Goal: Task Accomplishment & Management: Use online tool/utility

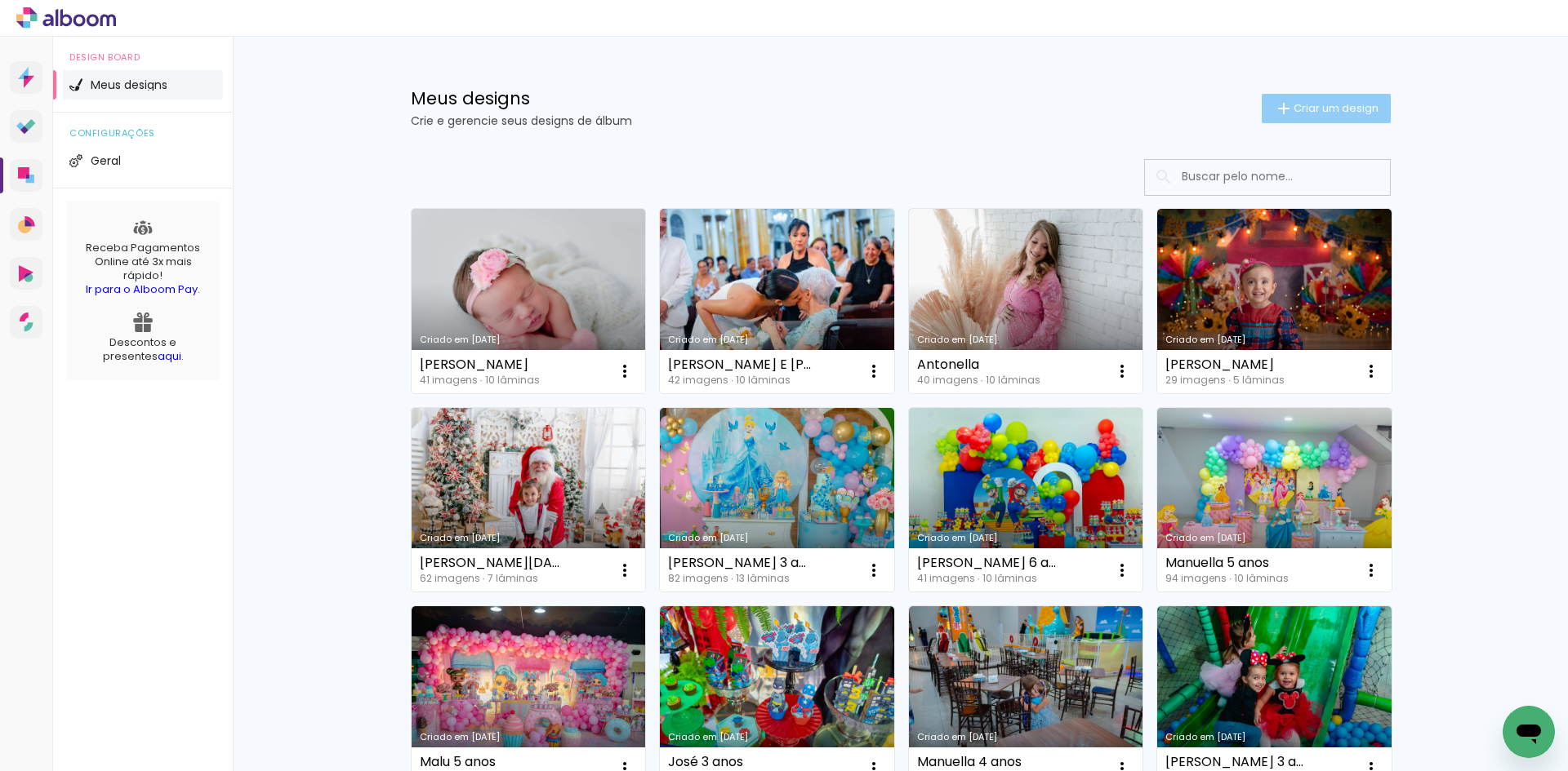
click at [1319, 113] on span "Criar um design" at bounding box center [1336, 108] width 85 height 11
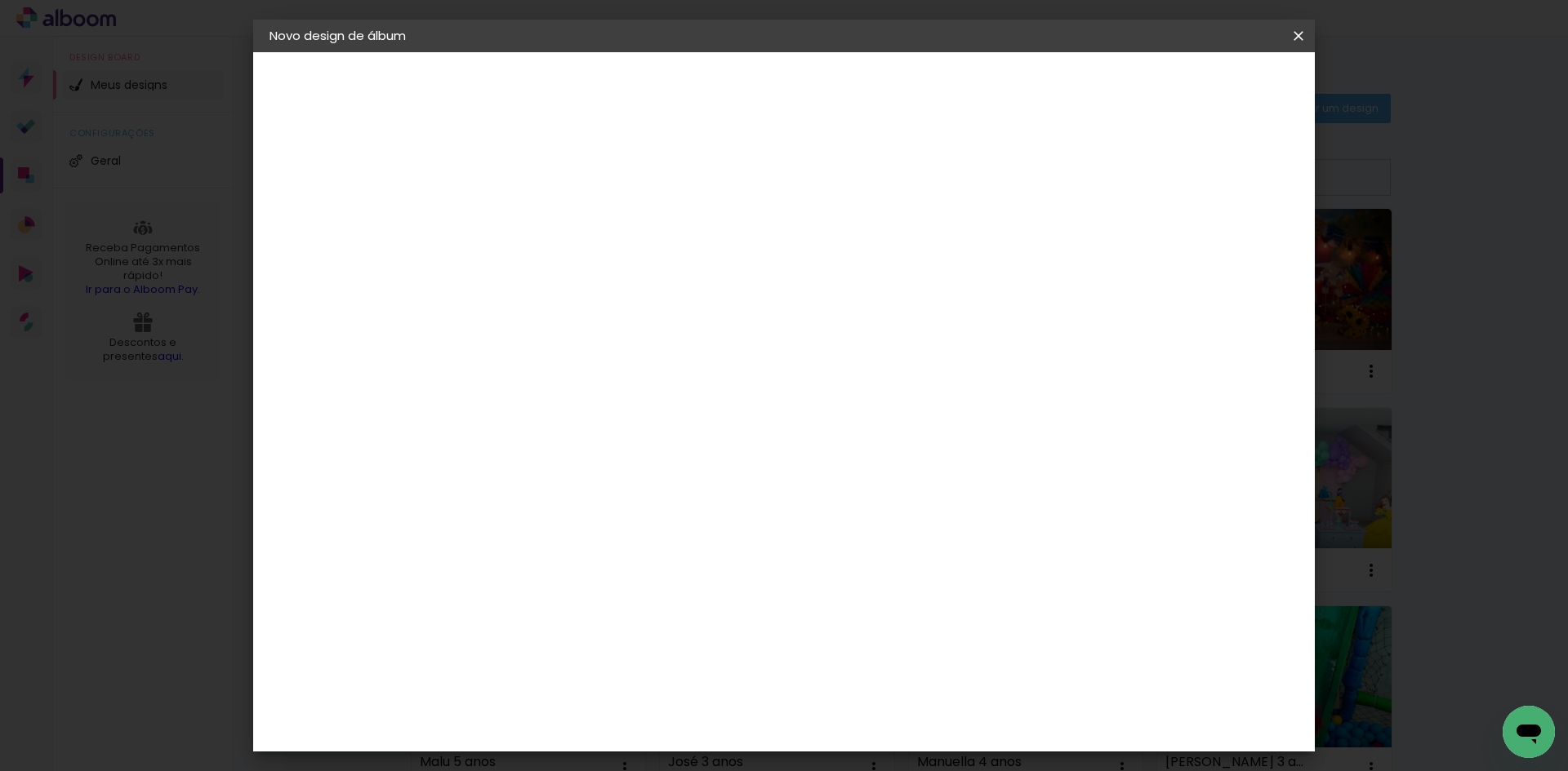
click at [536, 223] on input at bounding box center [536, 219] width 0 height 25
type input "[PERSON_NAME] 4 anos"
type paper-input "[PERSON_NAME] 4 anos"
click at [0, 0] on slot "Avançar" at bounding box center [0, 0] width 0 height 0
click at [648, 264] on input "[GEOGRAPHIC_DATA]" at bounding box center [572, 260] width 152 height 20
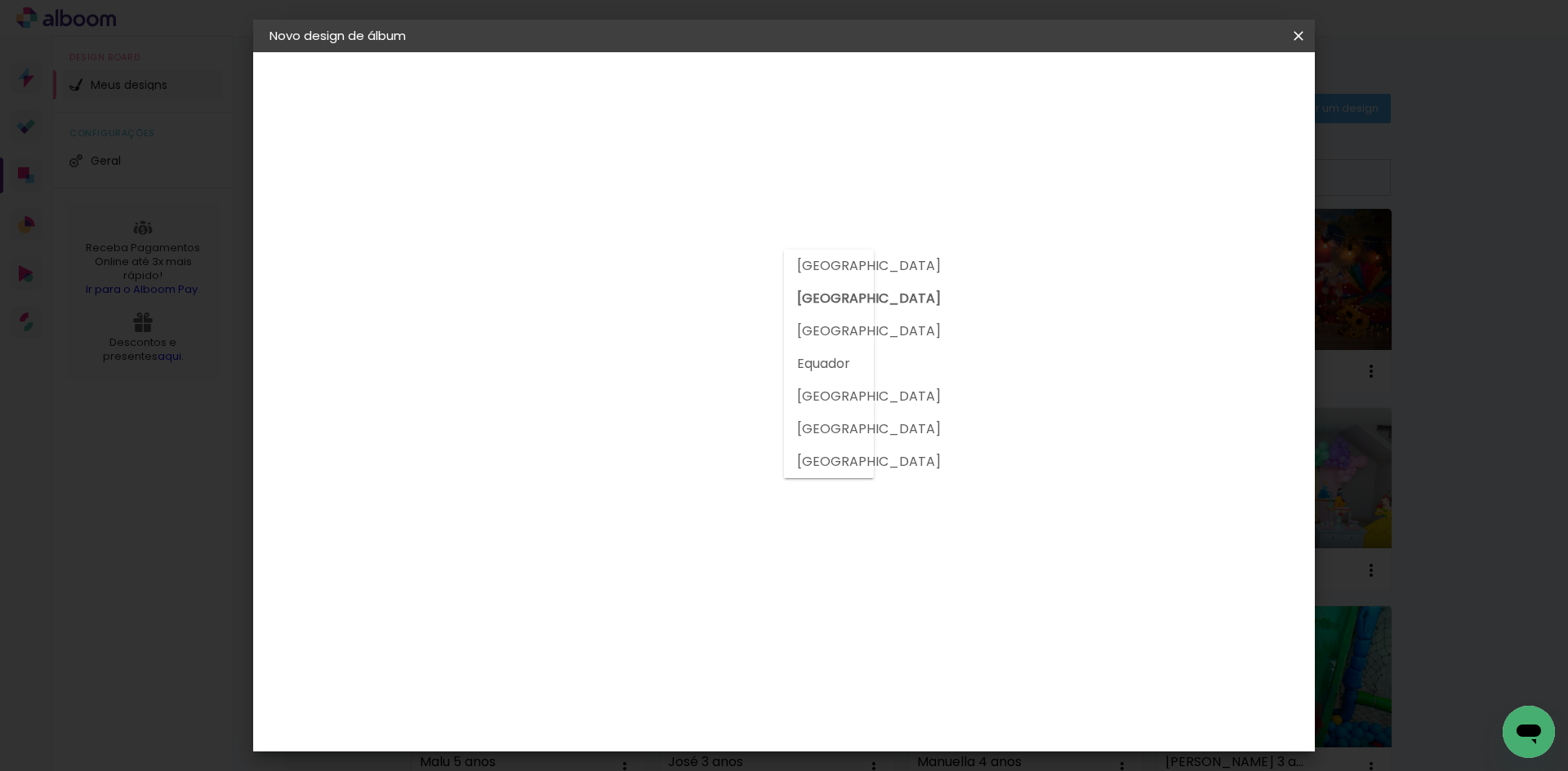
click at [0, 0] on slot "[GEOGRAPHIC_DATA]" at bounding box center [0, 0] width 0 height 0
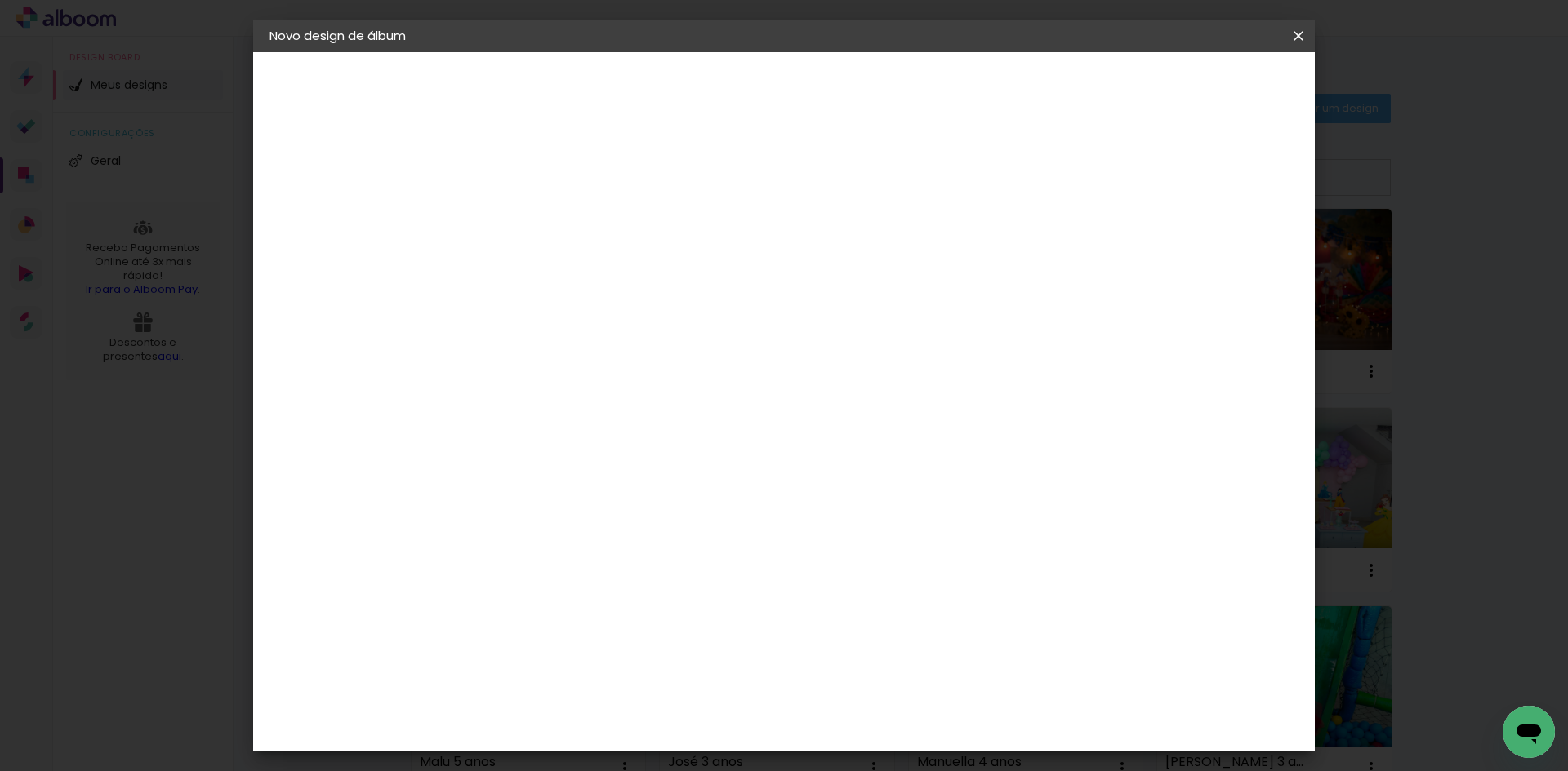
click at [624, 256] on input "[GEOGRAPHIC_DATA]" at bounding box center [560, 260] width 128 height 20
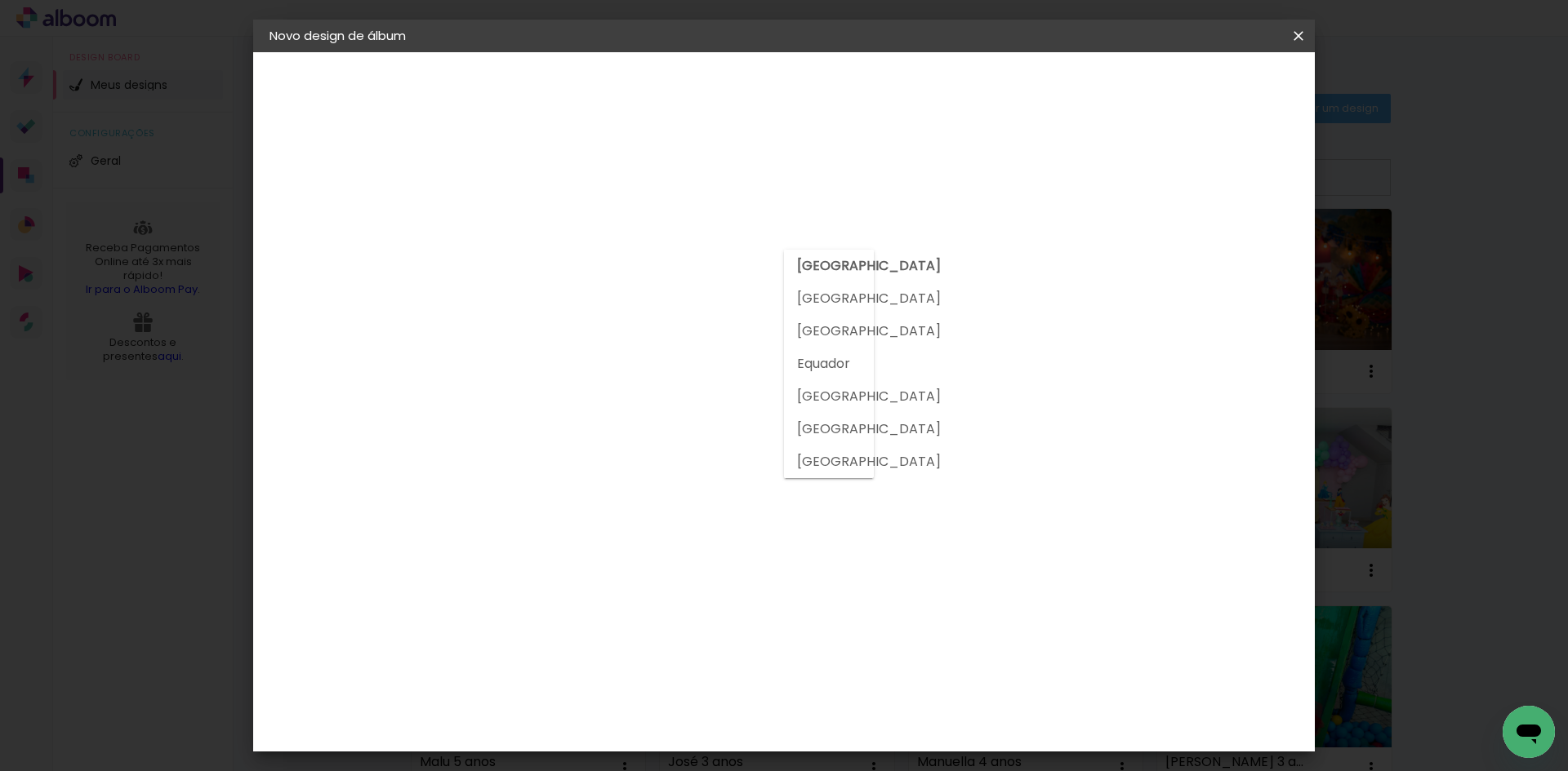
click at [0, 0] on slot "[GEOGRAPHIC_DATA]" at bounding box center [0, 0] width 0 height 0
type input "[GEOGRAPHIC_DATA]"
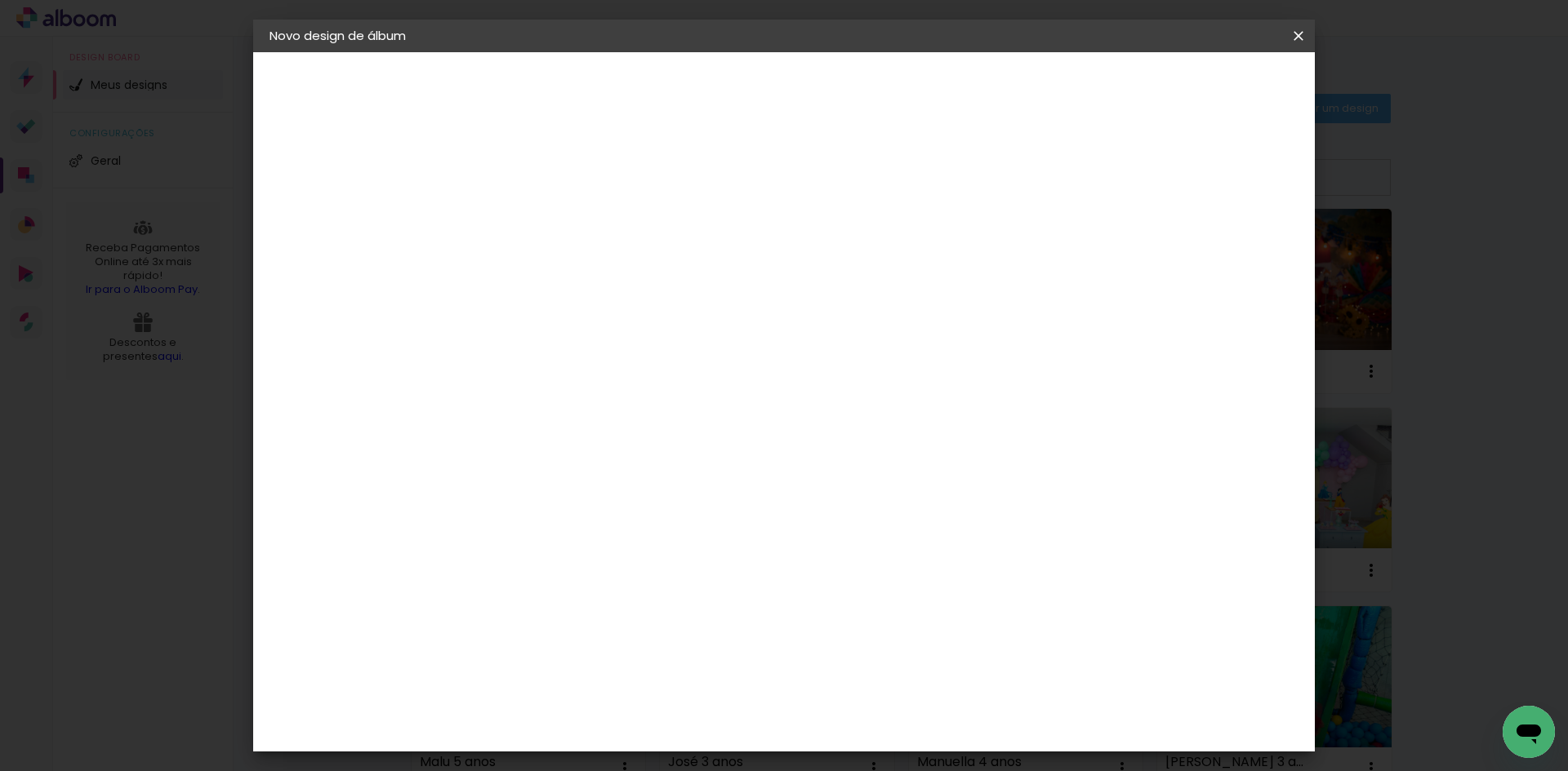
click at [661, 316] on input at bounding box center [578, 310] width 165 height 20
type input "alb"
type paper-input "alb"
click at [585, 368] on div "Albumaster" at bounding box center [563, 370] width 76 height 13
drag, startPoint x: 482, startPoint y: 310, endPoint x: 458, endPoint y: 303, distance: 25.0
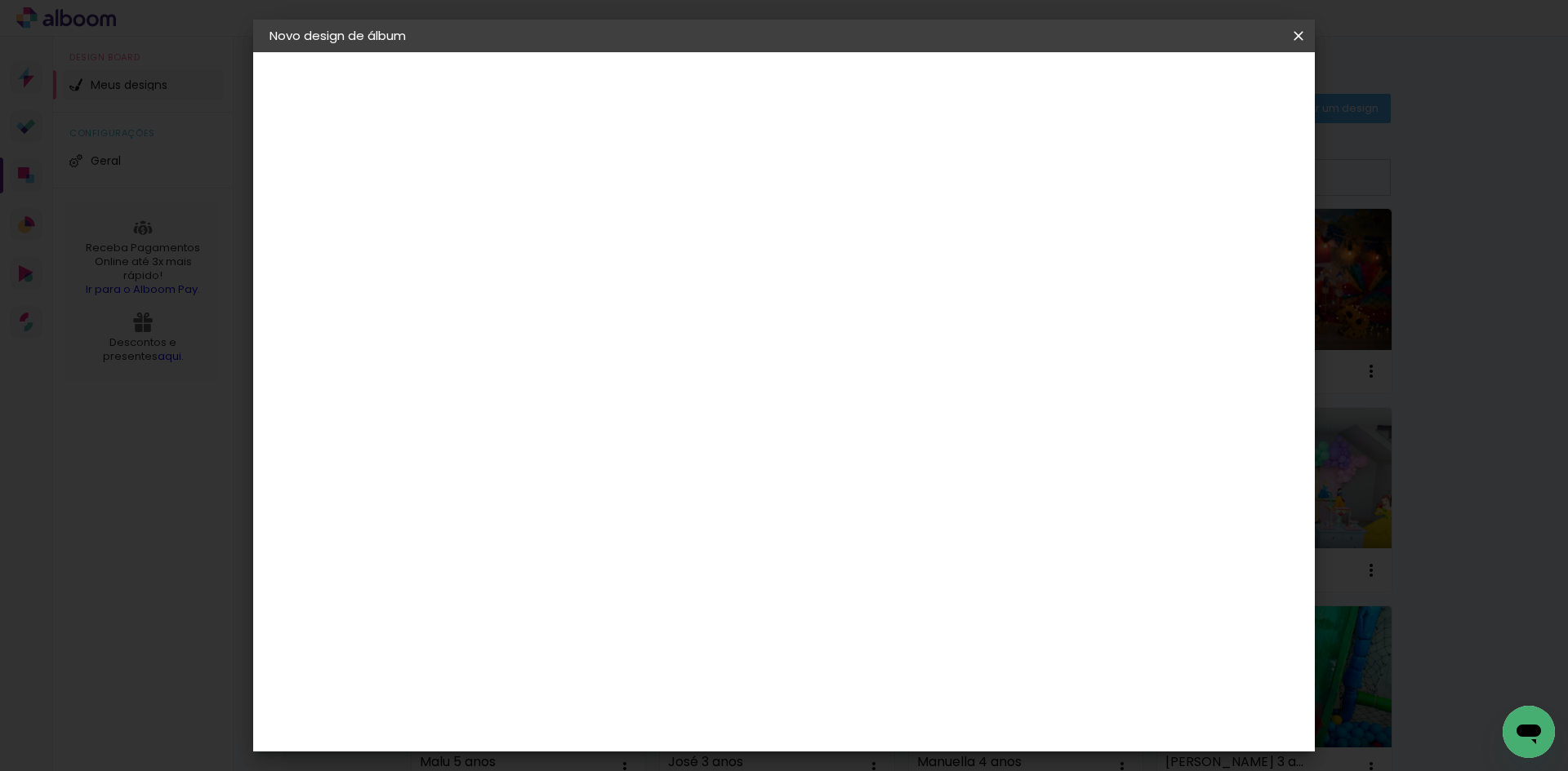
click at [452, 52] on quentale-album-spec "Iniciar design Iniciar design" at bounding box center [784, 52] width 1062 height 0
type input "master"
type paper-input "master"
click at [568, 433] on div "Master Album" at bounding box center [548, 432] width 45 height 26
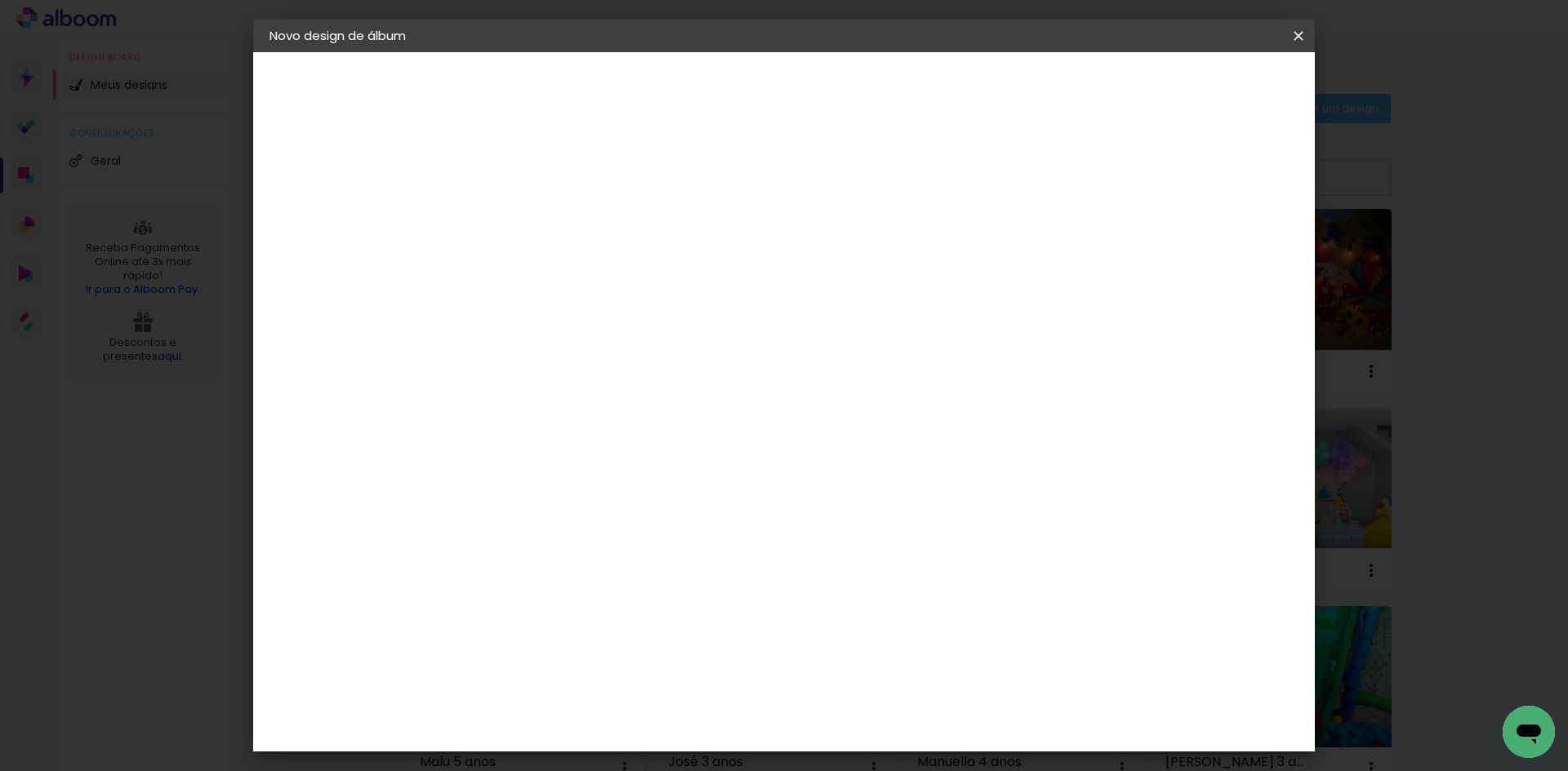
click at [0, 0] on slot "Avançar" at bounding box center [0, 0] width 0 height 0
click at [647, 384] on span "20 × 30" at bounding box center [609, 400] width 76 height 34
click at [803, 75] on paper-button "Avançar" at bounding box center [763, 86] width 80 height 28
click at [1105, 178] on div at bounding box center [1096, 176] width 14 height 14
type paper-checkbox "on"
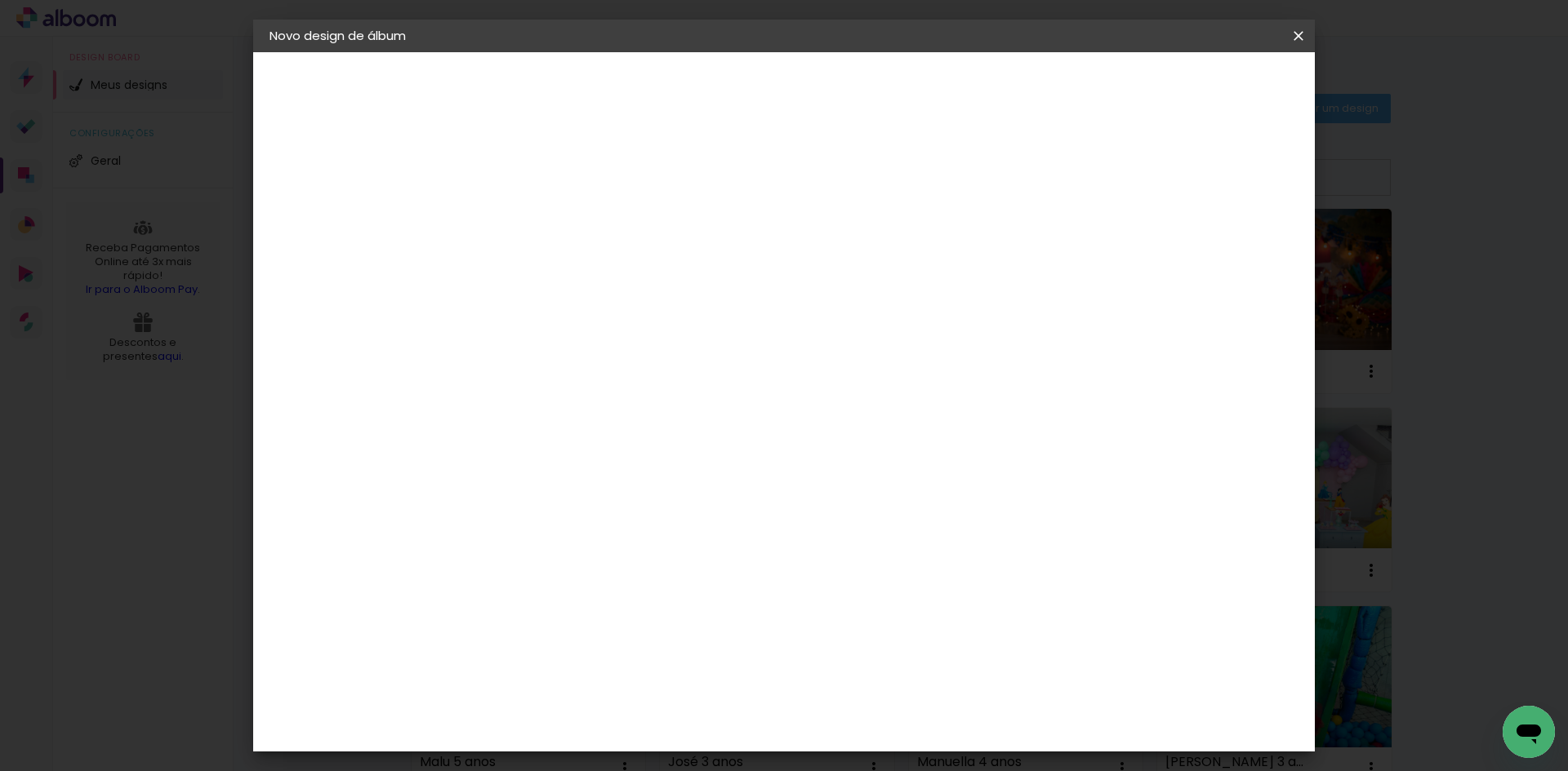
type input "1"
type paper-input "1"
click at [546, 184] on input "1" at bounding box center [524, 175] width 57 height 20
click at [1196, 92] on span "Iniciar design" at bounding box center [1159, 87] width 74 height 12
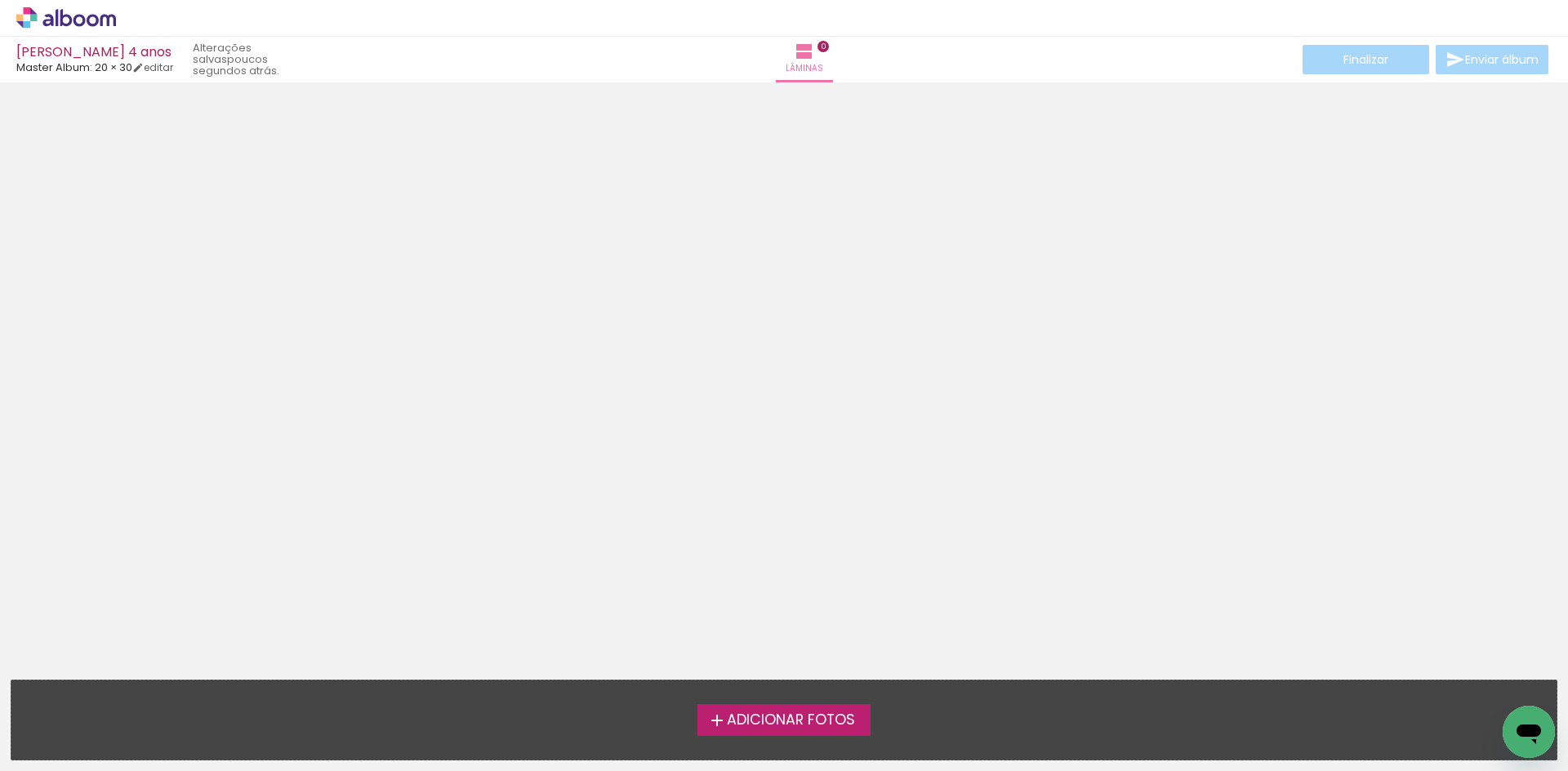
click at [796, 731] on label "Adicionar Fotos" at bounding box center [784, 720] width 174 height 31
click at [0, 0] on input "file" at bounding box center [0, 0] width 0 height 0
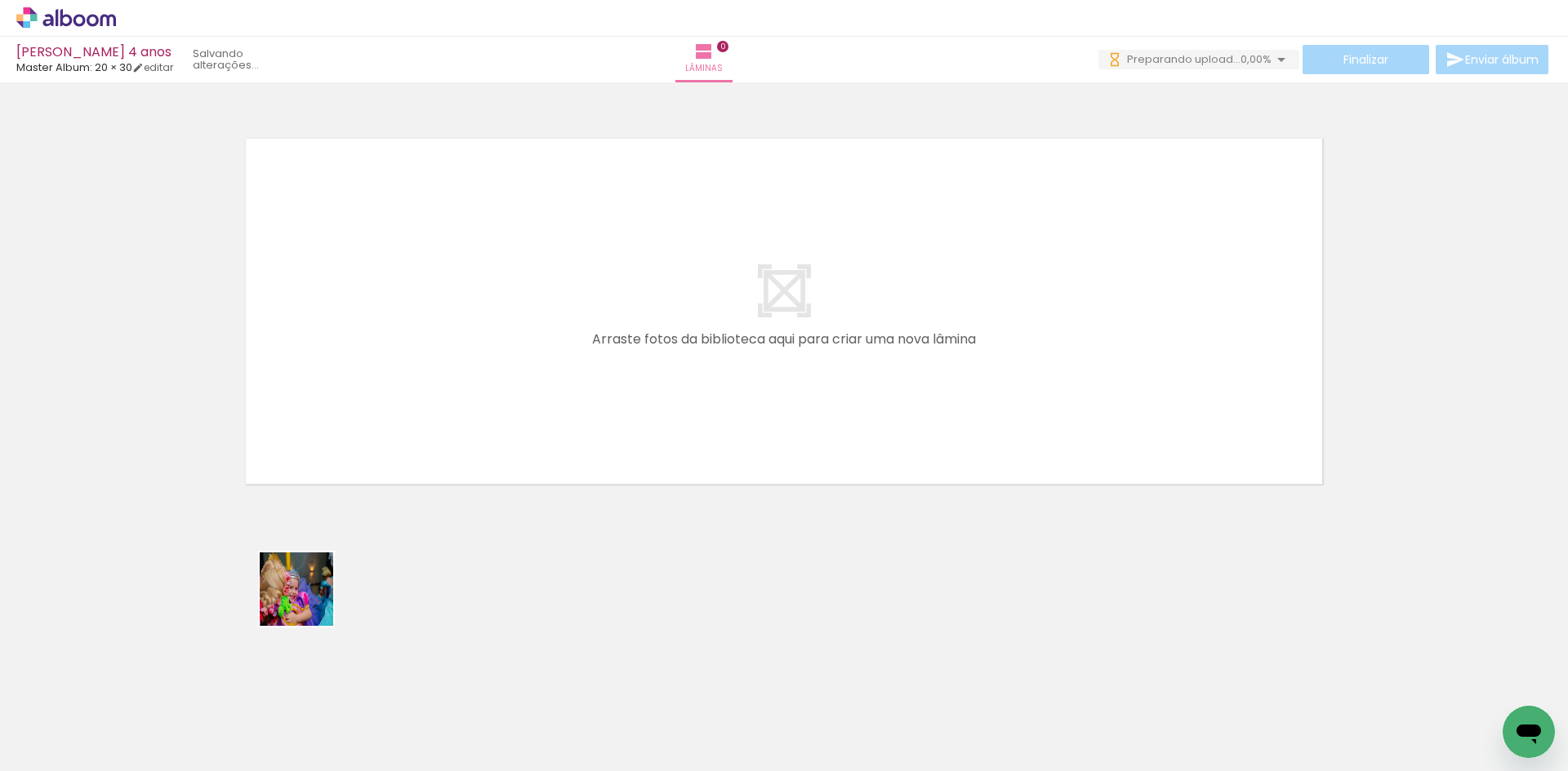
drag, startPoint x: 180, startPoint y: 708, endPoint x: 449, endPoint y: 544, distance: 315.1
click at [438, 525] on quentale-workspace at bounding box center [784, 385] width 1568 height 771
drag, startPoint x: 281, startPoint y: 559, endPoint x: 457, endPoint y: 369, distance: 259.0
click at [457, 369] on quentale-workspace at bounding box center [784, 385] width 1568 height 771
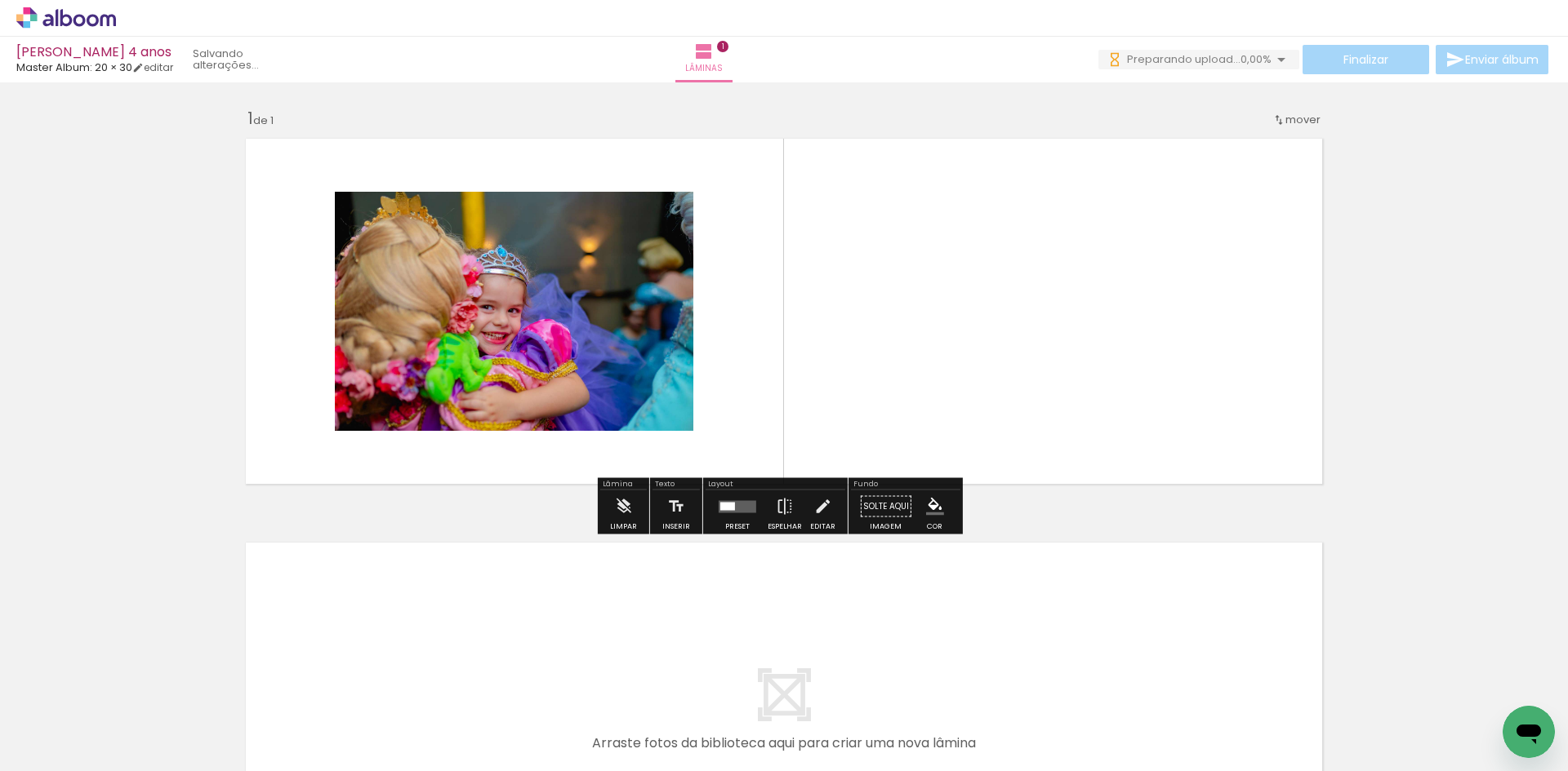
drag, startPoint x: 268, startPoint y: 712, endPoint x: 486, endPoint y: 355, distance: 418.3
click at [486, 355] on quentale-workspace at bounding box center [784, 385] width 1568 height 771
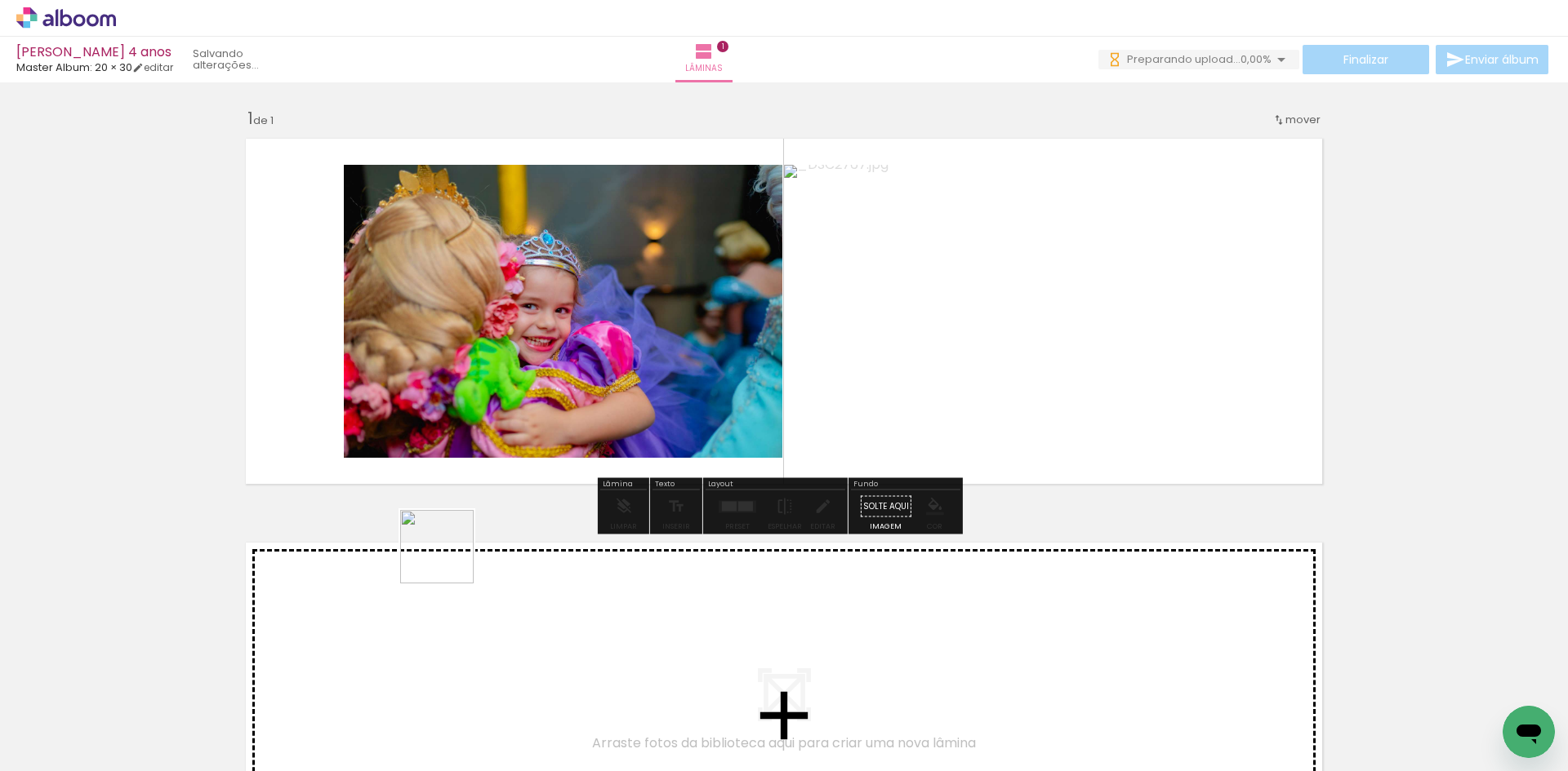
drag, startPoint x: 422, startPoint y: 615, endPoint x: 546, endPoint y: 400, distance: 248.2
click at [562, 361] on quentale-workspace at bounding box center [784, 385] width 1568 height 771
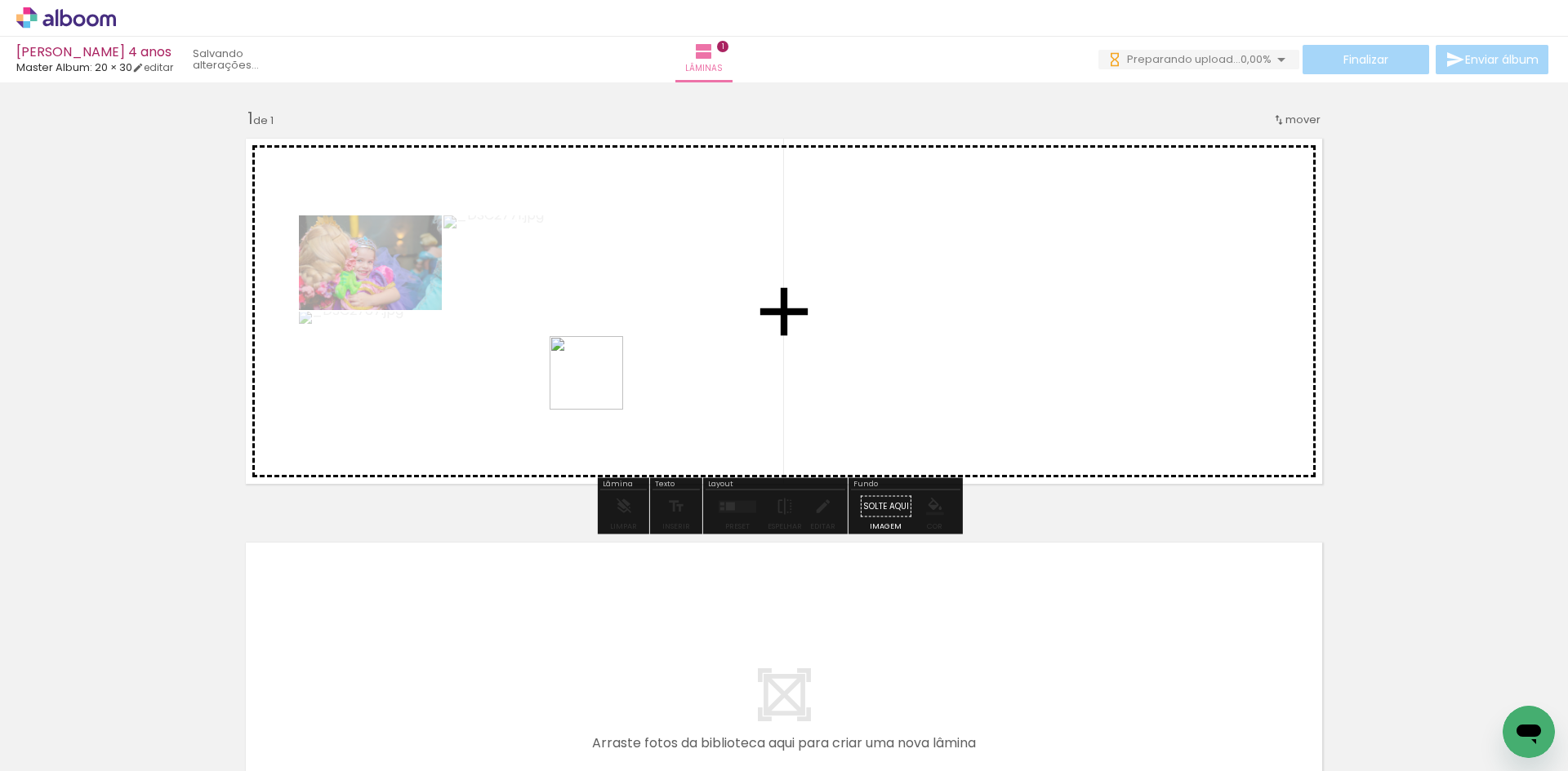
drag, startPoint x: 486, startPoint y: 643, endPoint x: 607, endPoint y: 399, distance: 272.4
click at [614, 369] on quentale-workspace at bounding box center [784, 385] width 1568 height 771
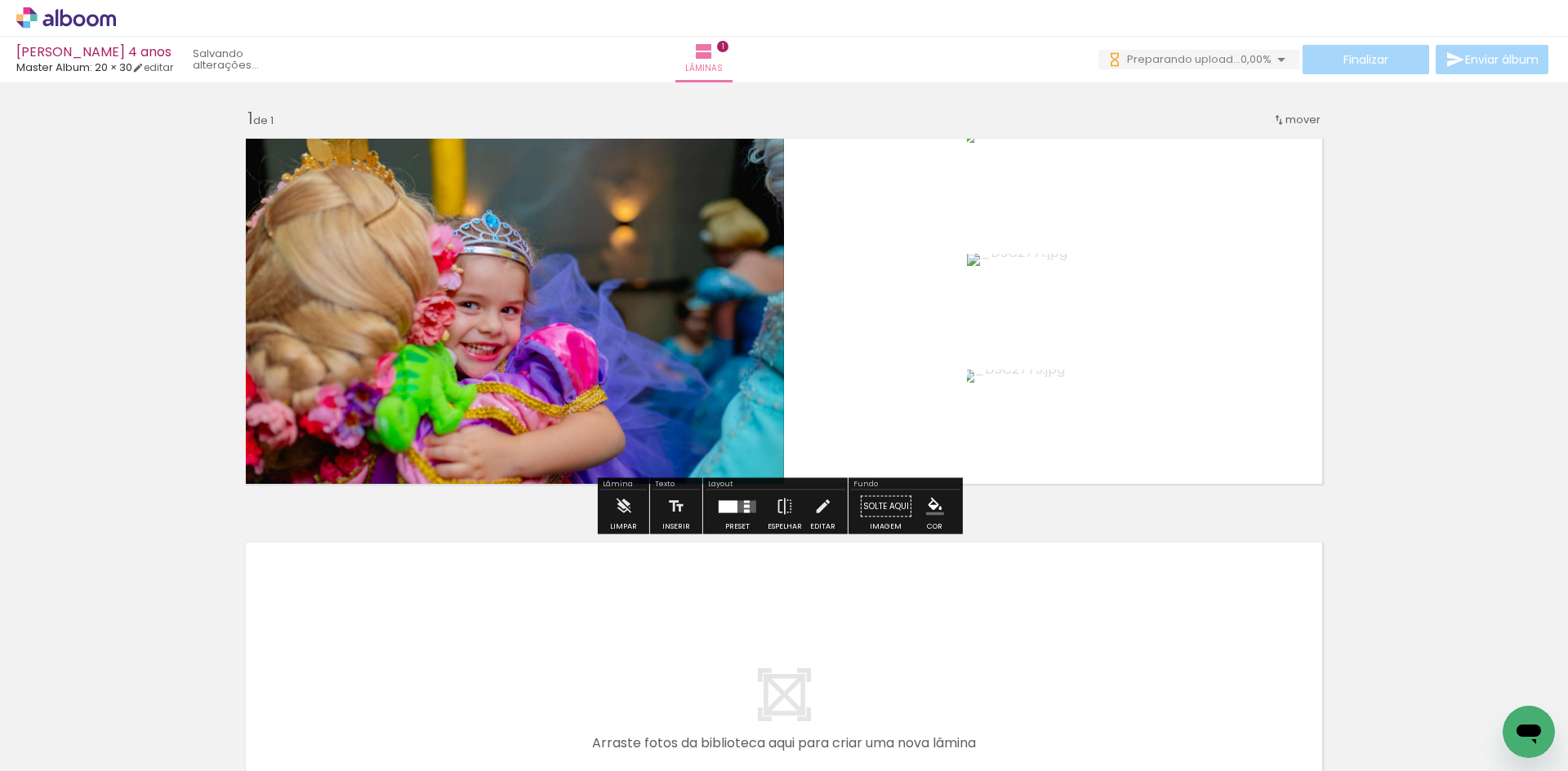
drag, startPoint x: 554, startPoint y: 691, endPoint x: 645, endPoint y: 394, distance: 310.6
click at [648, 378] on quentale-workspace at bounding box center [784, 385] width 1568 height 771
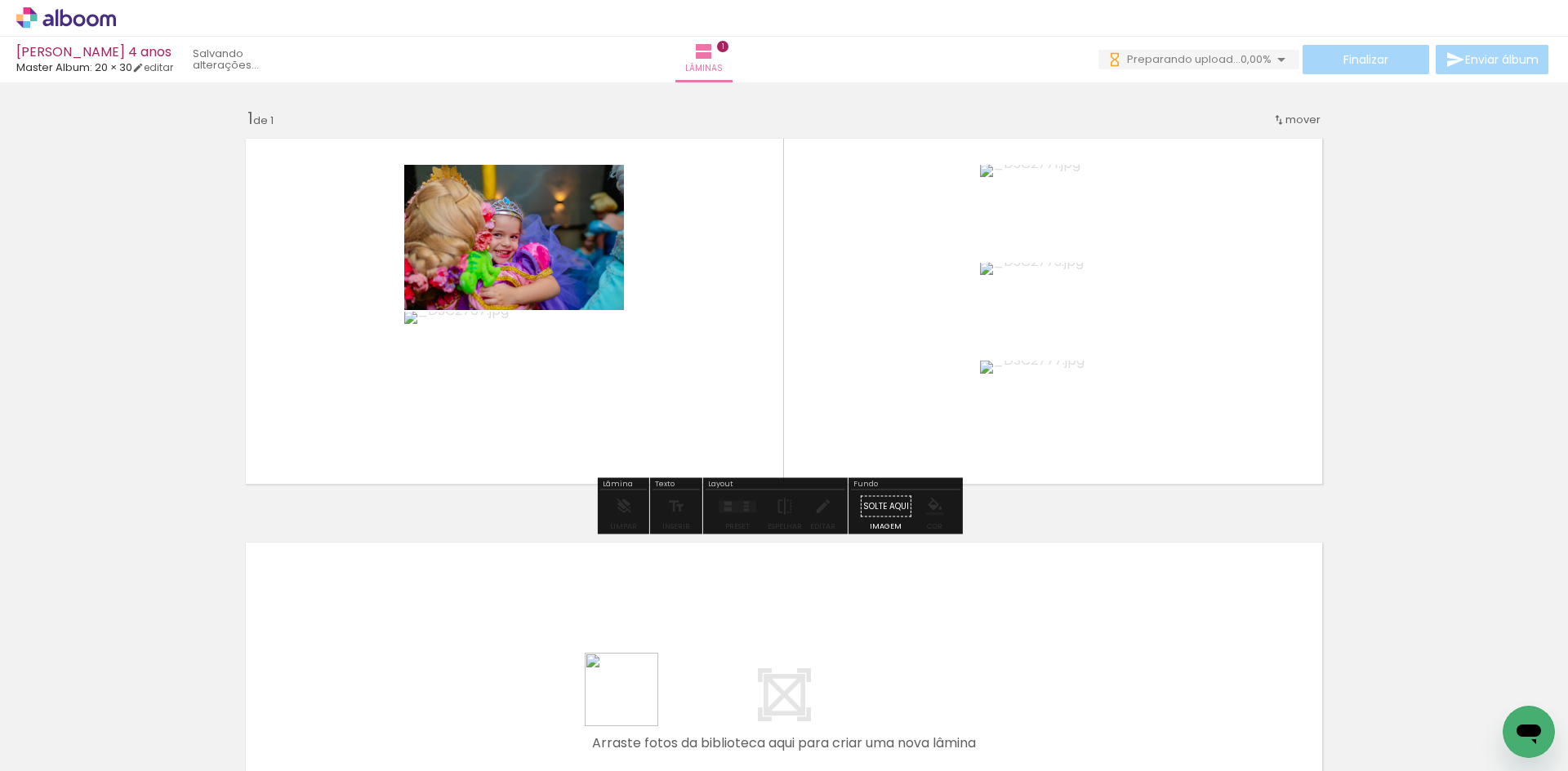
drag, startPoint x: 634, startPoint y: 702, endPoint x: 710, endPoint y: 524, distance: 193.5
click at [696, 391] on quentale-workspace at bounding box center [784, 385] width 1568 height 771
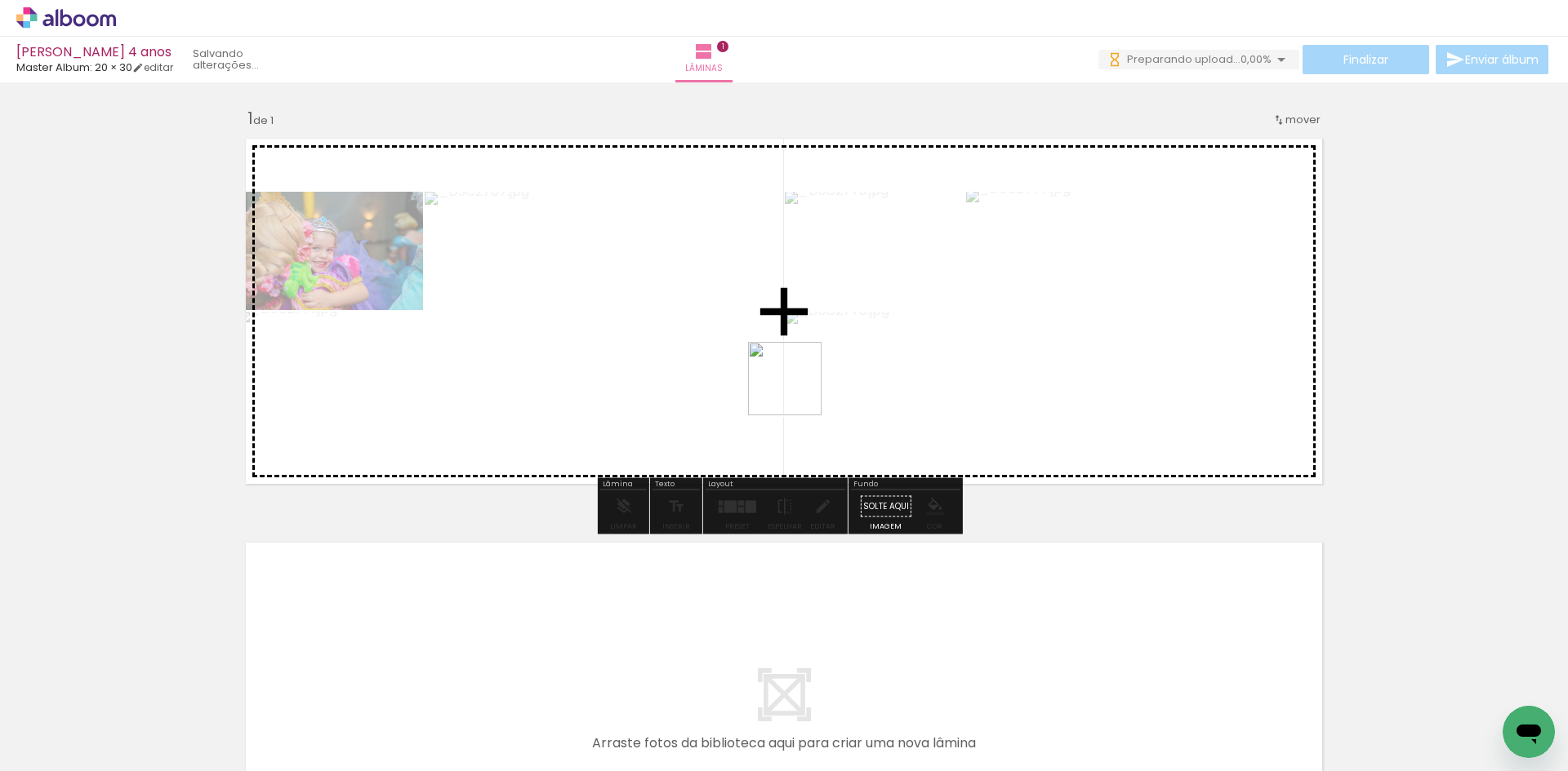
drag, startPoint x: 733, startPoint y: 714, endPoint x: 798, endPoint y: 477, distance: 245.8
click at [798, 387] on quentale-workspace at bounding box center [784, 385] width 1568 height 771
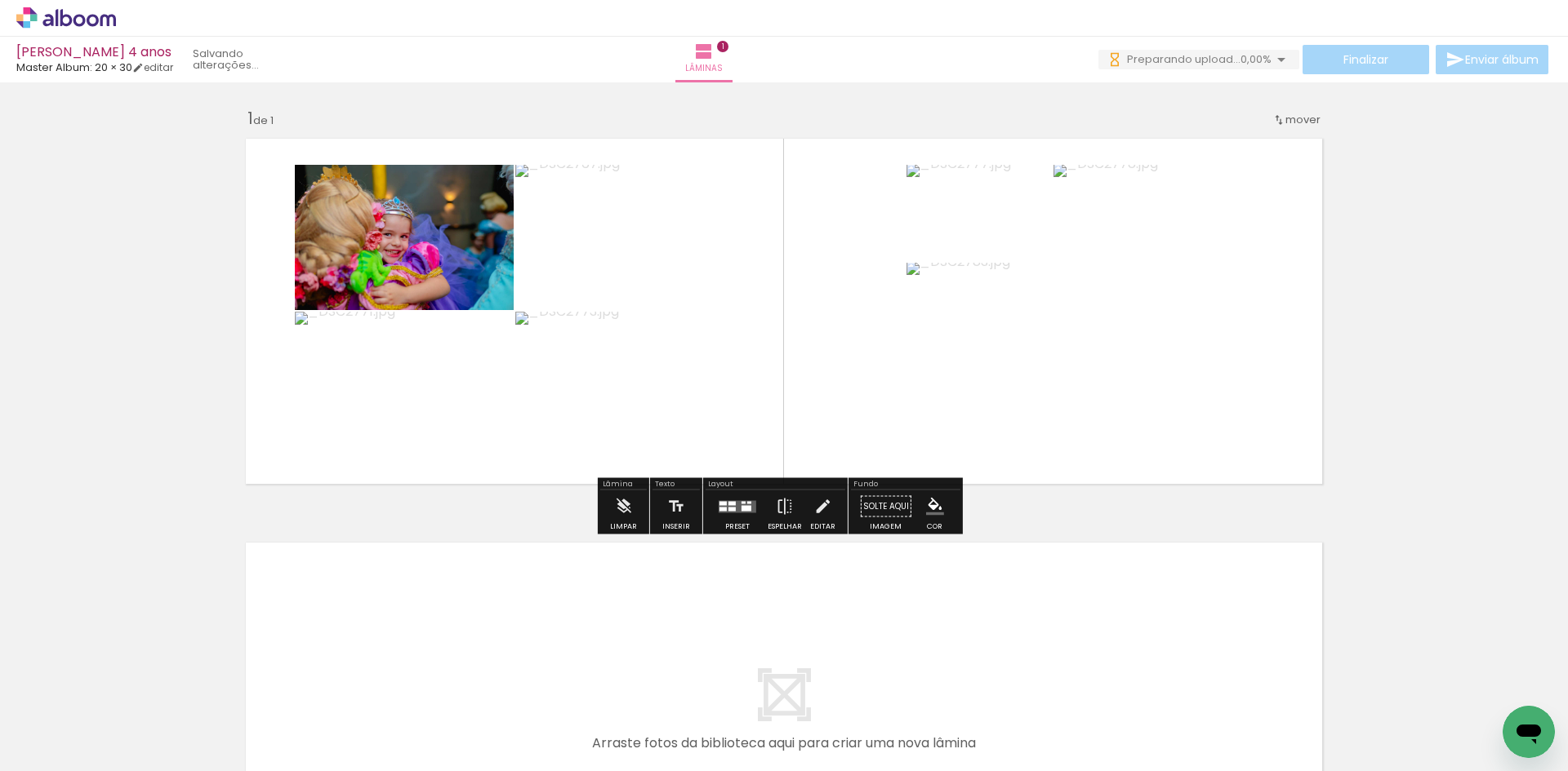
drag, startPoint x: 801, startPoint y: 725, endPoint x: 843, endPoint y: 413, distance: 314.8
click at [843, 413] on quentale-workspace at bounding box center [784, 385] width 1568 height 771
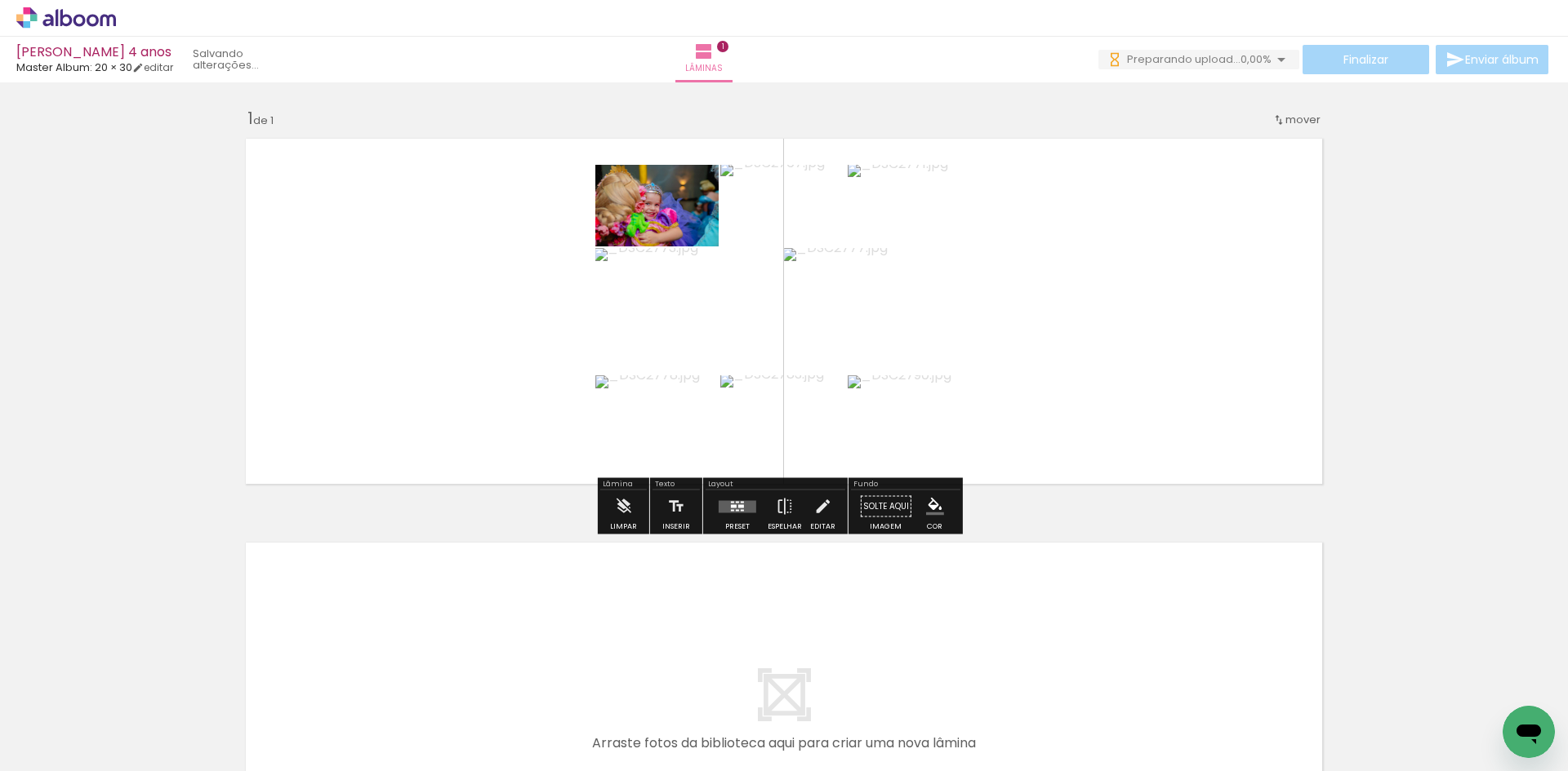
drag, startPoint x: 933, startPoint y: 582, endPoint x: 956, endPoint y: 423, distance: 160.7
click at [956, 439] on quentale-workspace at bounding box center [784, 385] width 1568 height 771
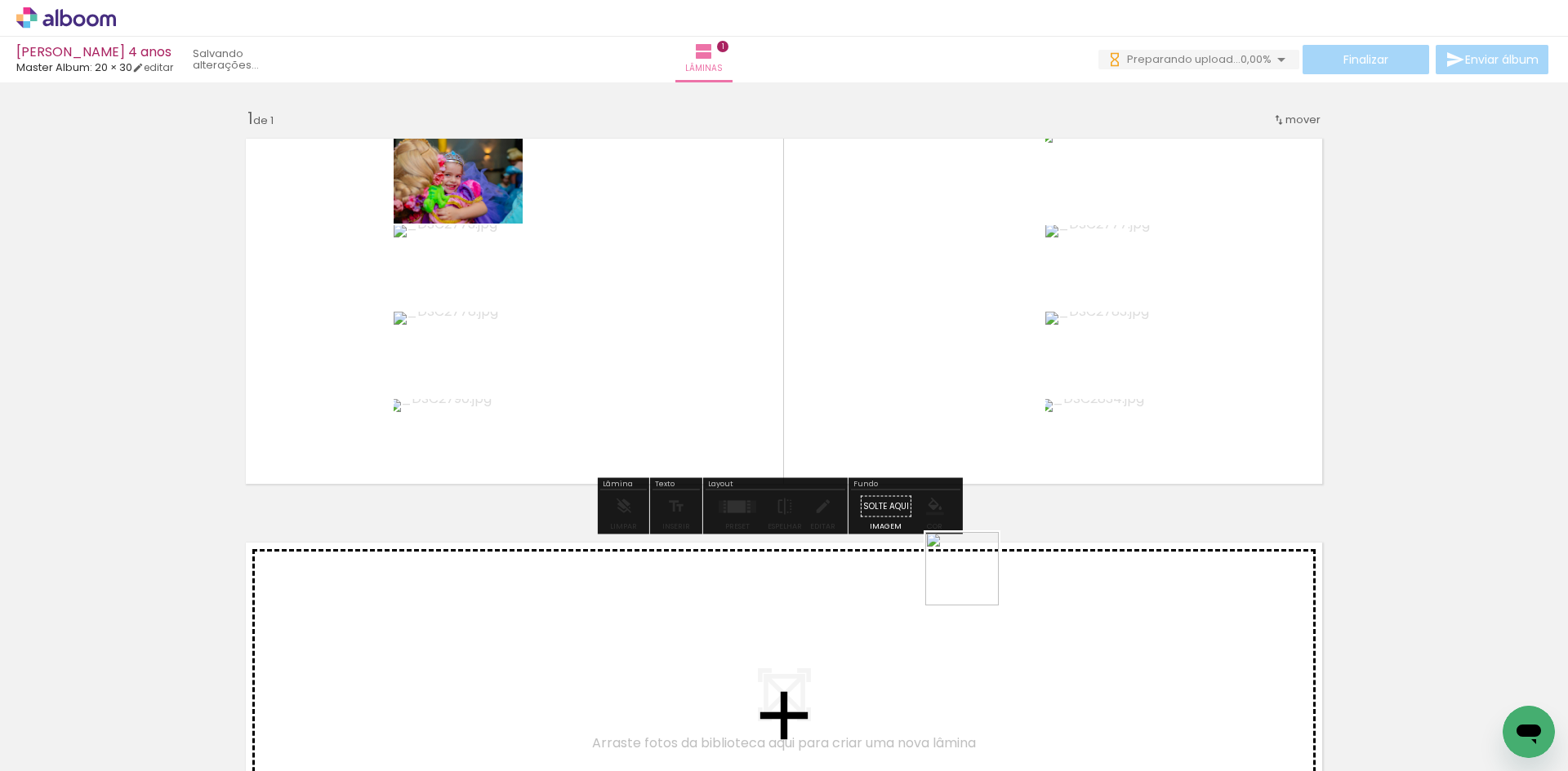
drag, startPoint x: 989, startPoint y: 637, endPoint x: 919, endPoint y: 388, distance: 258.7
click at [917, 391] on quentale-workspace at bounding box center [784, 385] width 1568 height 771
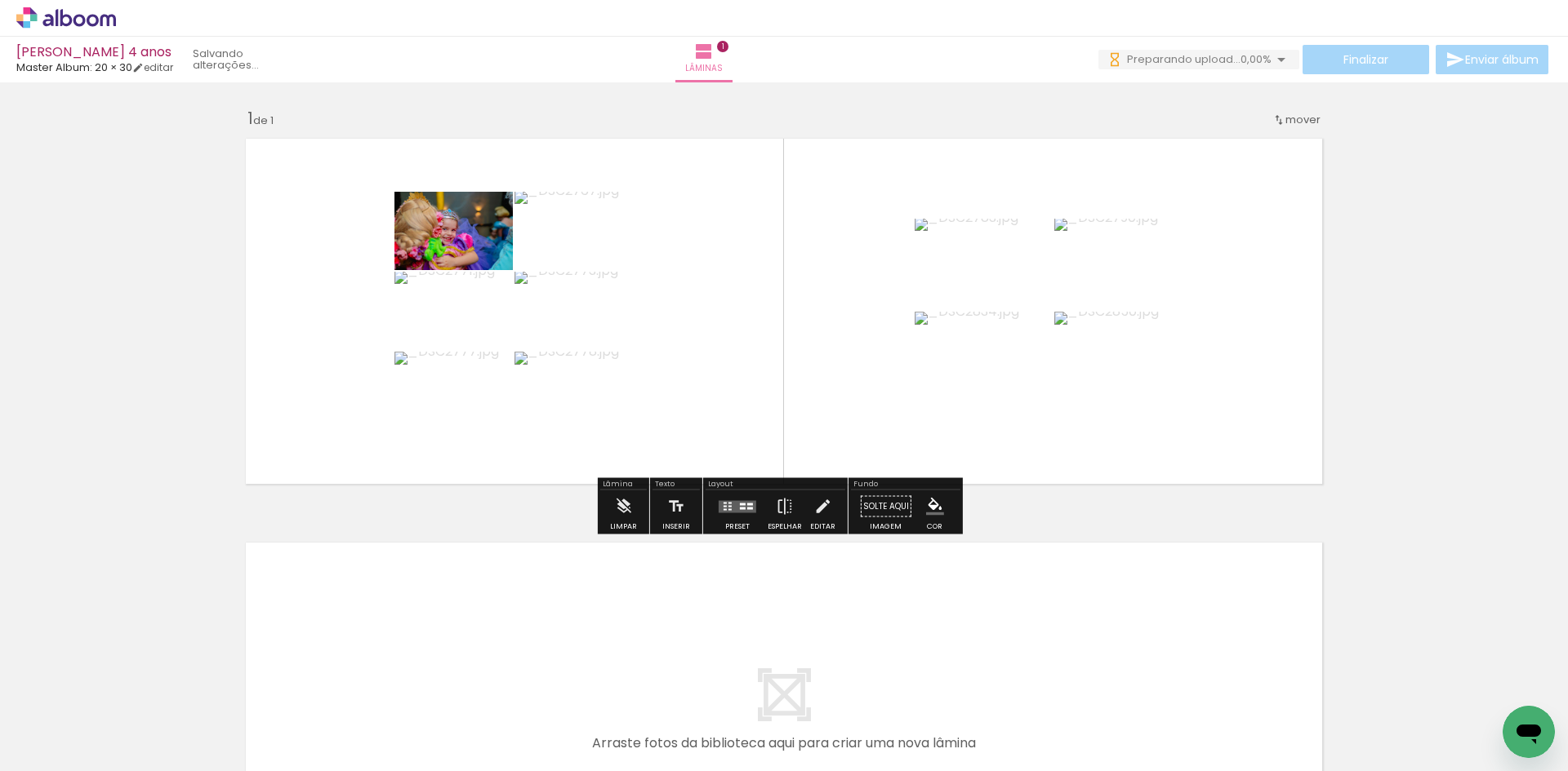
click at [752, 505] on quentale-layouter at bounding box center [737, 506] width 38 height 13
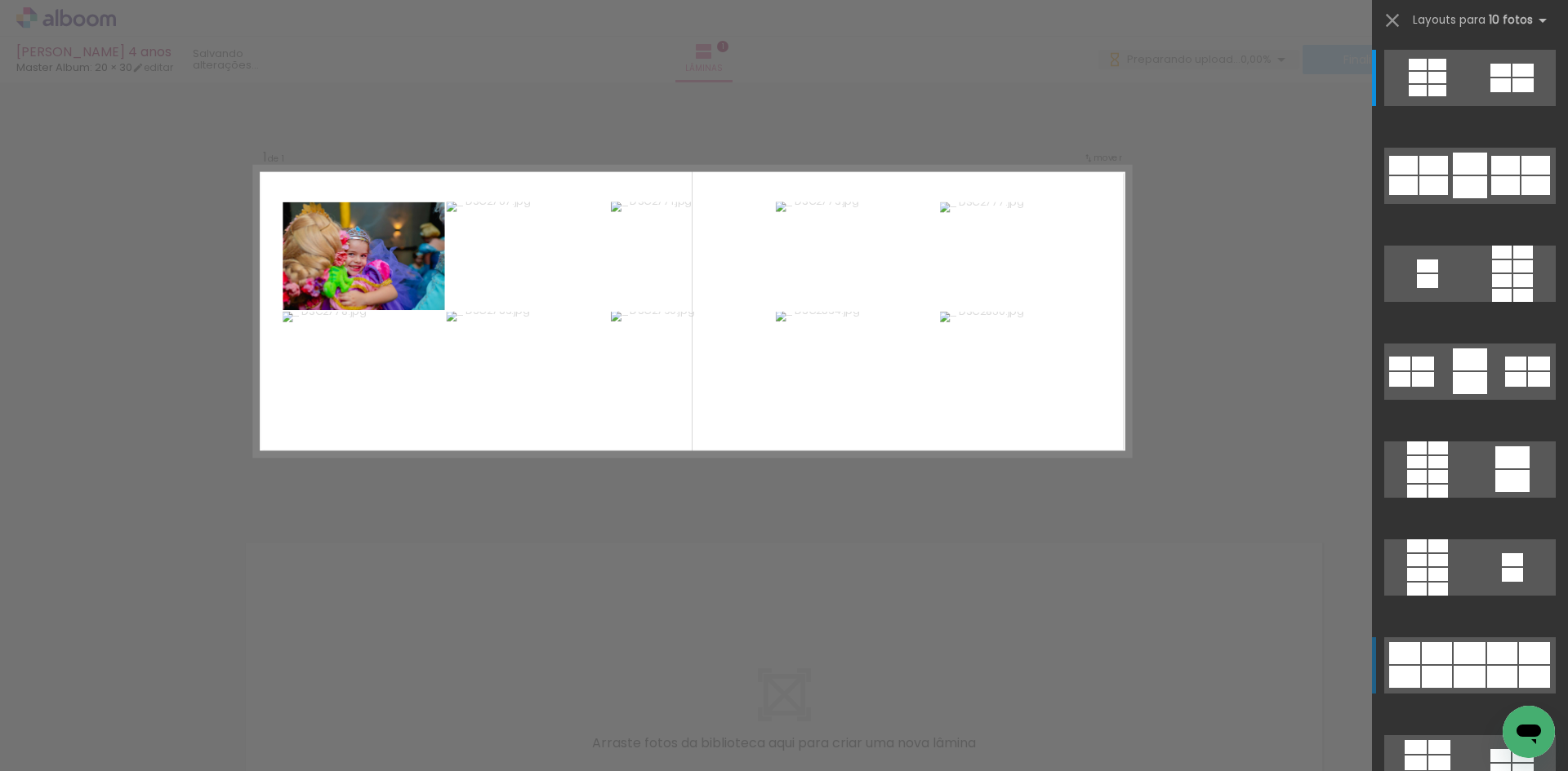
click at [1456, 665] on quentale-layouter at bounding box center [1471, 665] width 171 height 57
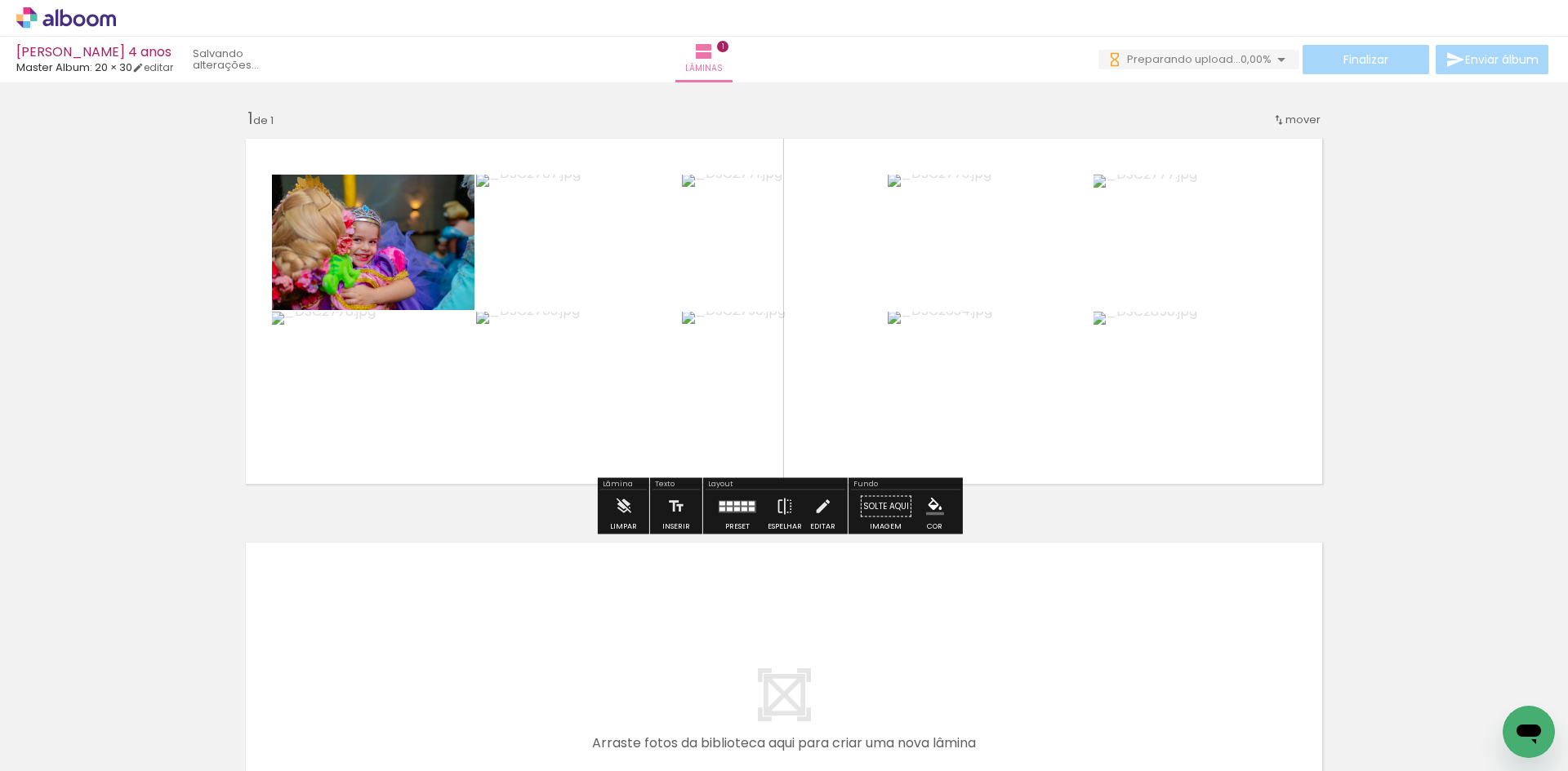
click at [1180, 398] on quentale-photo at bounding box center [1195, 379] width 202 height 136
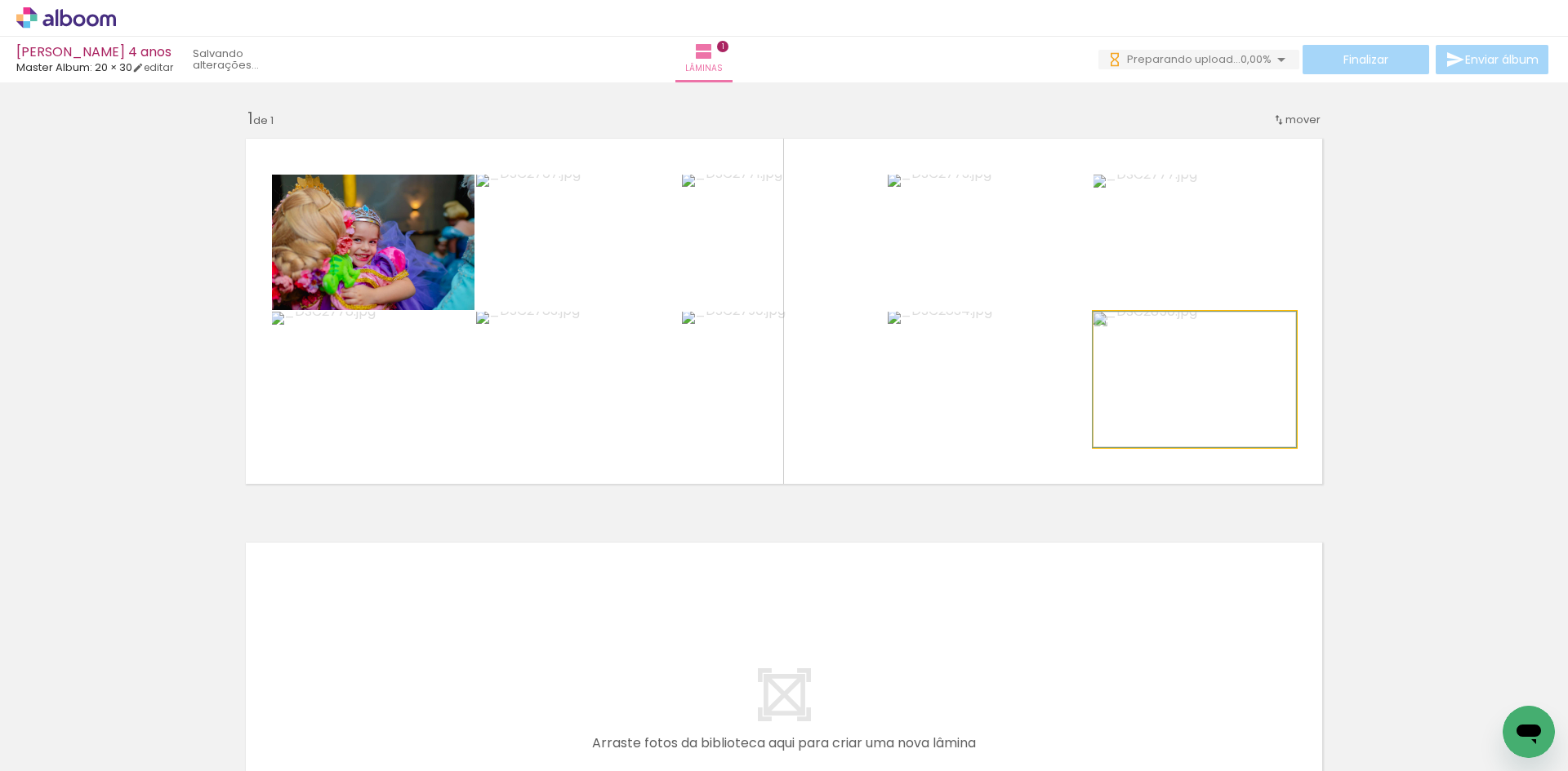
click at [1180, 398] on quentale-photo at bounding box center [1195, 379] width 202 height 136
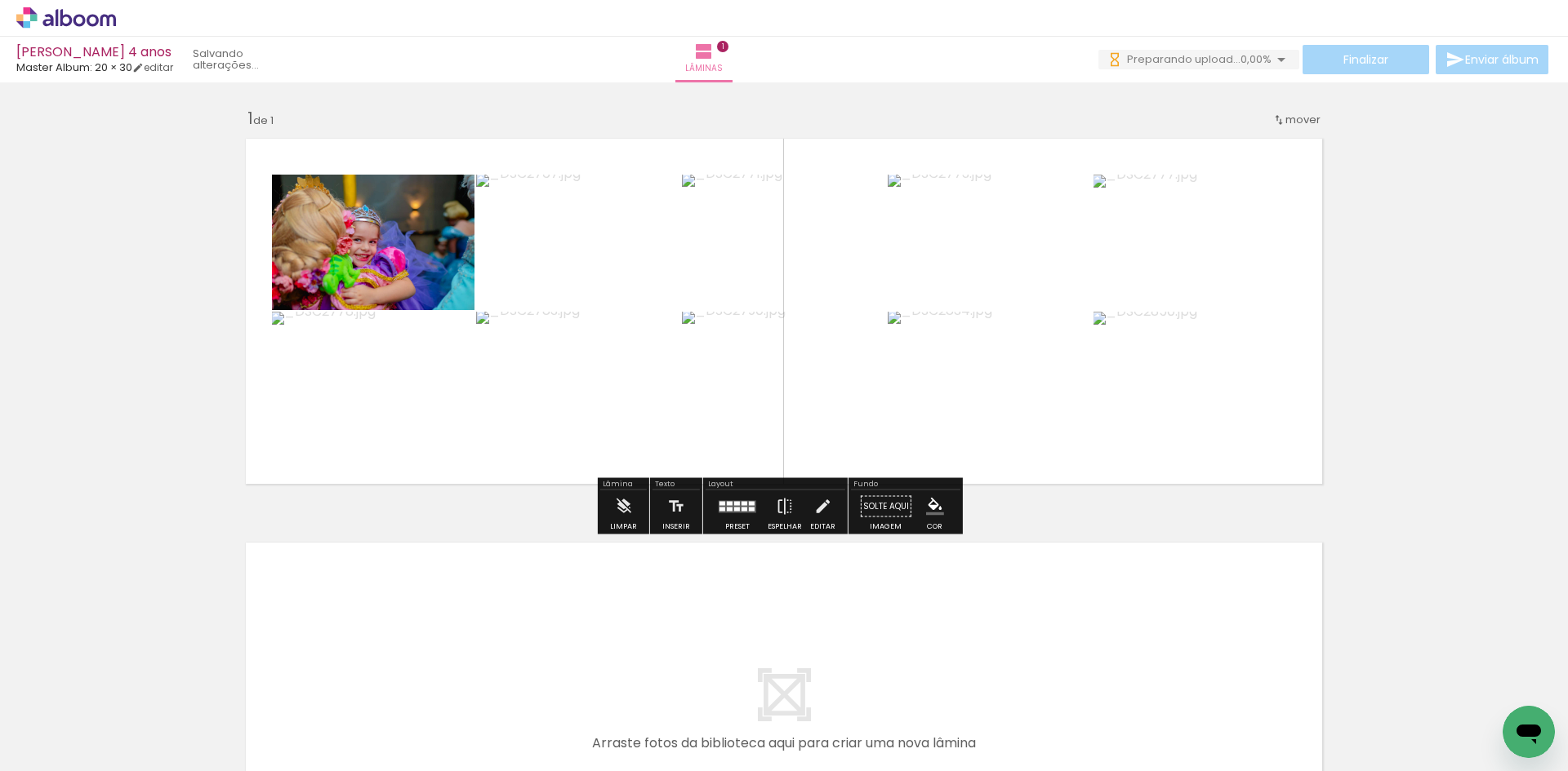
click at [1180, 398] on quentale-photo at bounding box center [1195, 379] width 202 height 136
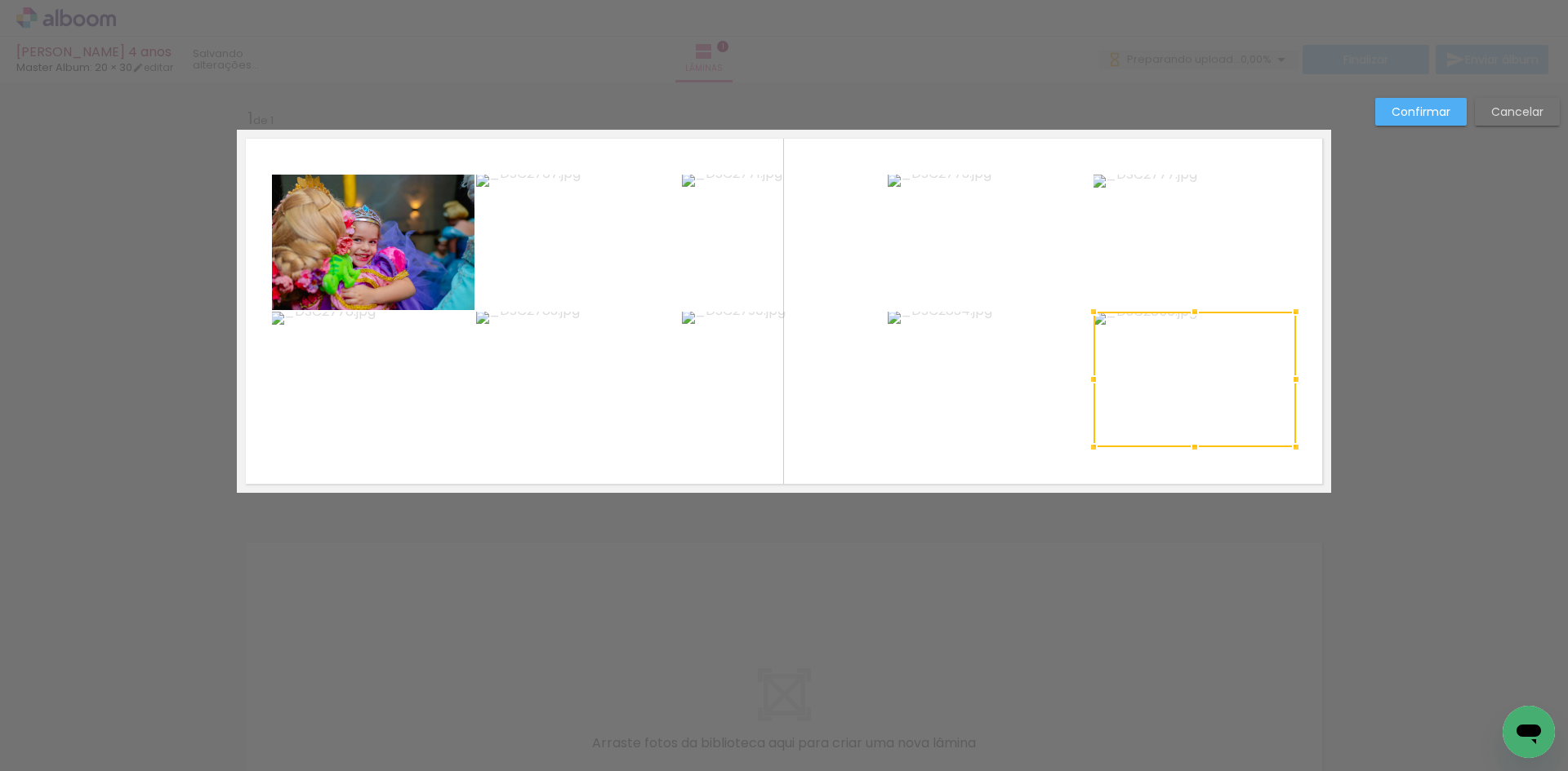
click at [1165, 259] on quentale-photo at bounding box center [1195, 242] width 202 height 136
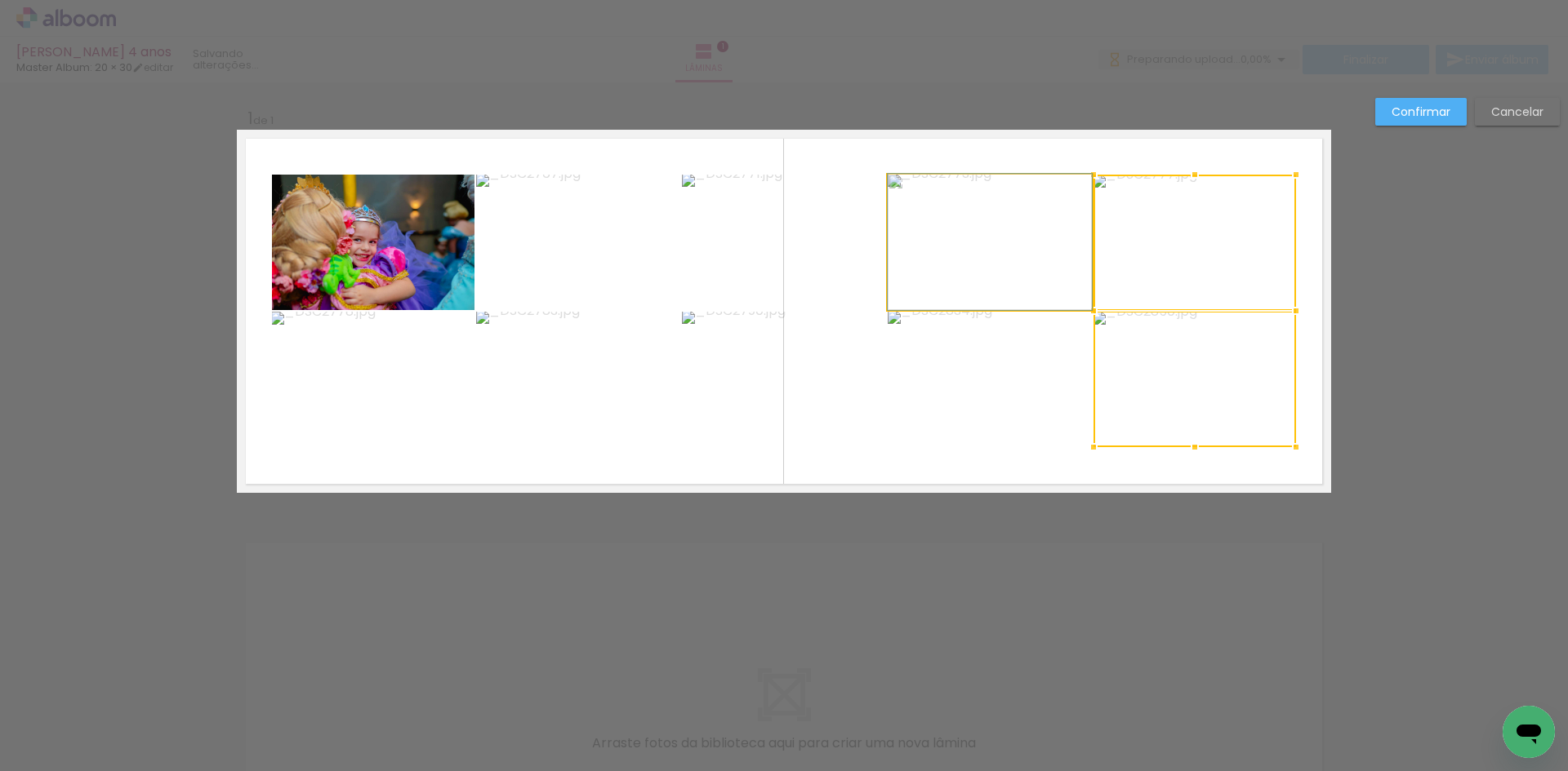
click at [1006, 223] on quentale-photo at bounding box center [990, 242] width 204 height 136
click at [972, 371] on div at bounding box center [1092, 310] width 408 height 272
click at [810, 363] on quentale-photo at bounding box center [784, 379] width 204 height 136
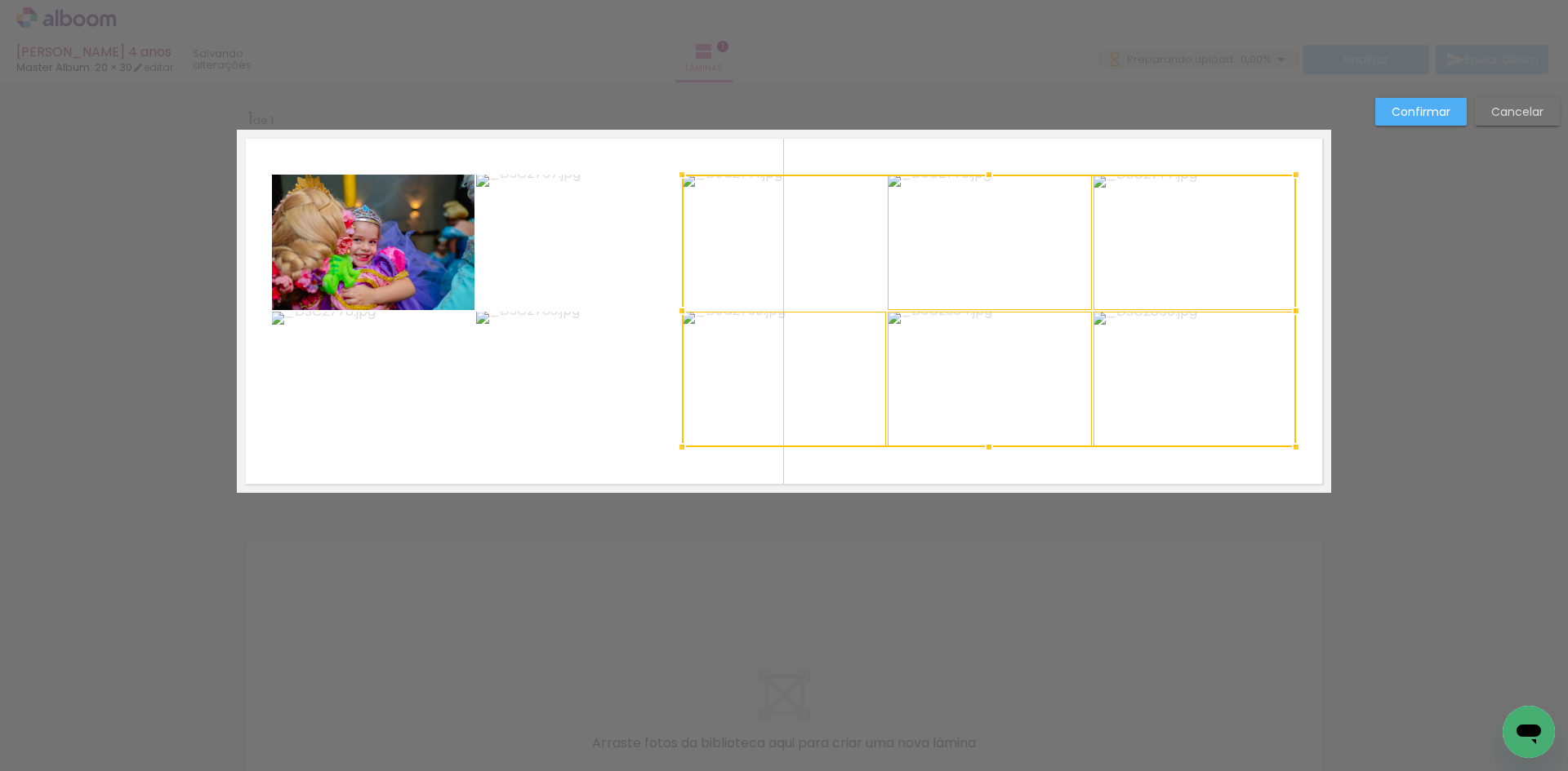
click at [786, 276] on div at bounding box center [989, 310] width 614 height 272
click at [584, 255] on quentale-photo at bounding box center [578, 242] width 204 height 136
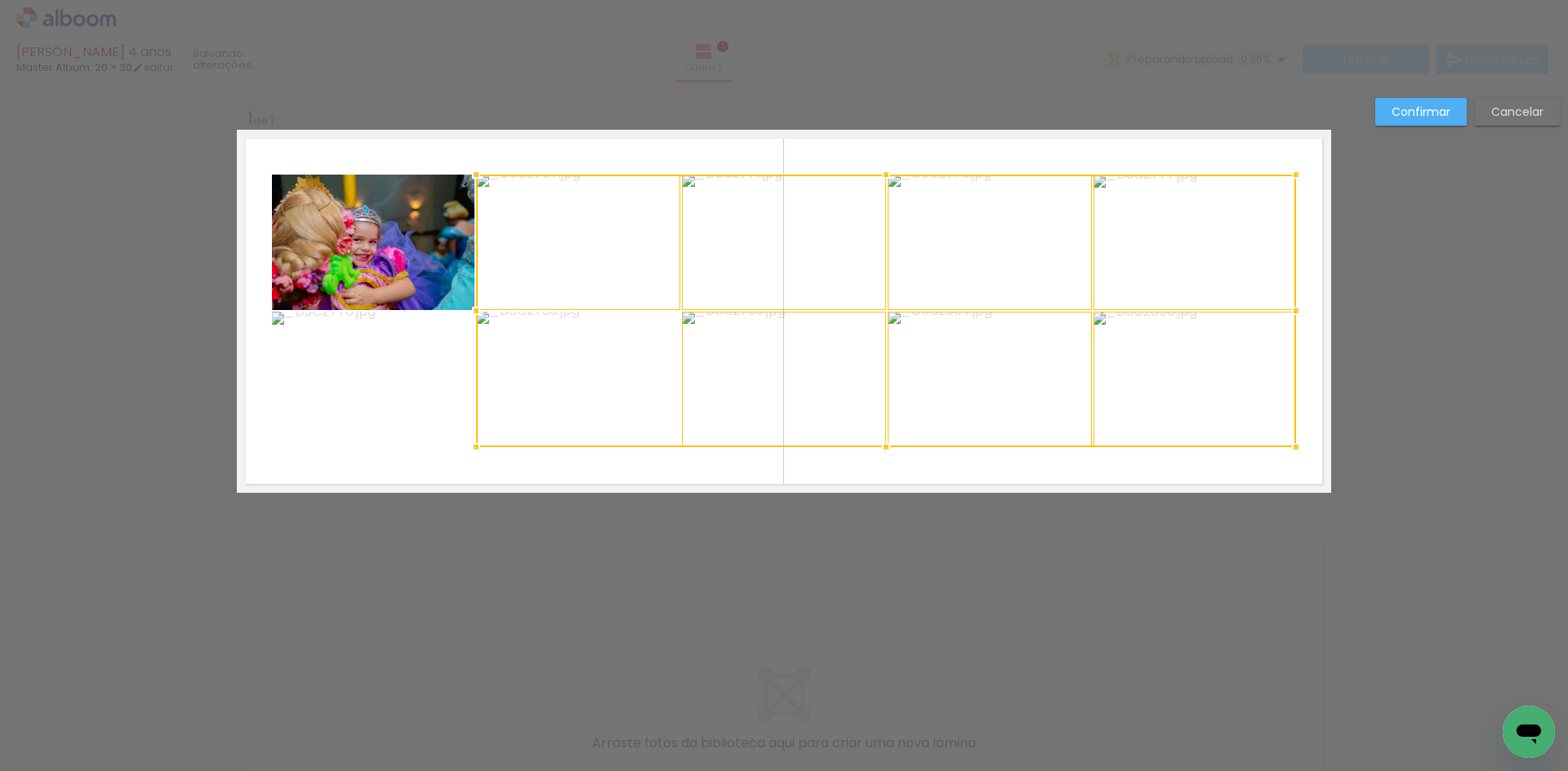
click at [571, 382] on div at bounding box center [885, 310] width 820 height 272
click at [395, 369] on quentale-photo at bounding box center [373, 379] width 202 height 136
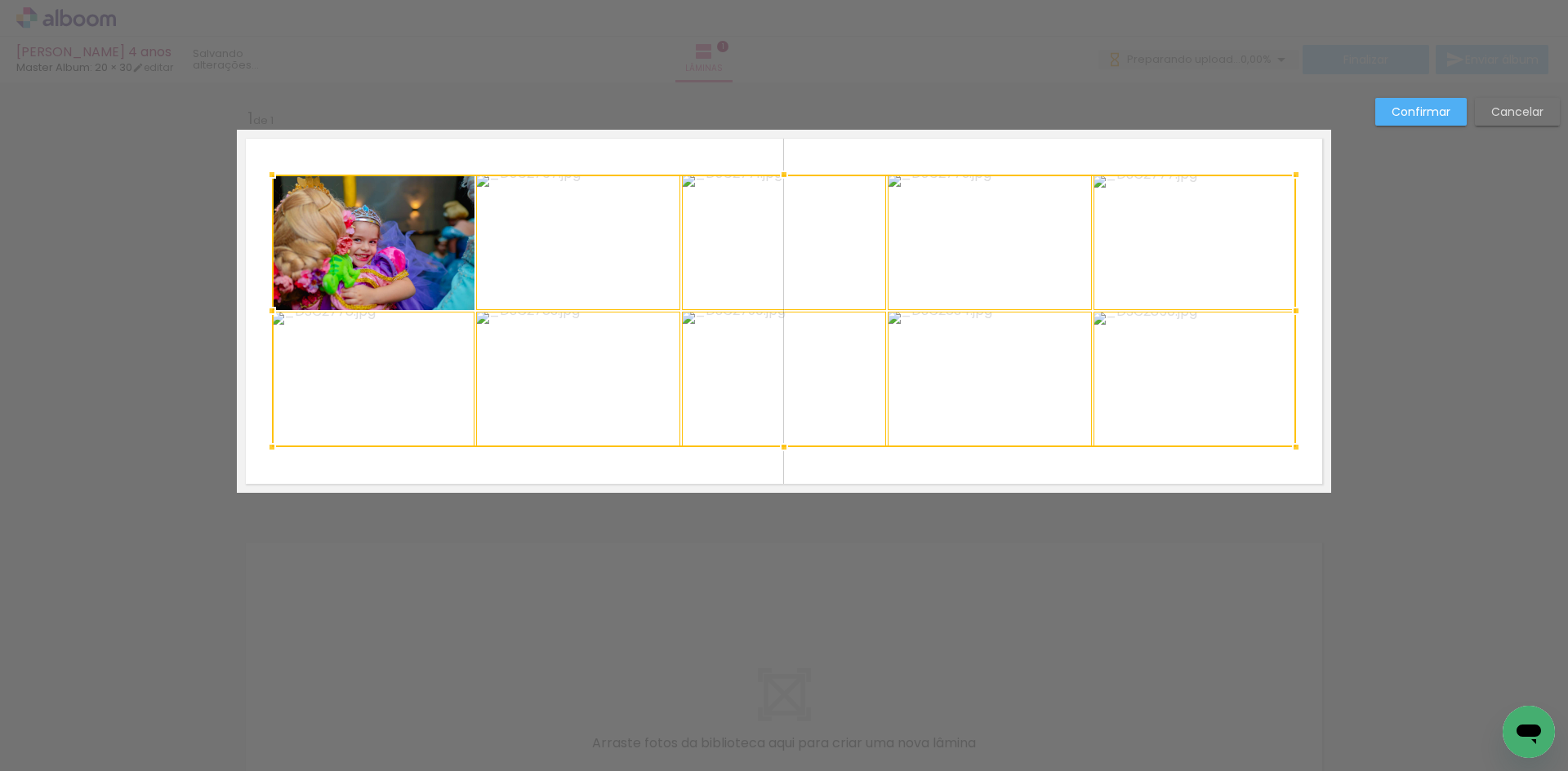
click at [386, 249] on div at bounding box center [784, 310] width 1025 height 272
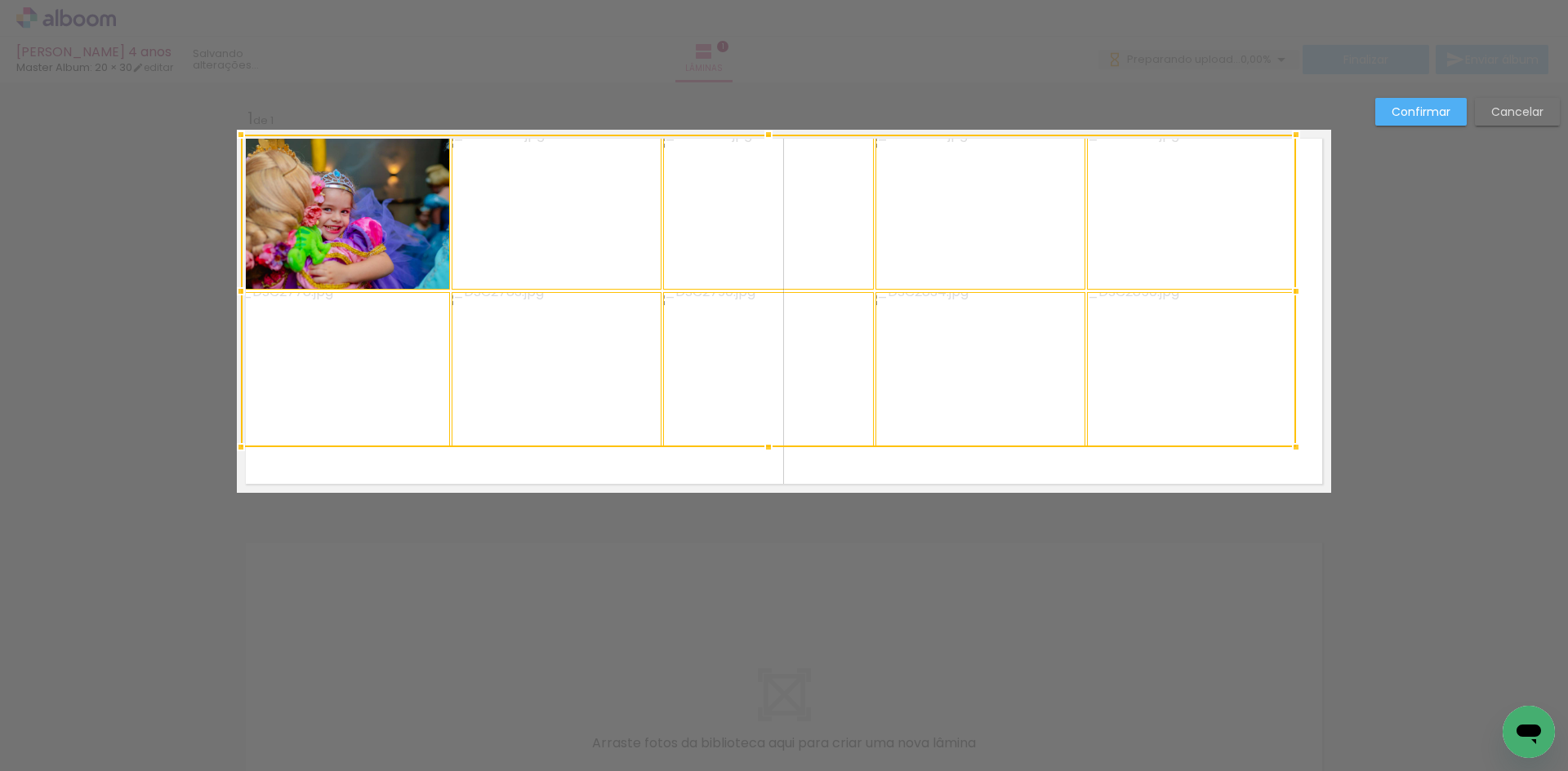
drag, startPoint x: 272, startPoint y: 169, endPoint x: 241, endPoint y: 132, distance: 48.3
click at [241, 132] on div at bounding box center [241, 135] width 33 height 33
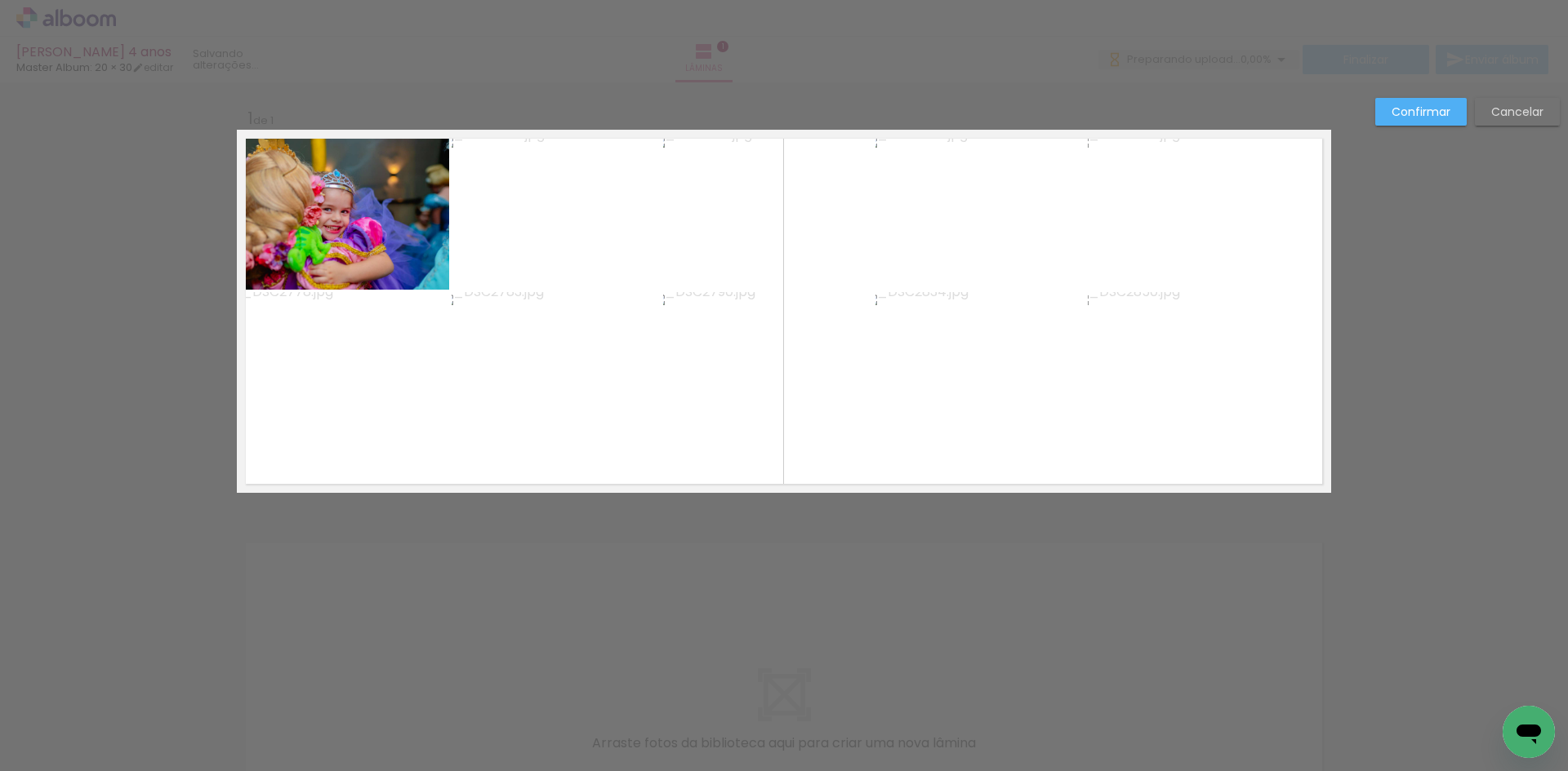
click at [348, 223] on quentale-photo at bounding box center [345, 212] width 208 height 155
click at [384, 383] on quentale-photo at bounding box center [345, 370] width 208 height 155
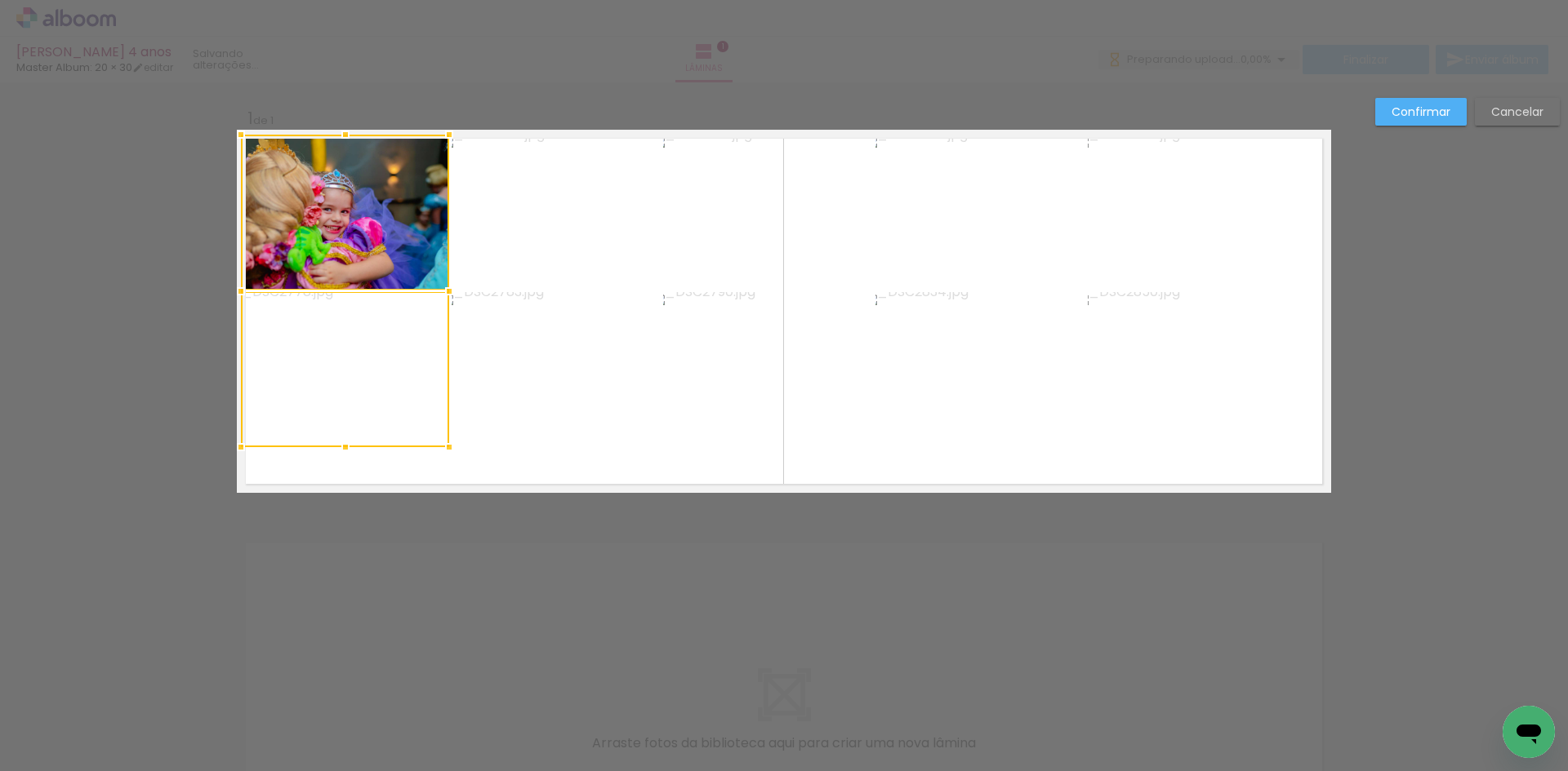
click at [524, 369] on quentale-photo at bounding box center [557, 370] width 210 height 155
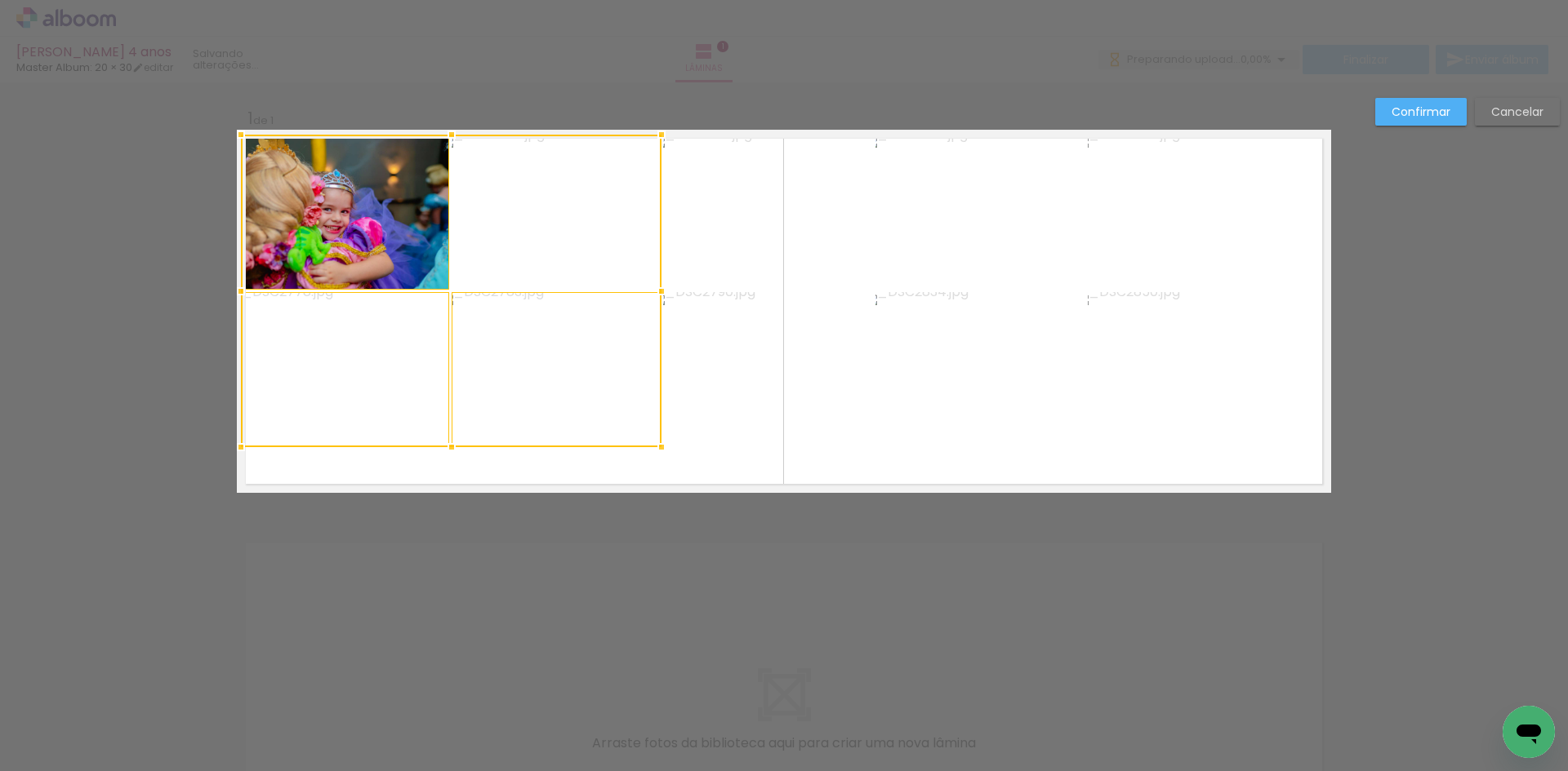
click at [545, 257] on div at bounding box center [451, 291] width 421 height 313
click at [745, 222] on quentale-photo at bounding box center [769, 212] width 210 height 155
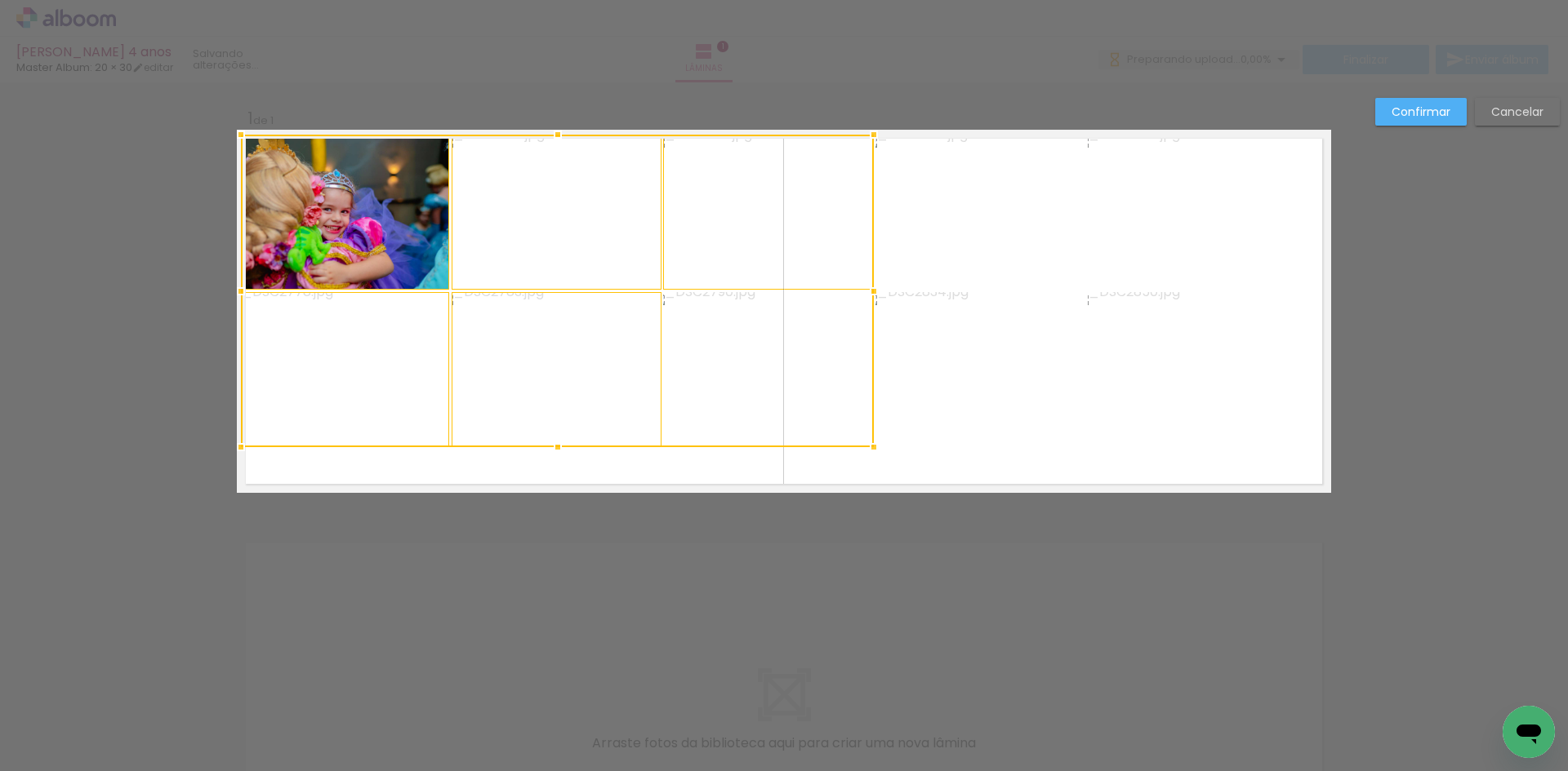
click at [766, 373] on div at bounding box center [557, 291] width 633 height 313
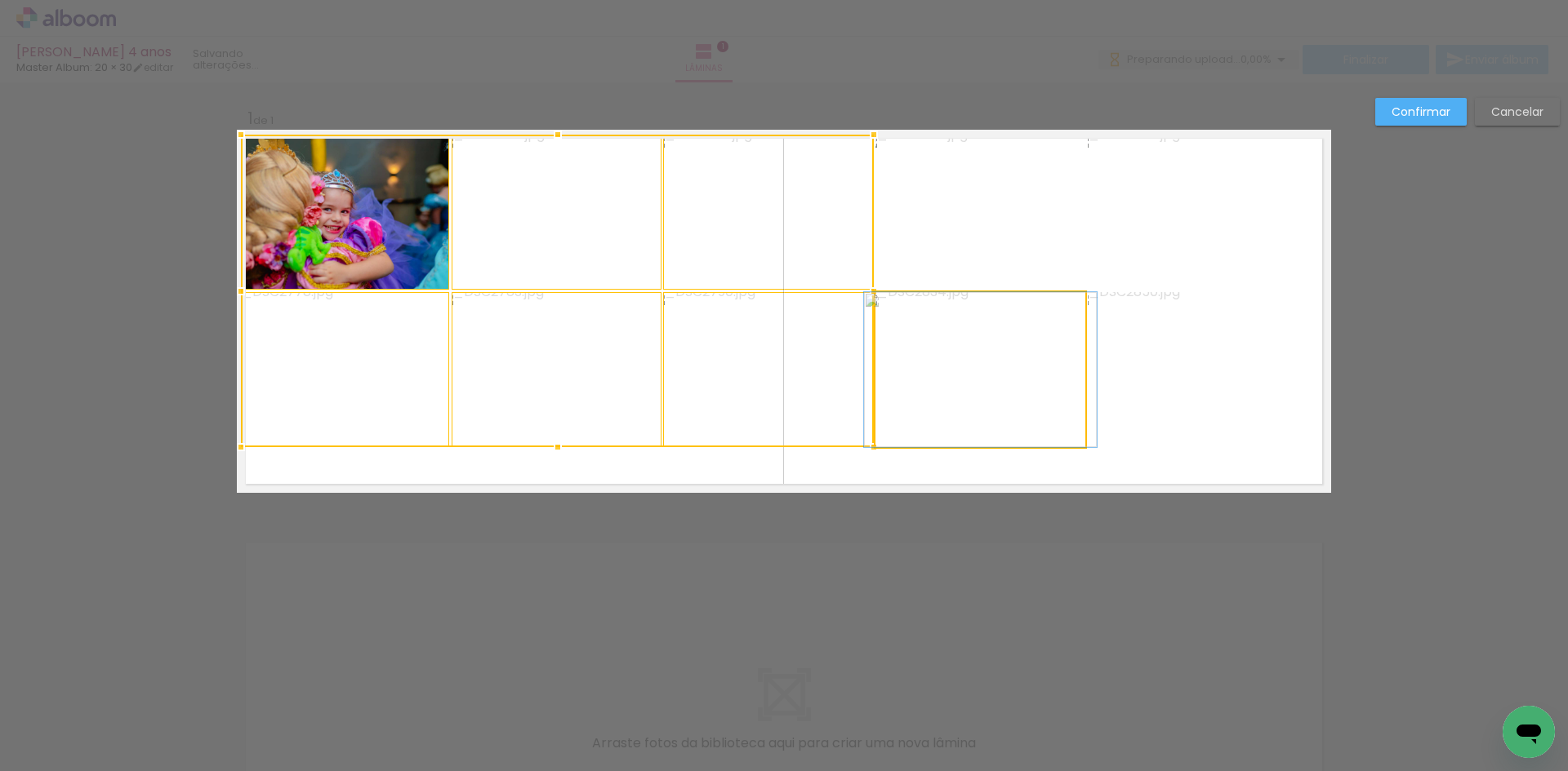
click at [992, 390] on quentale-photo at bounding box center [980, 370] width 210 height 155
click at [874, 272] on div at bounding box center [557, 291] width 633 height 313
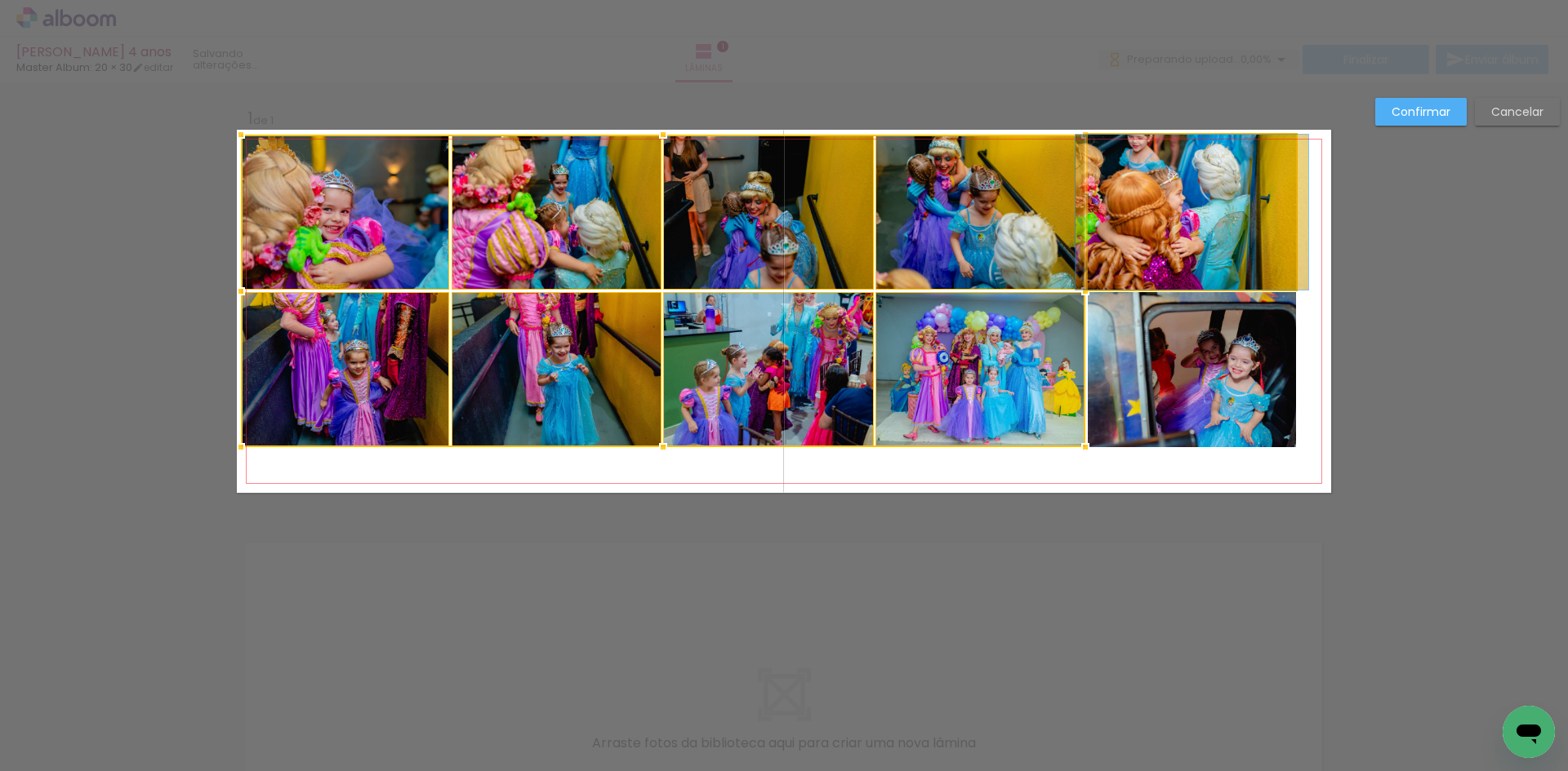
click at [1104, 238] on quentale-photo at bounding box center [1192, 212] width 208 height 155
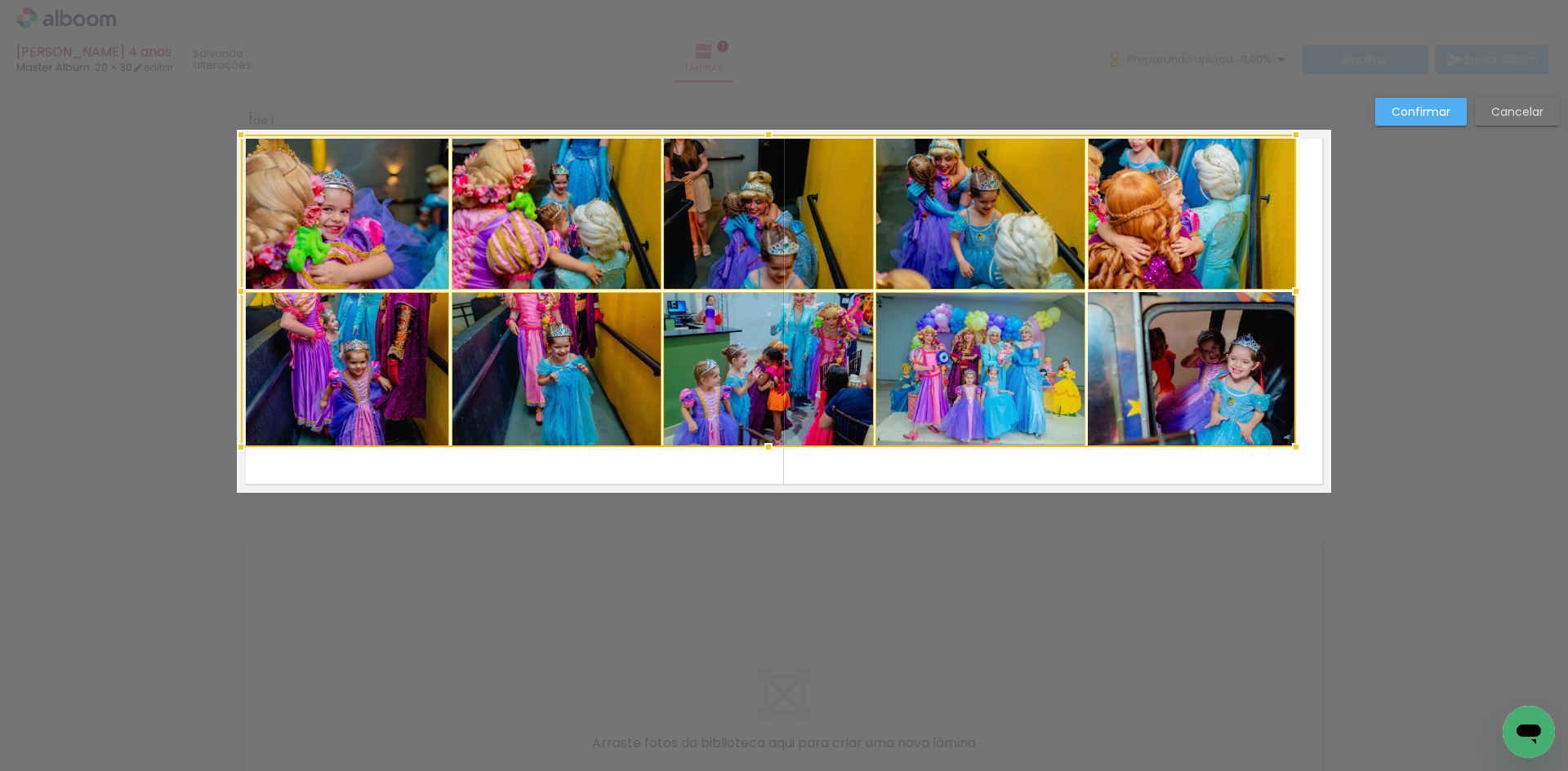
click at [1511, 122] on paper-button "Cancelar" at bounding box center [1518, 112] width 85 height 28
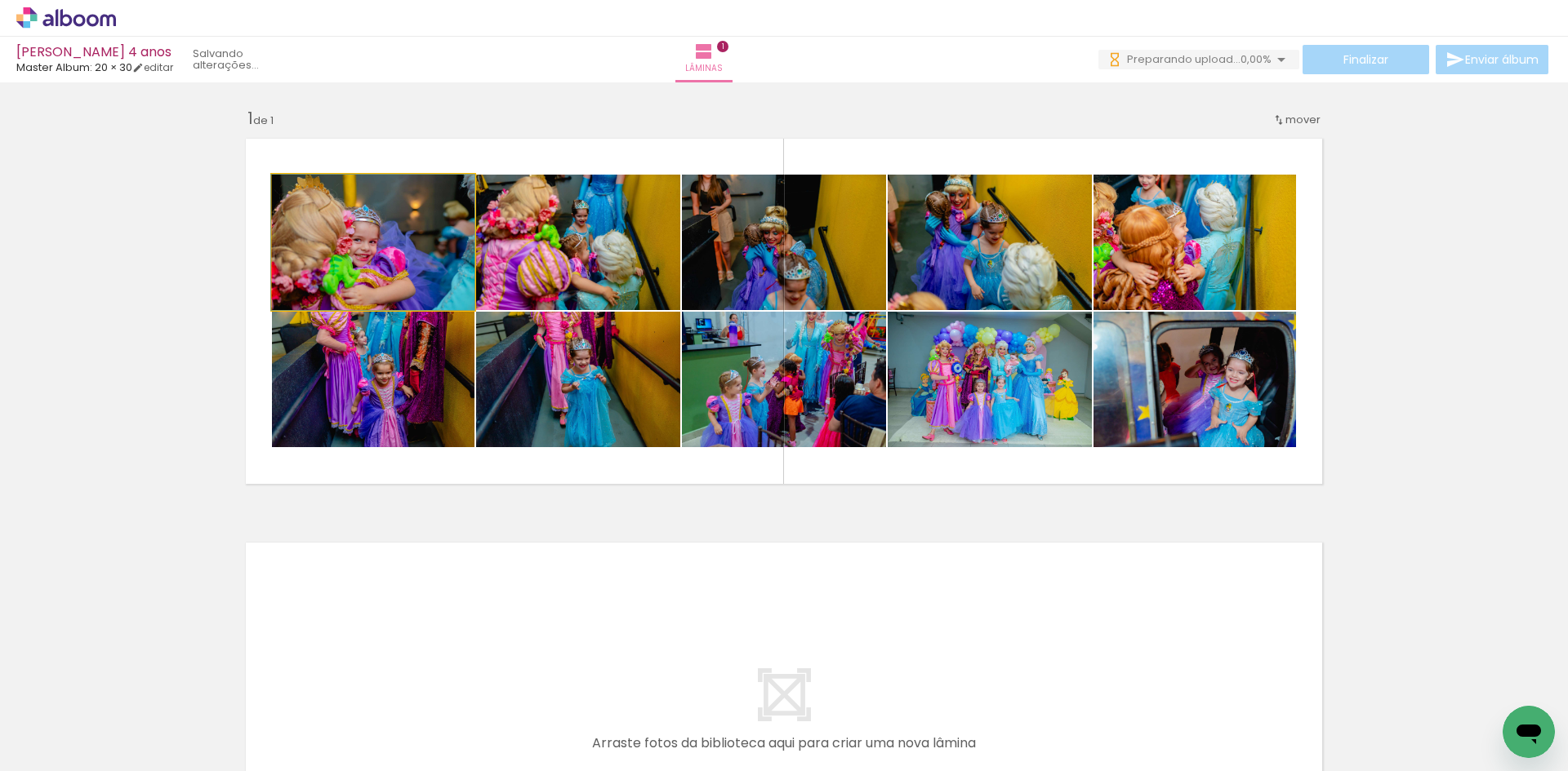
click at [365, 287] on quentale-photo at bounding box center [373, 242] width 202 height 136
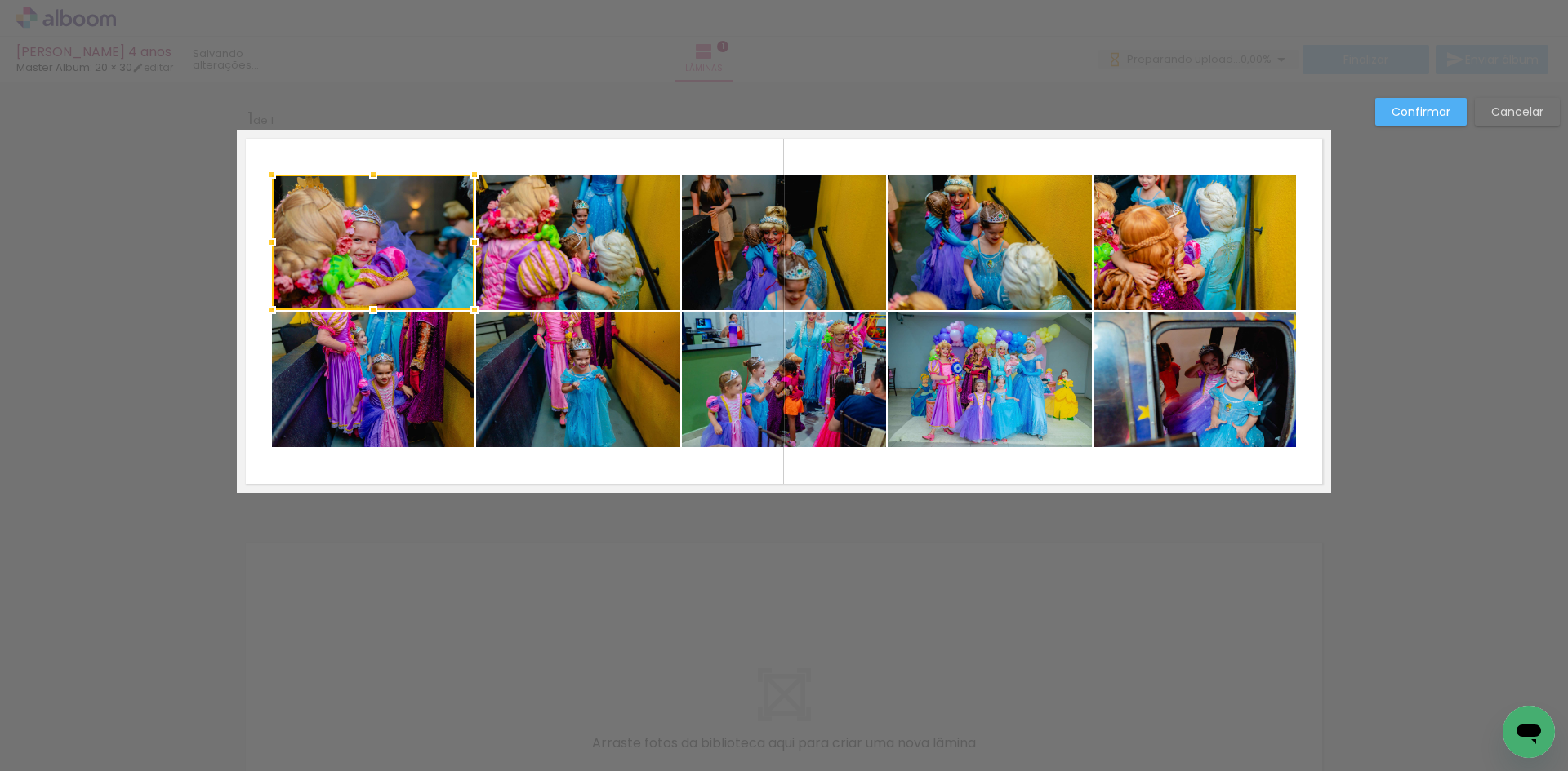
click at [377, 375] on quentale-photo at bounding box center [373, 379] width 202 height 136
click at [546, 376] on quentale-photo at bounding box center [578, 379] width 204 height 136
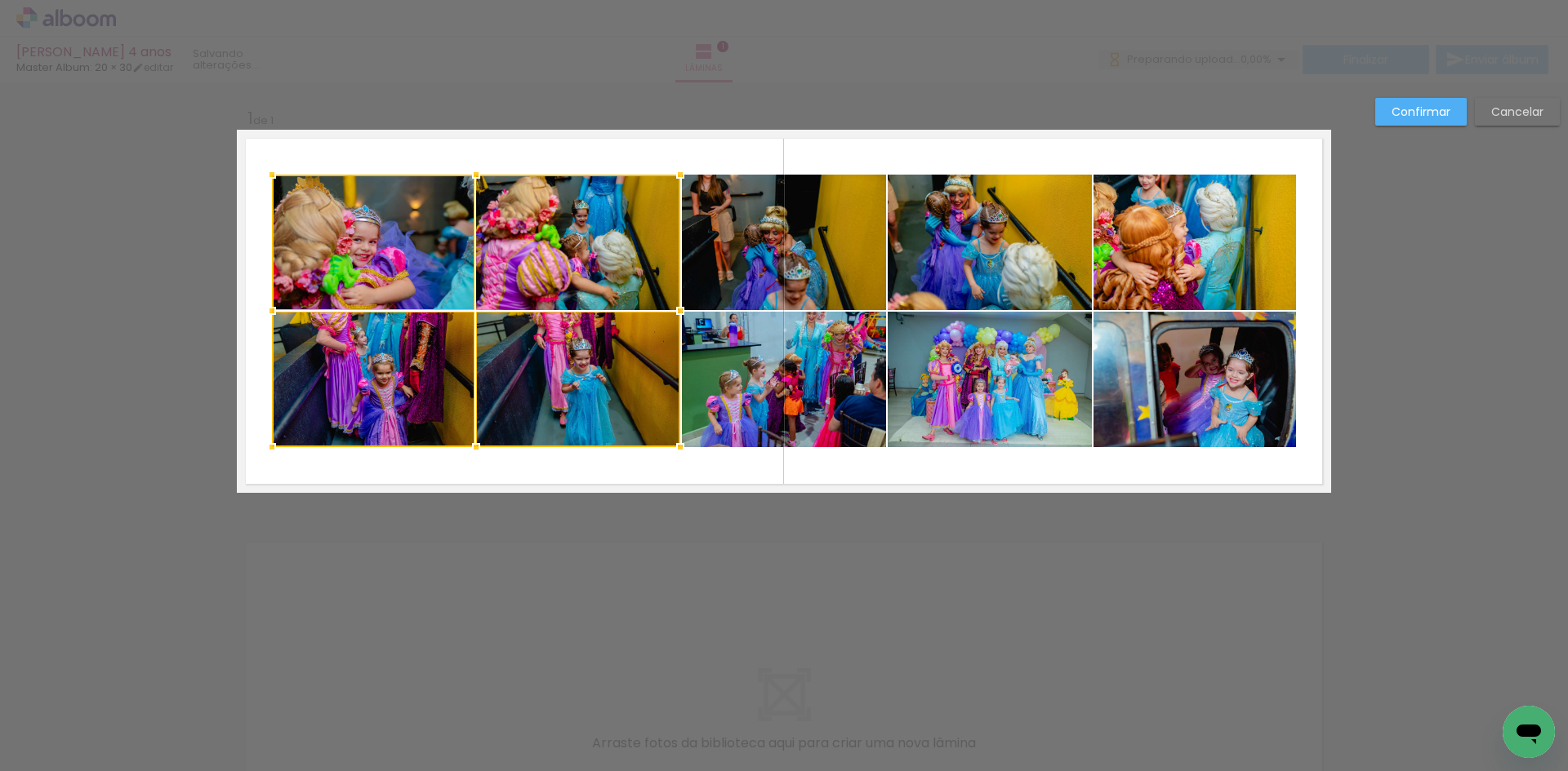
click at [350, 256] on div at bounding box center [476, 310] width 408 height 272
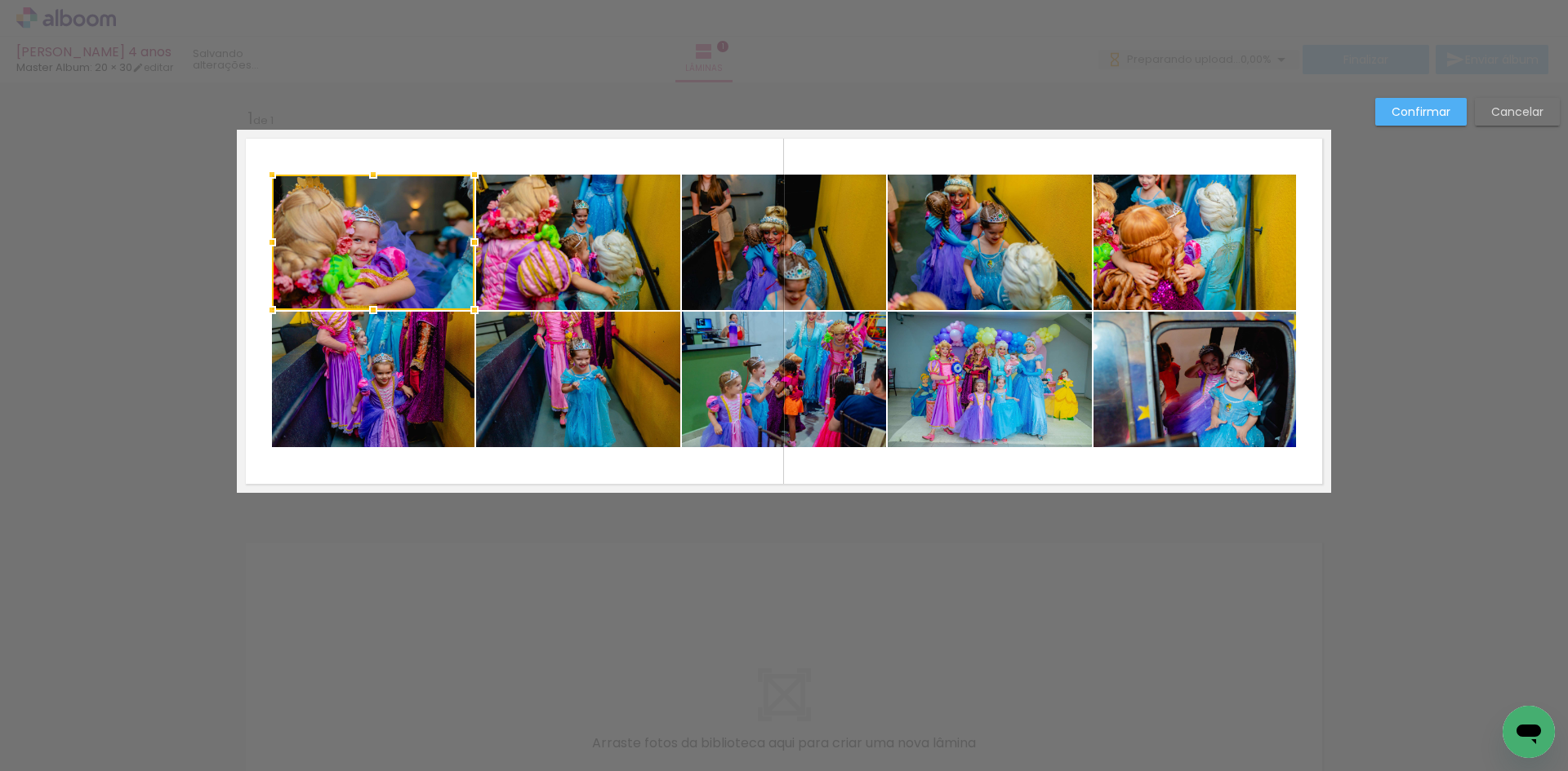
click at [350, 256] on div at bounding box center [373, 242] width 202 height 136
click at [376, 372] on quentale-photo at bounding box center [373, 379] width 202 height 136
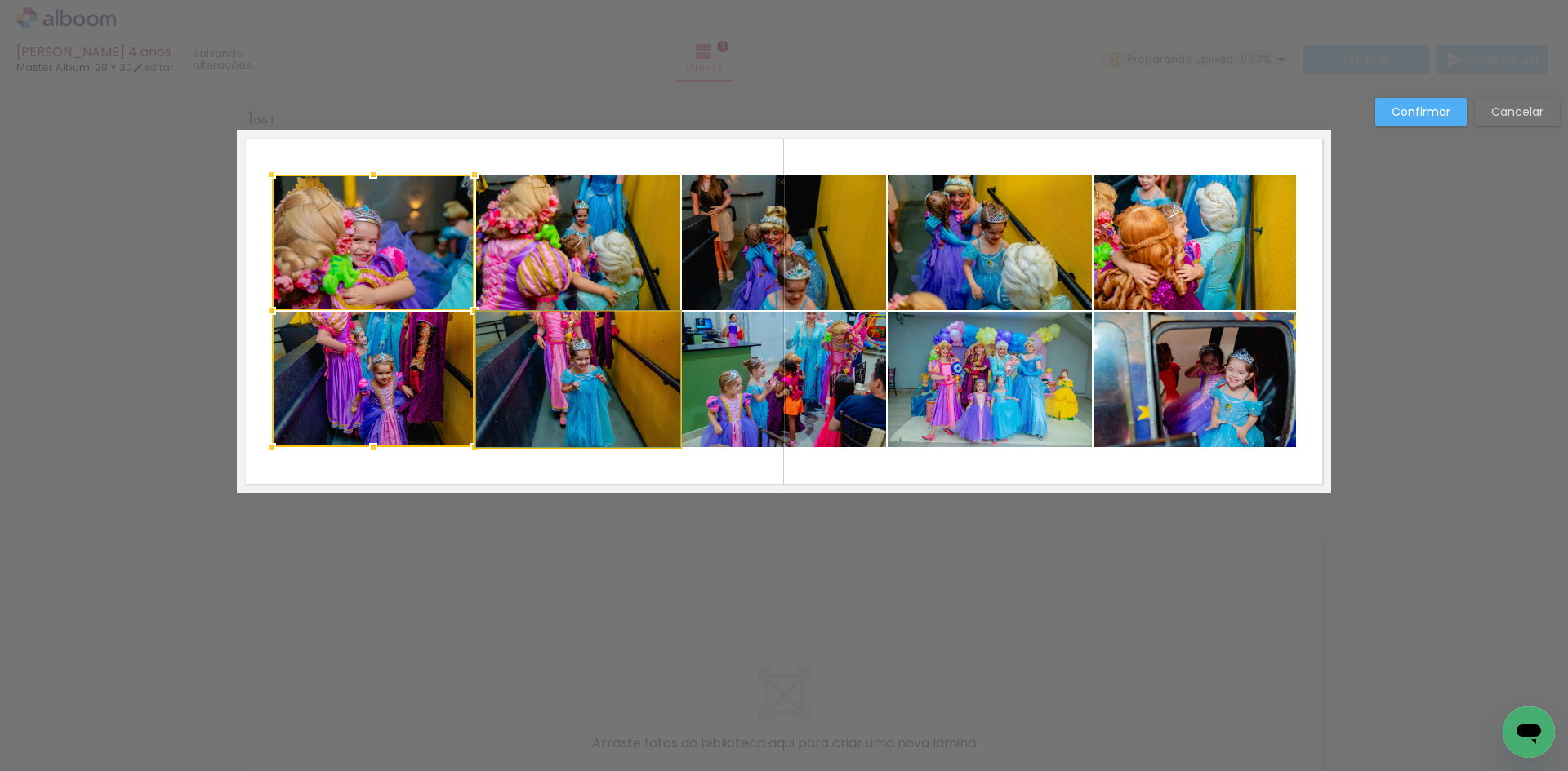
click at [530, 365] on quentale-photo at bounding box center [578, 379] width 204 height 136
click at [547, 280] on div at bounding box center [476, 310] width 408 height 272
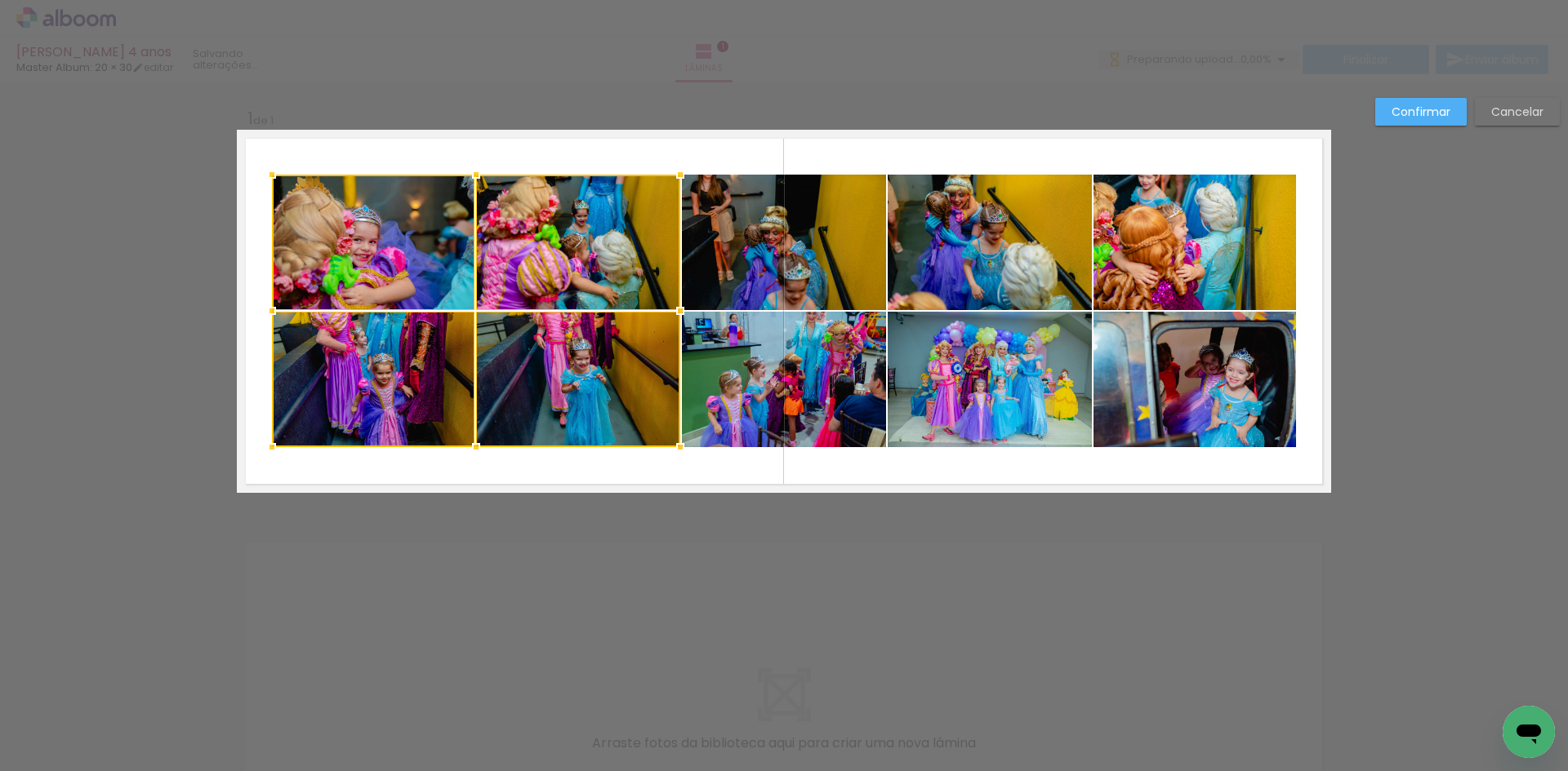
click at [745, 261] on quentale-photo at bounding box center [784, 242] width 204 height 136
click at [795, 373] on div at bounding box center [579, 310] width 614 height 272
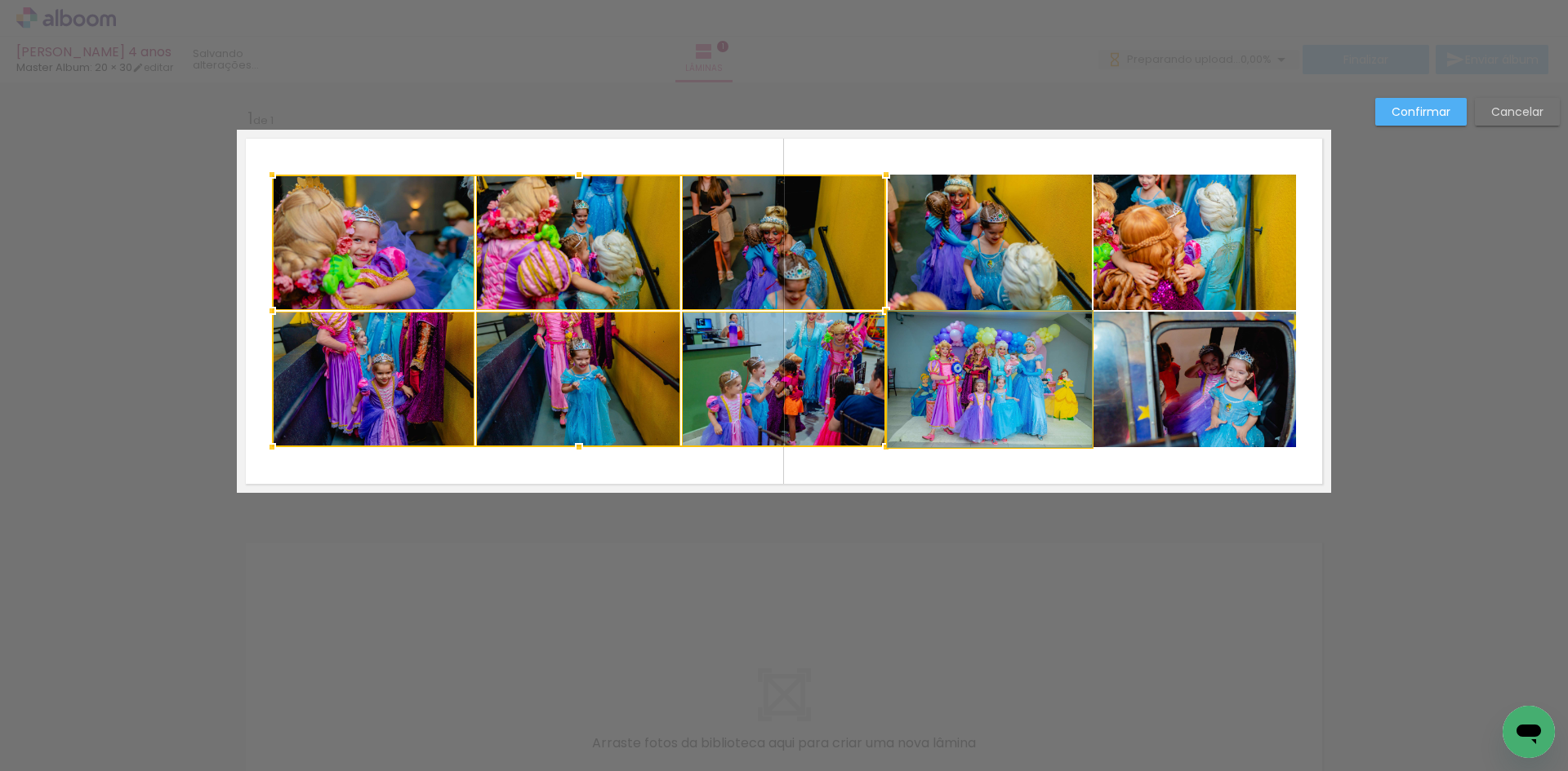
click at [976, 373] on quentale-photo at bounding box center [990, 379] width 204 height 136
click at [992, 287] on div at bounding box center [681, 310] width 820 height 272
click at [1119, 261] on quentale-photo at bounding box center [1195, 242] width 202 height 136
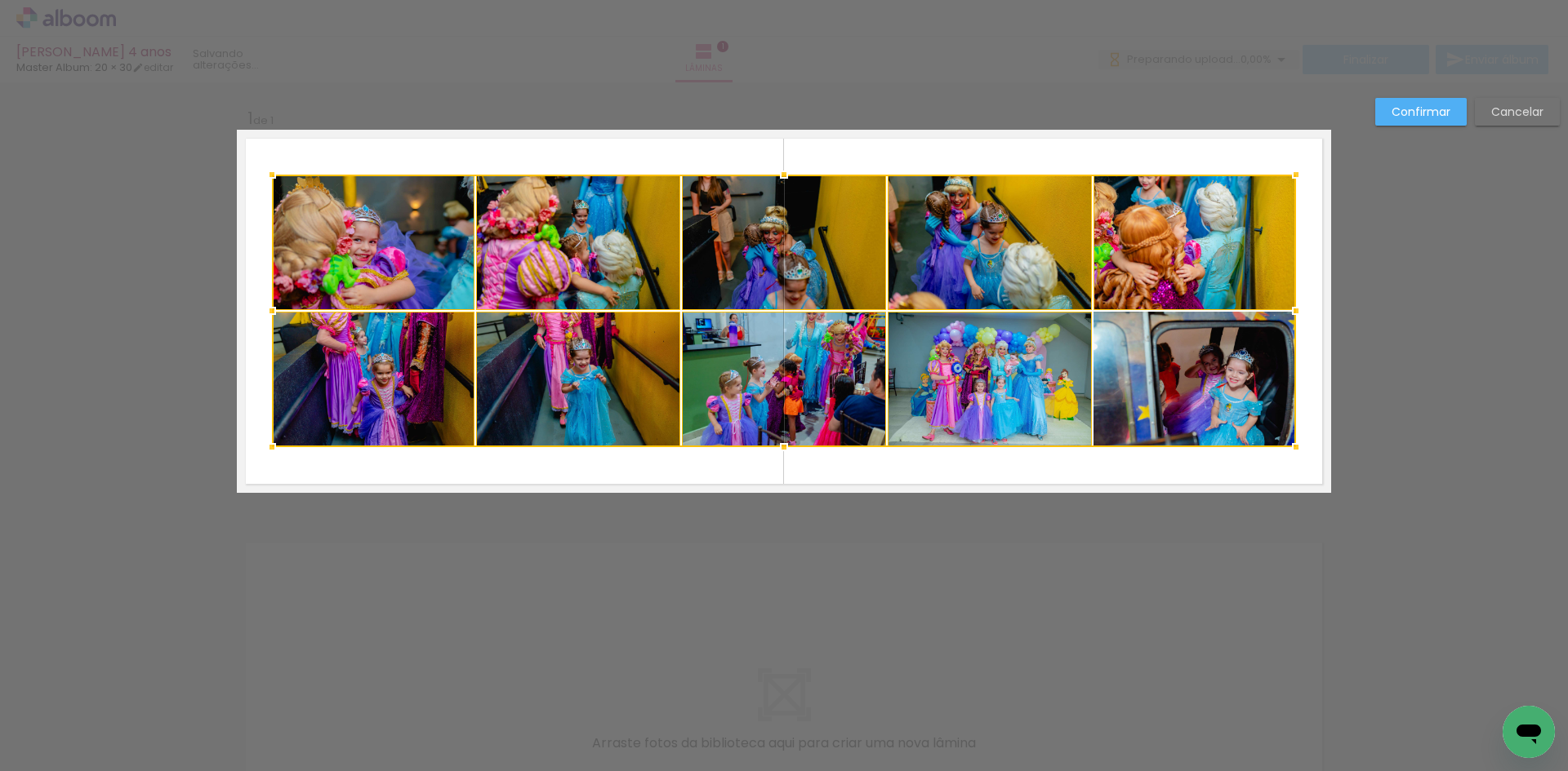
click at [1152, 363] on div at bounding box center [784, 310] width 1025 height 272
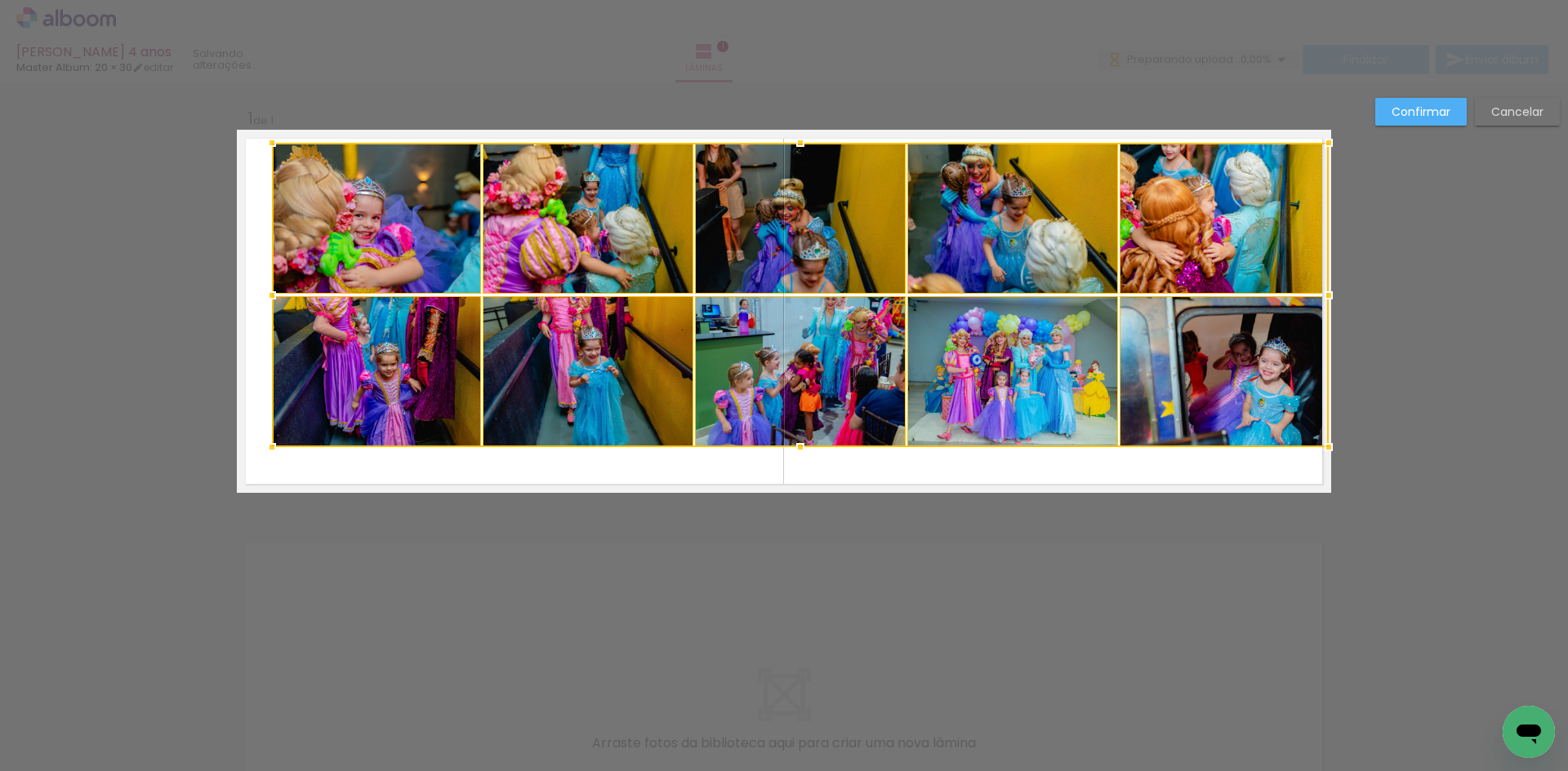
drag, startPoint x: 1299, startPoint y: 166, endPoint x: 1318, endPoint y: 141, distance: 31.4
click at [1318, 141] on div at bounding box center [1329, 142] width 33 height 33
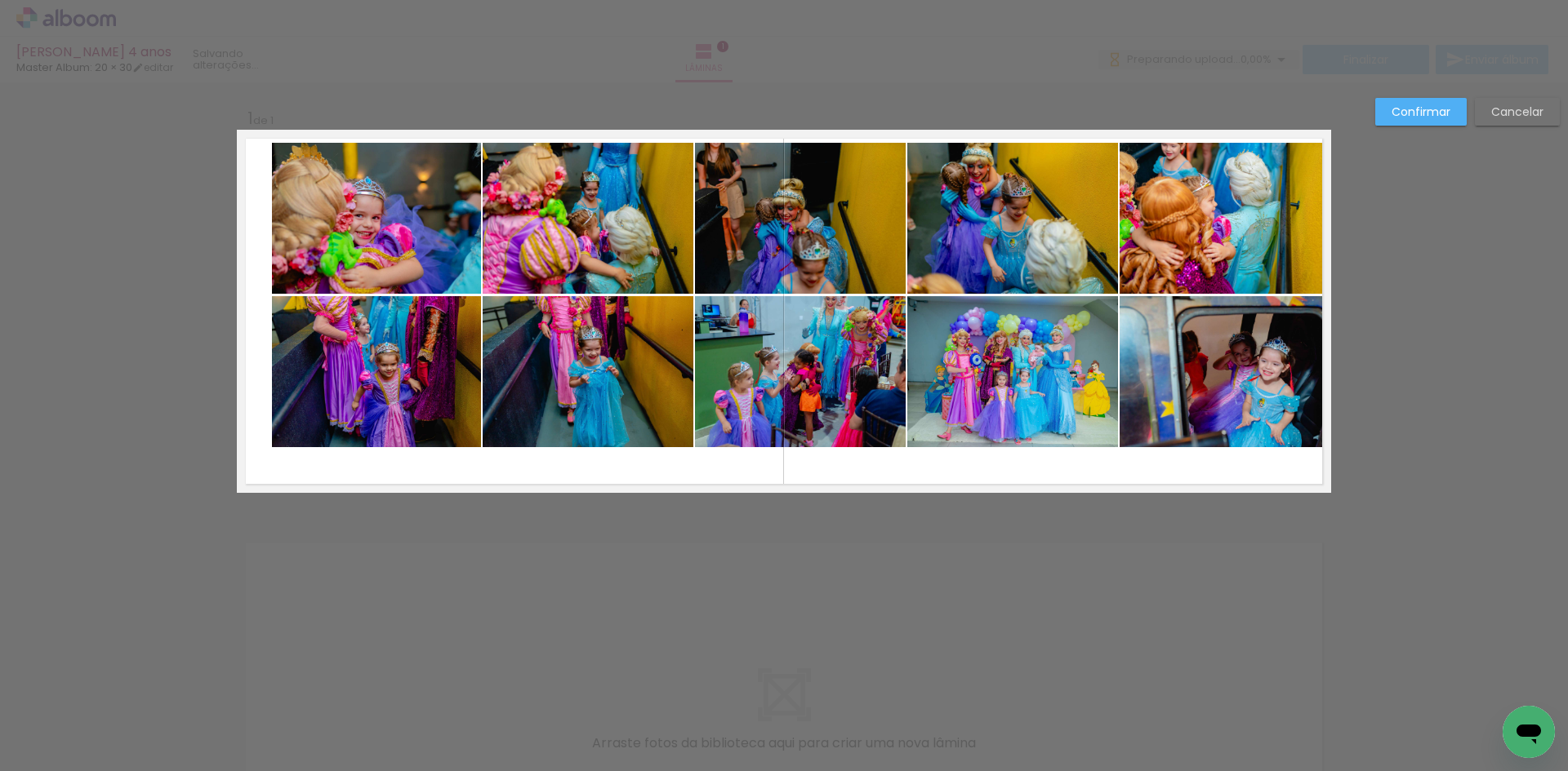
click at [1215, 231] on quentale-photo at bounding box center [1224, 218] width 209 height 151
click at [1189, 380] on quentale-photo at bounding box center [1224, 372] width 209 height 151
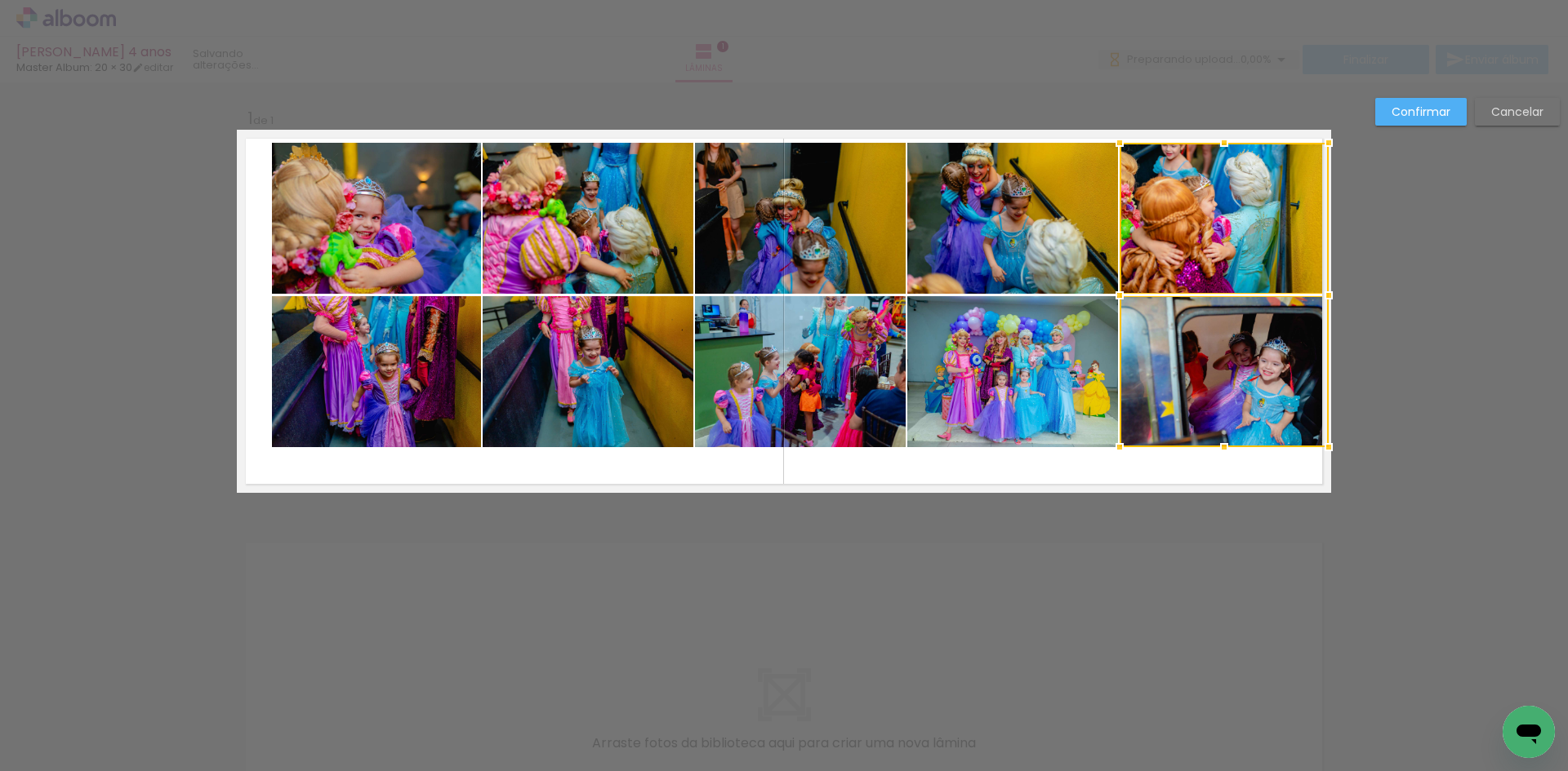
click at [1040, 386] on quentale-photo at bounding box center [1012, 372] width 211 height 151
click at [995, 281] on div at bounding box center [1118, 295] width 422 height 304
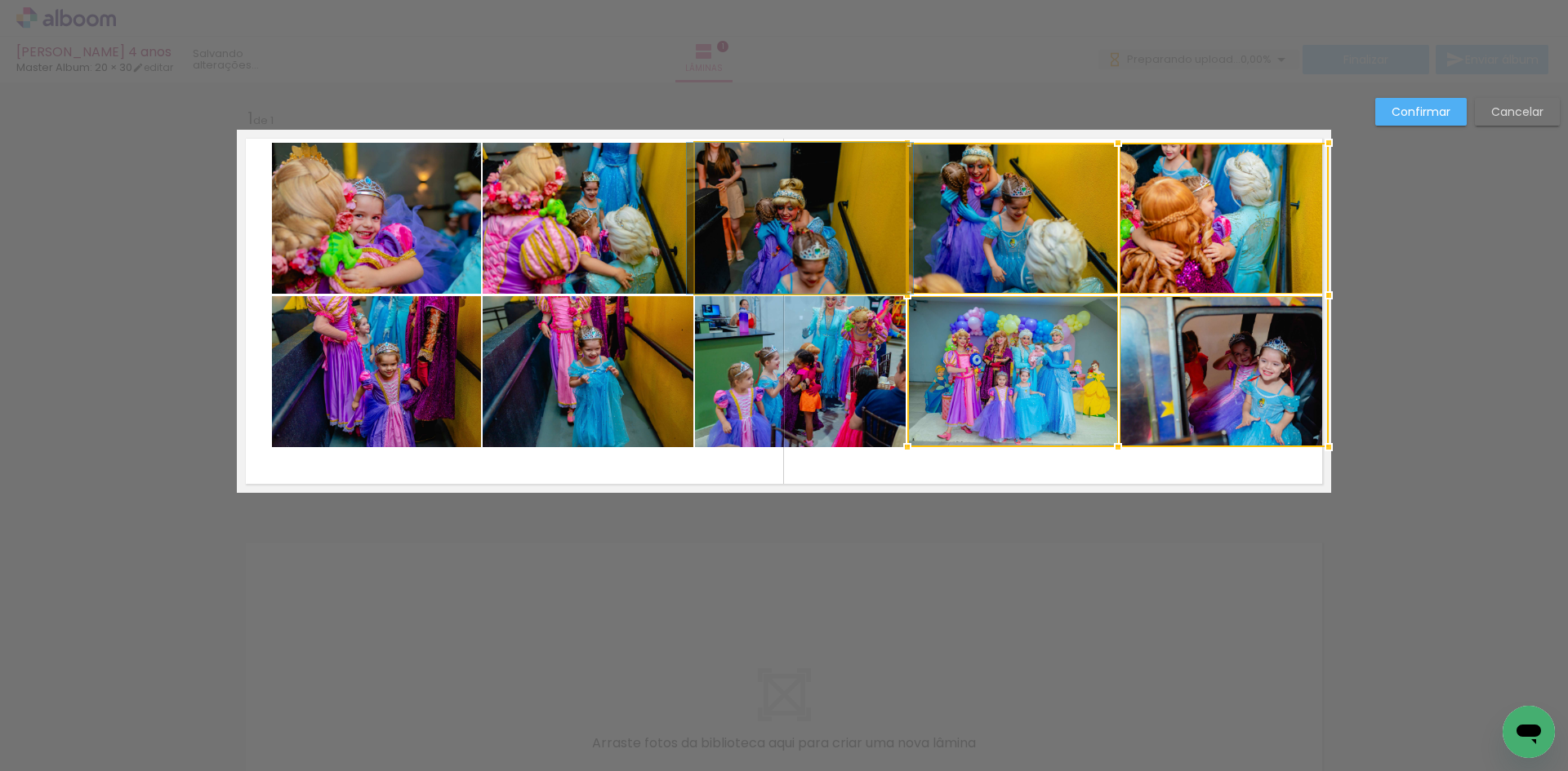
click at [809, 244] on quentale-photo at bounding box center [800, 218] width 211 height 151
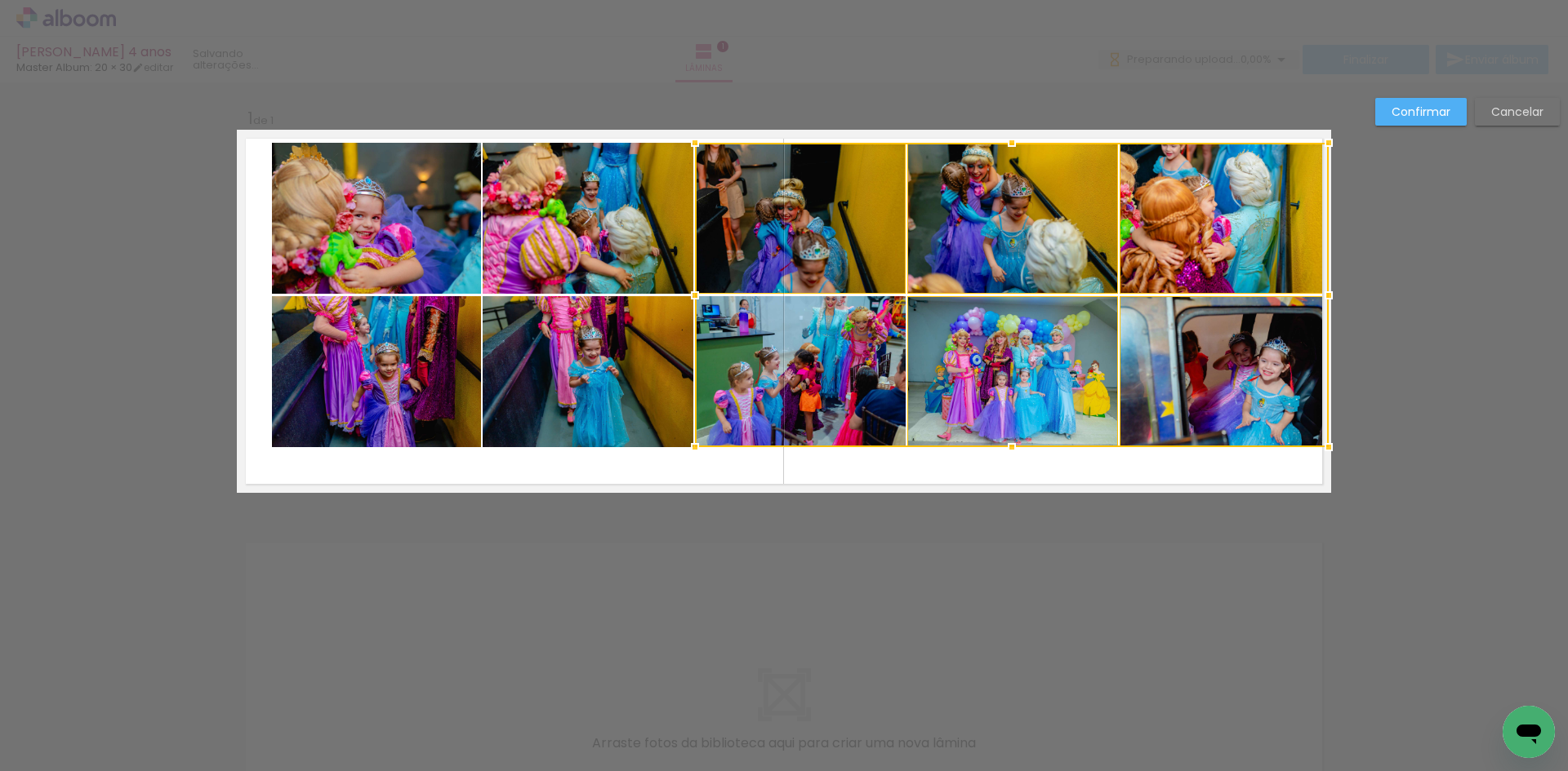
click at [804, 354] on div at bounding box center [1012, 295] width 634 height 304
click at [608, 379] on quentale-photo at bounding box center [588, 372] width 211 height 151
click at [559, 262] on div at bounding box center [905, 295] width 847 height 304
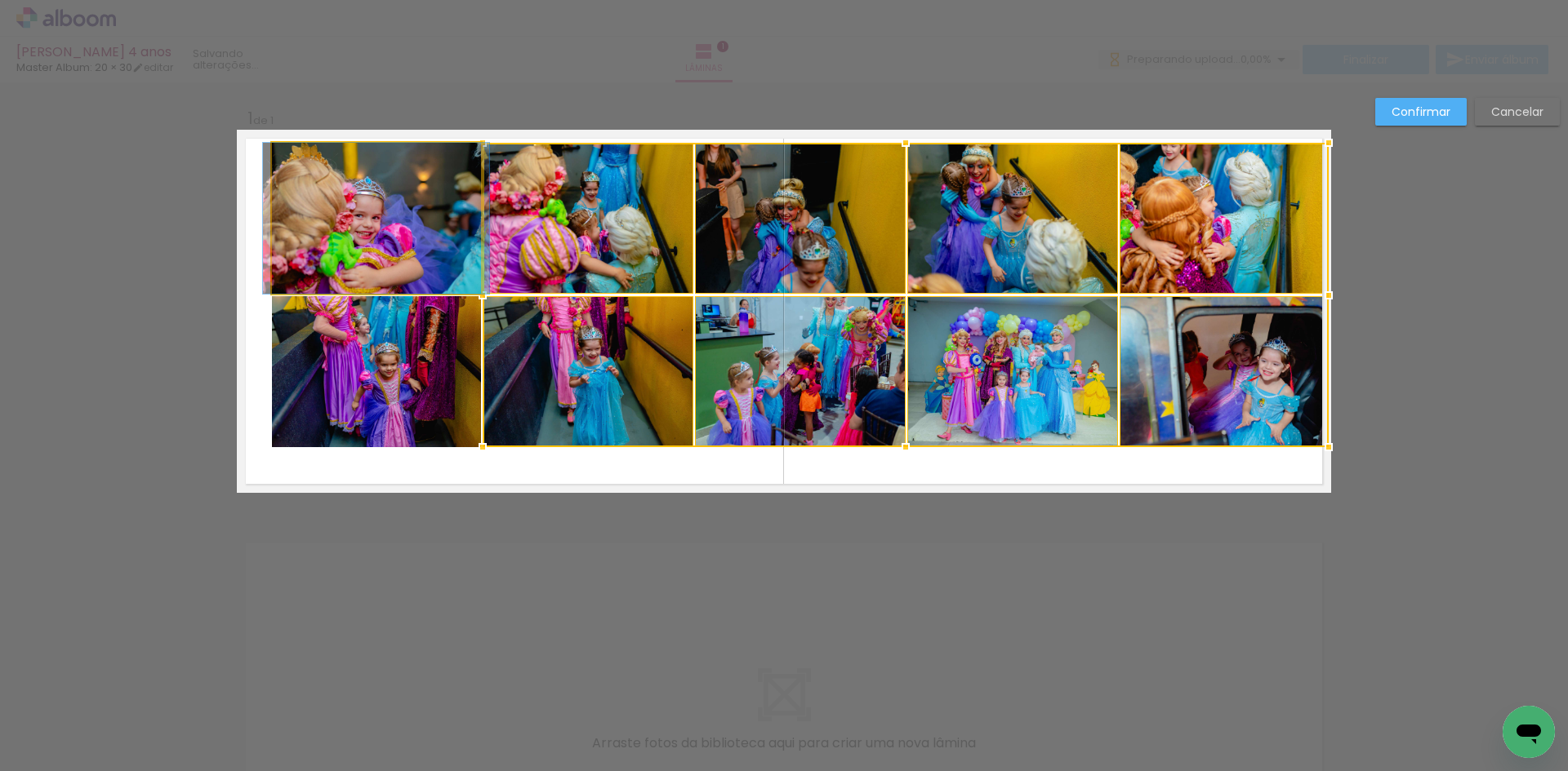
click at [392, 247] on quentale-photo at bounding box center [376, 218] width 209 height 151
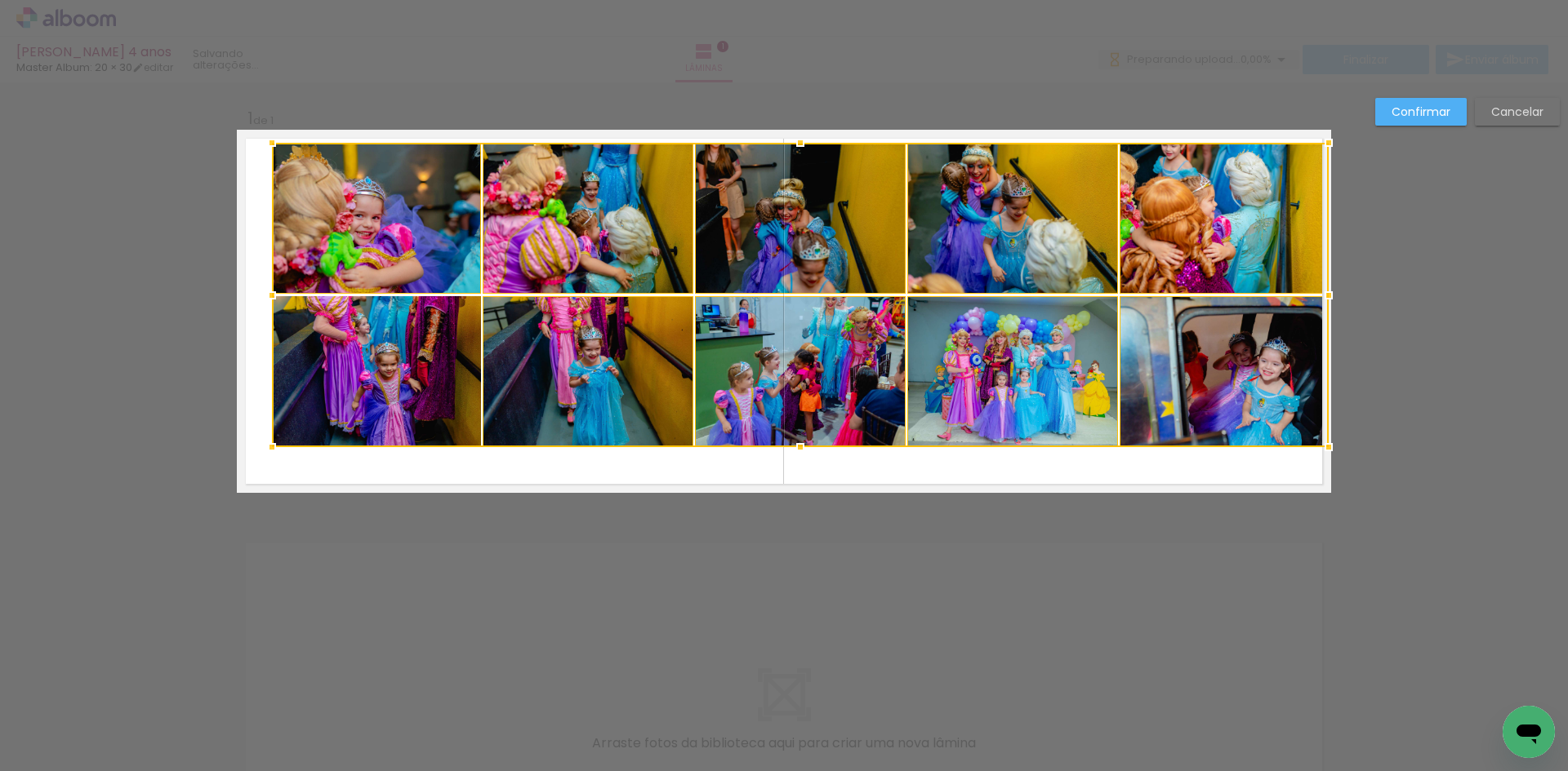
click at [382, 373] on div at bounding box center [799, 295] width 1057 height 304
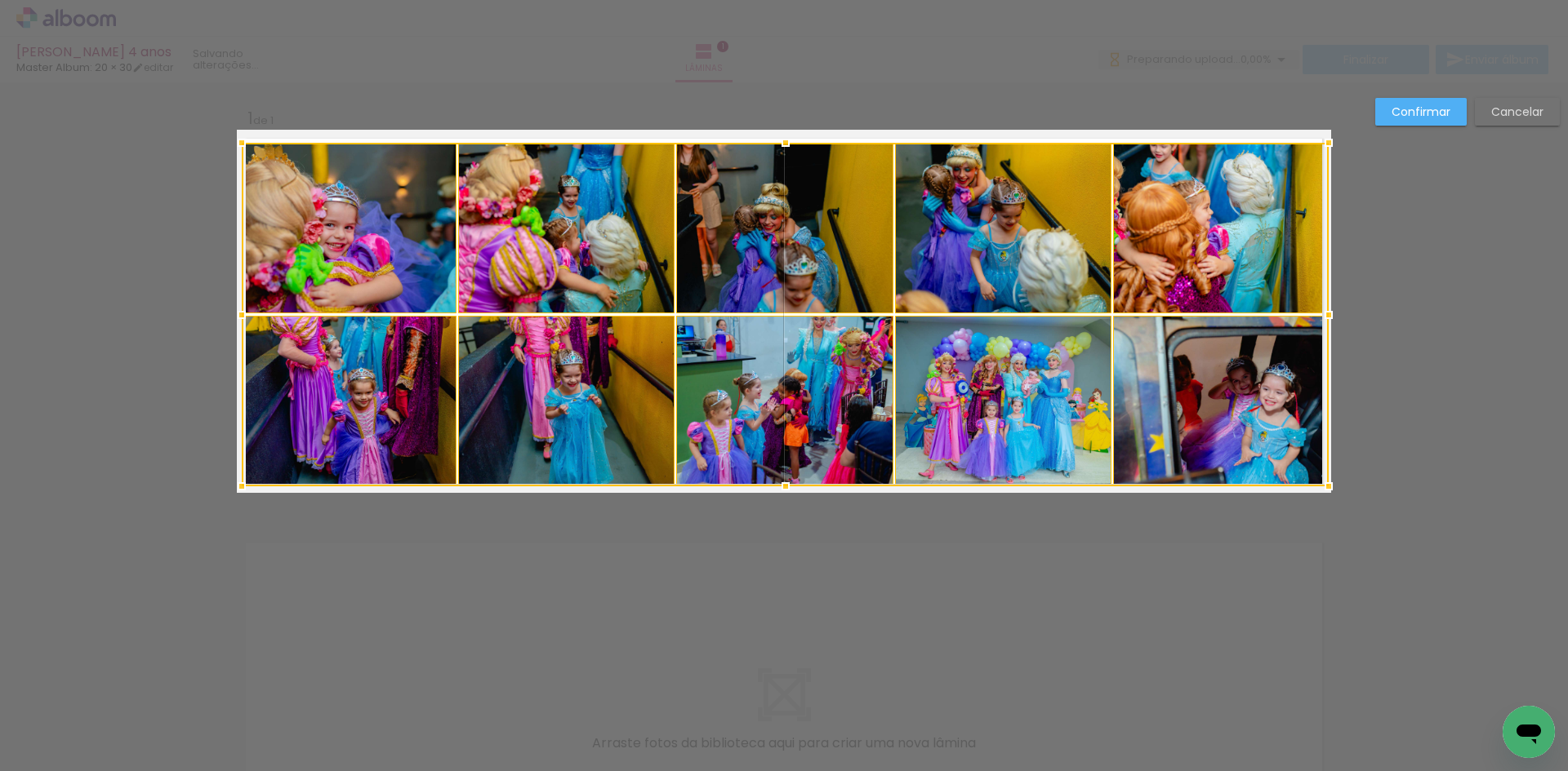
drag, startPoint x: 266, startPoint y: 454, endPoint x: 243, endPoint y: 488, distance: 41.0
click at [243, 488] on div at bounding box center [242, 487] width 33 height 33
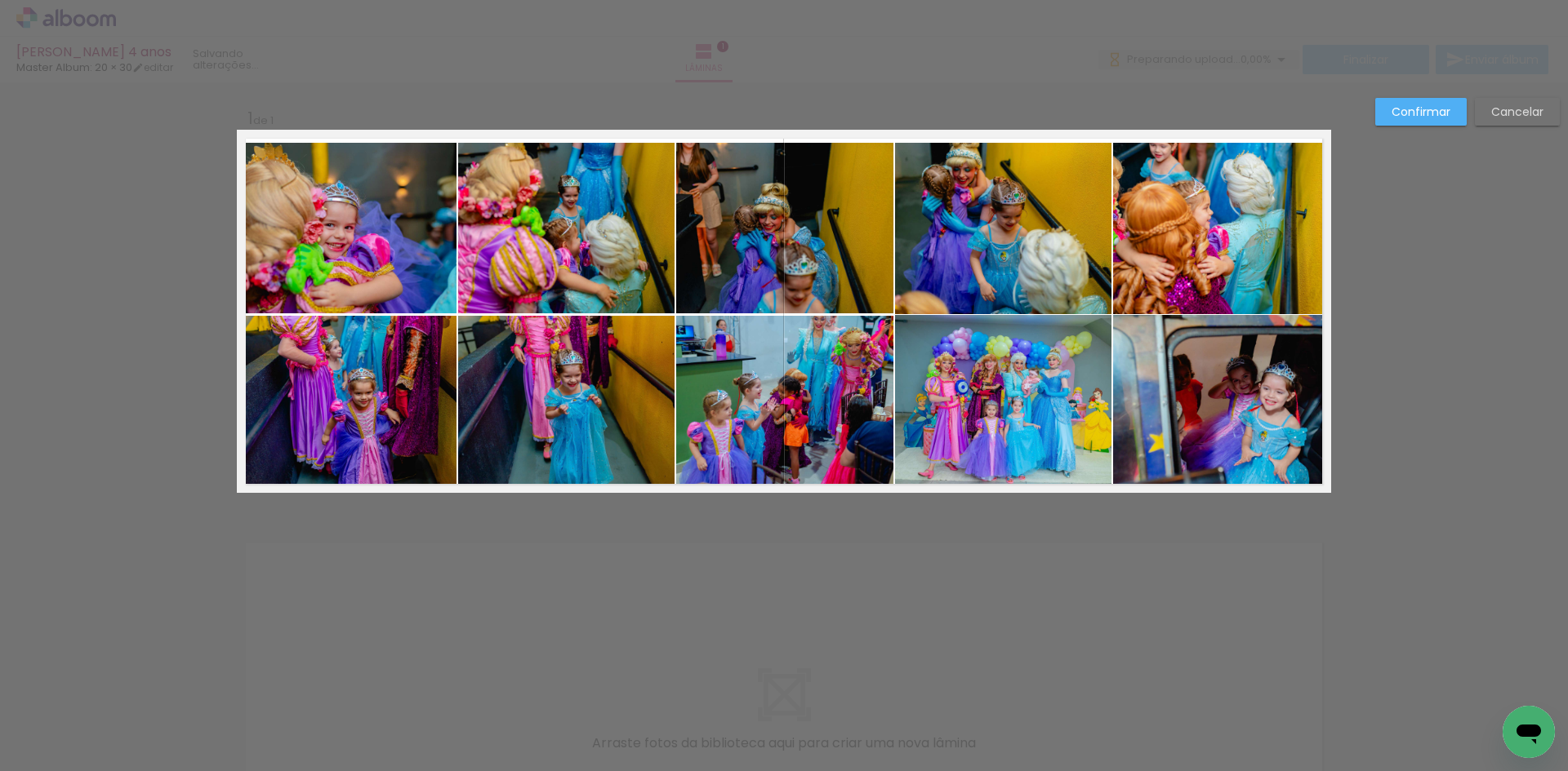
click at [0, 0] on slot "Confirmar" at bounding box center [0, 0] width 0 height 0
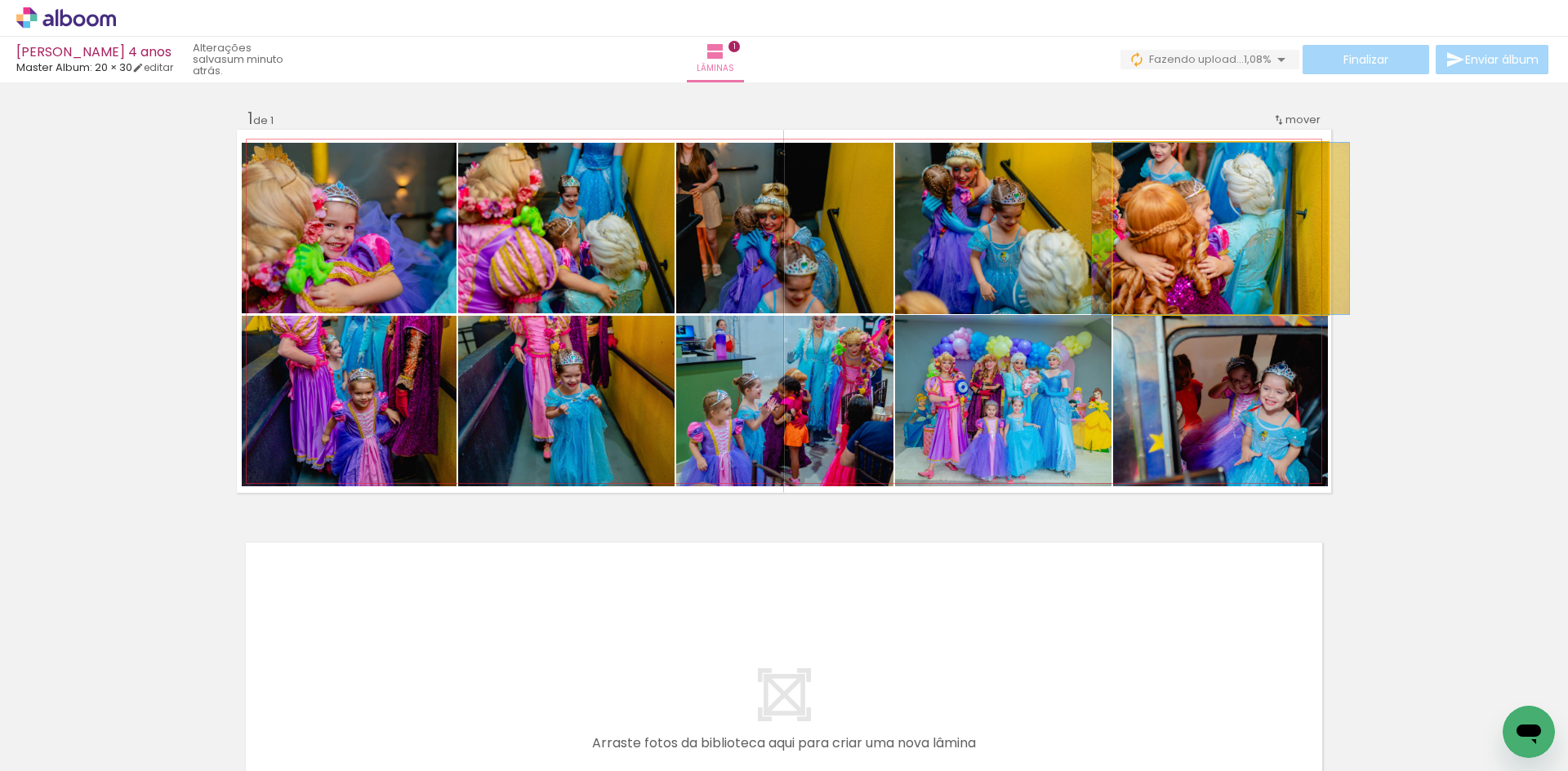
click at [1207, 259] on quentale-photo at bounding box center [1220, 228] width 215 height 171
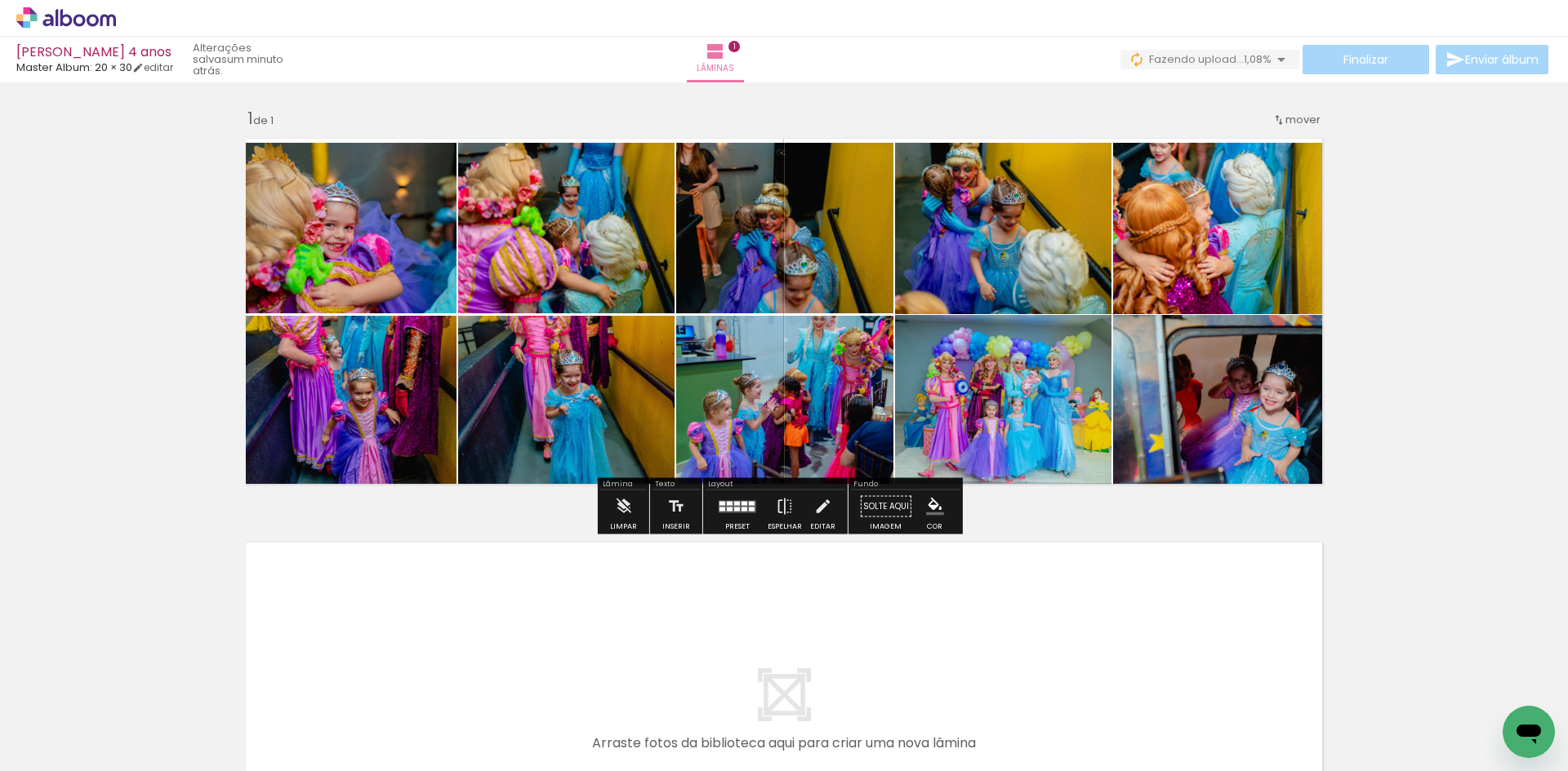
click at [1453, 352] on div "Inserir lâmina 1 de 1" at bounding box center [784, 493] width 1568 height 809
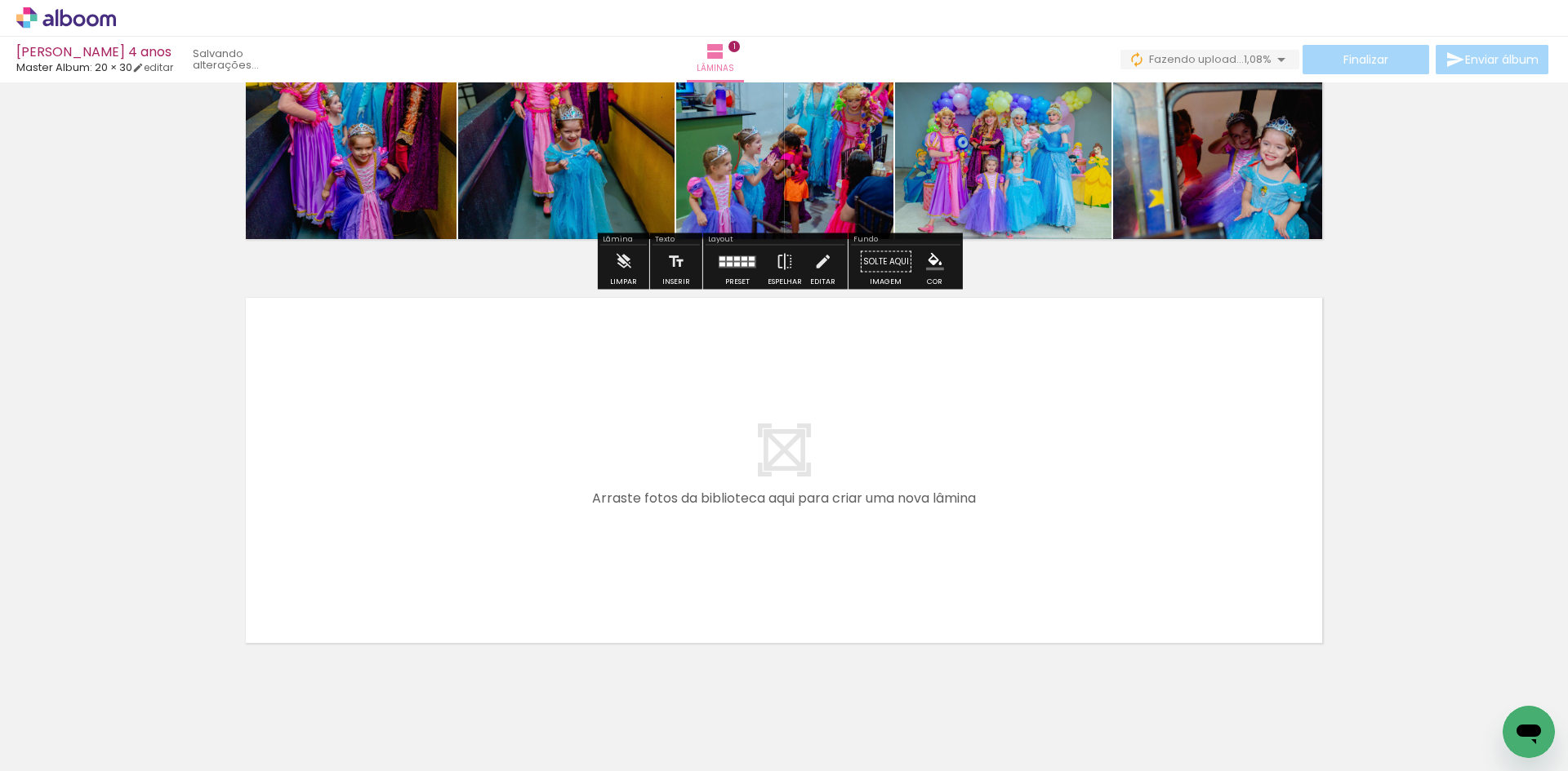
scroll to position [285, 0]
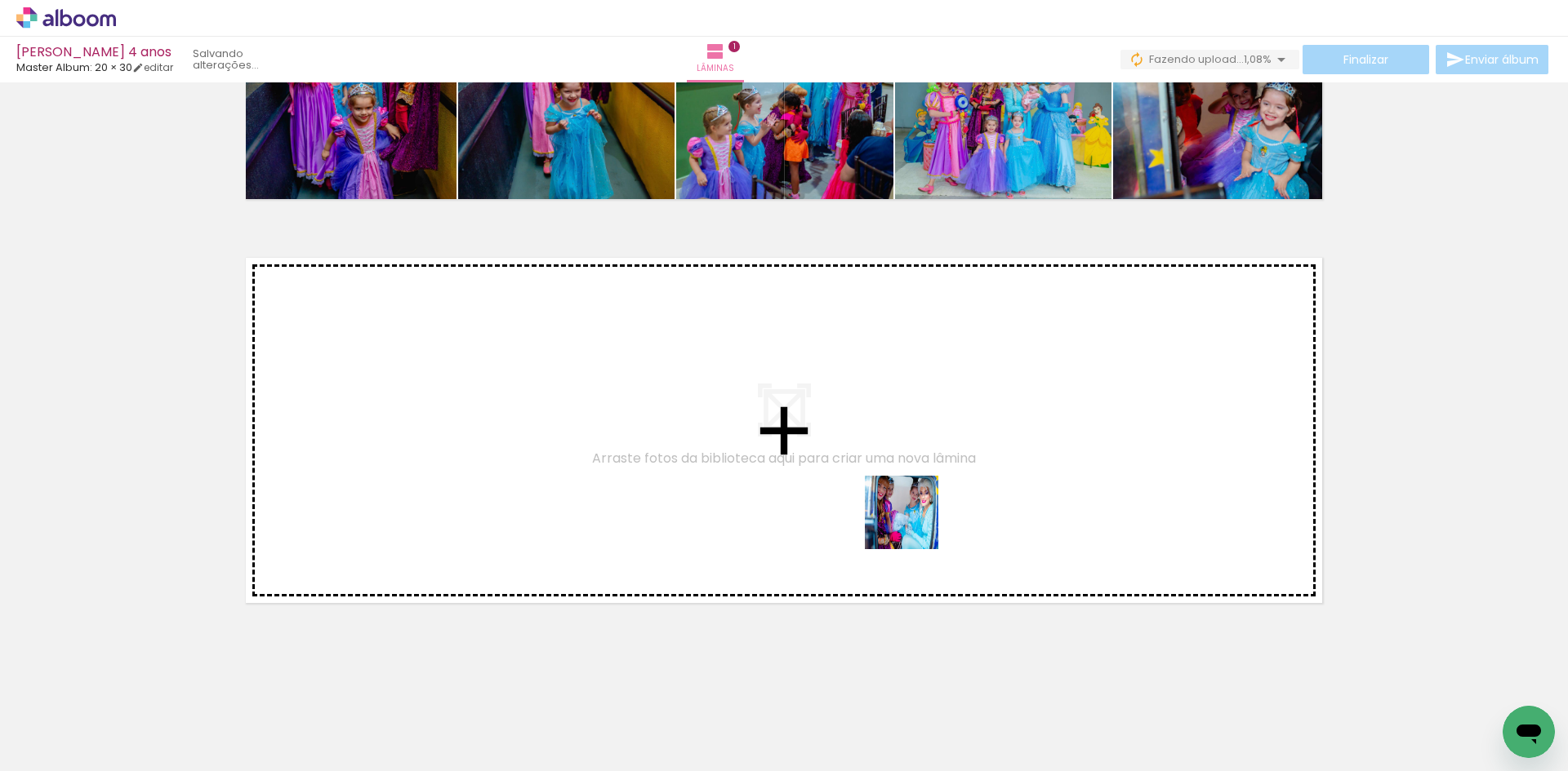
drag, startPoint x: 1089, startPoint y: 723, endPoint x: 907, endPoint y: 519, distance: 273.4
click at [907, 519] on quentale-workspace at bounding box center [784, 385] width 1568 height 771
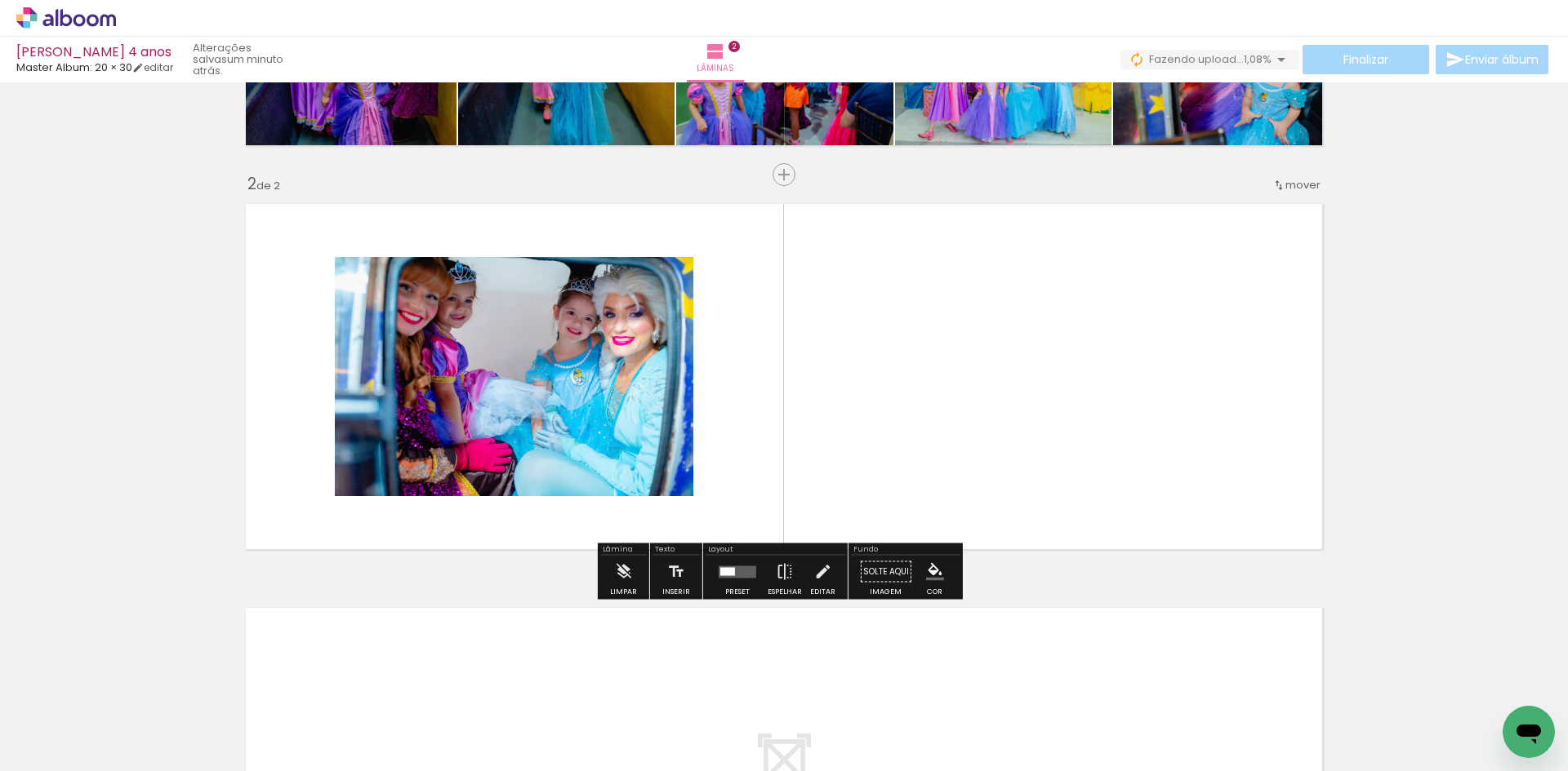
scroll to position [340, 0]
drag, startPoint x: 1089, startPoint y: 616, endPoint x: 974, endPoint y: 461, distance: 193.0
click at [974, 461] on quentale-workspace at bounding box center [784, 385] width 1568 height 771
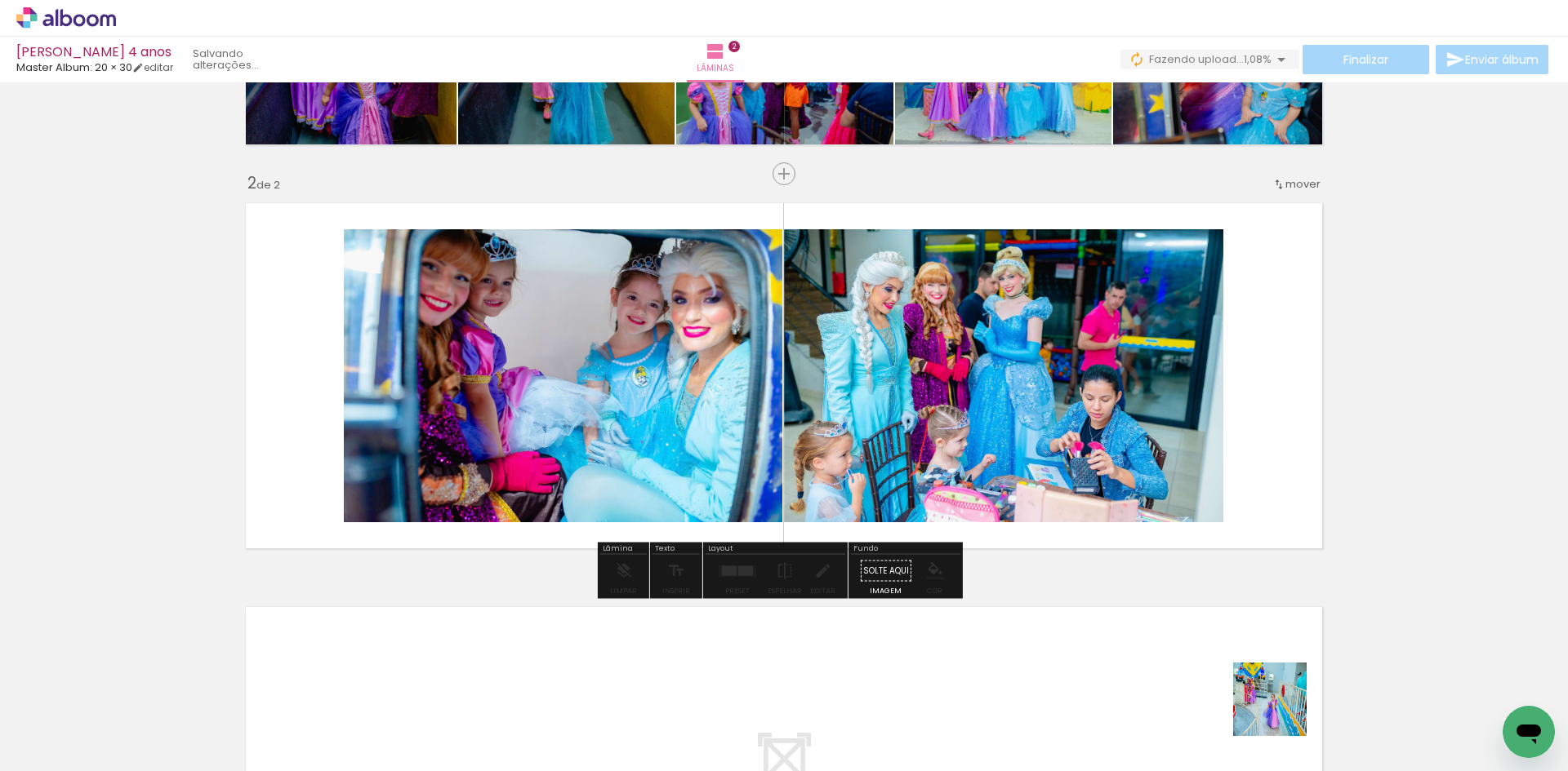
drag, startPoint x: 1283, startPoint y: 712, endPoint x: 1154, endPoint y: 518, distance: 233.0
click at [1109, 452] on quentale-workspace at bounding box center [784, 385] width 1568 height 771
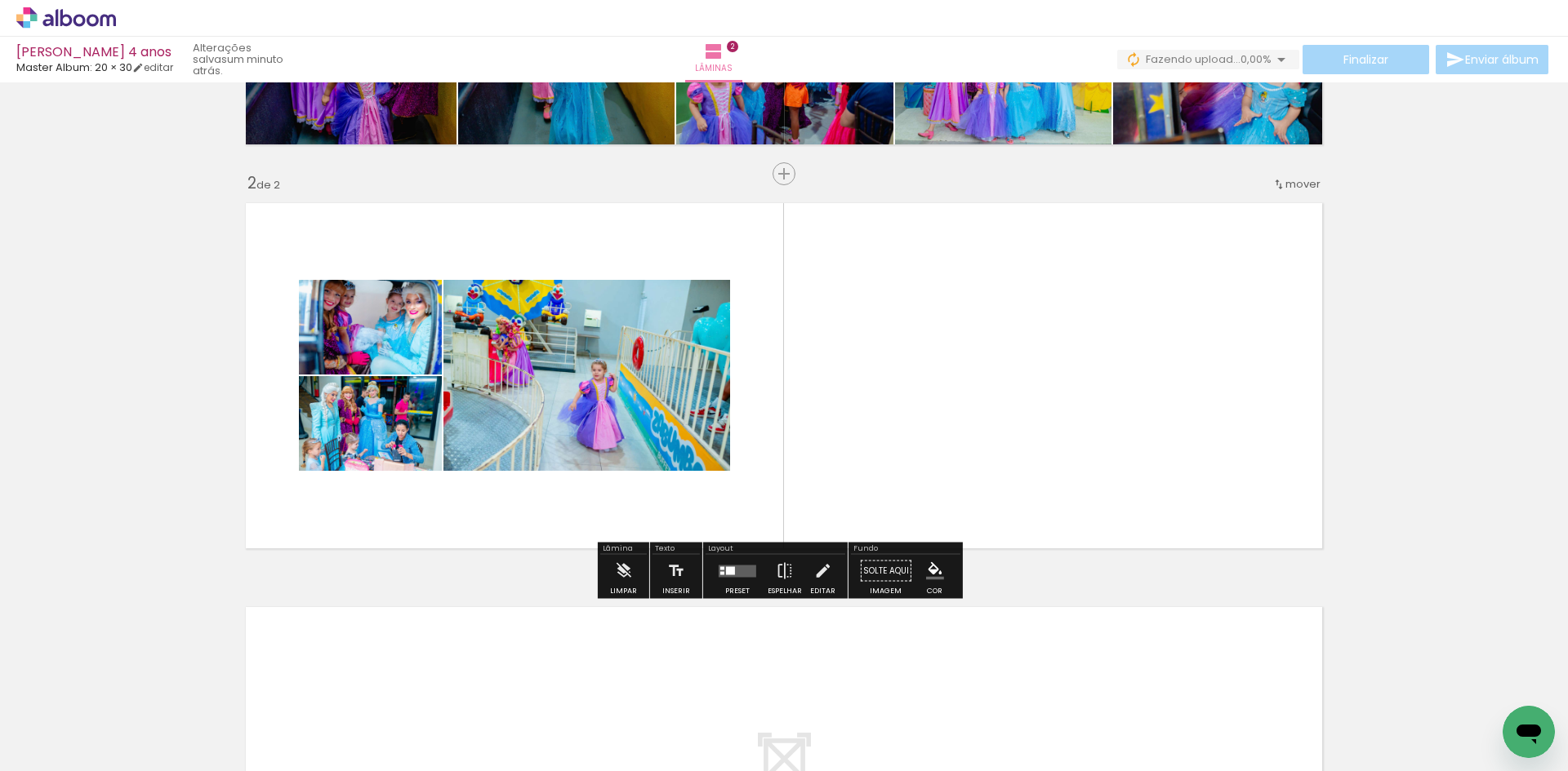
drag, startPoint x: 1148, startPoint y: 495, endPoint x: 1087, endPoint y: 444, distance: 79.5
click at [1087, 444] on quentale-workspace at bounding box center [784, 385] width 1568 height 771
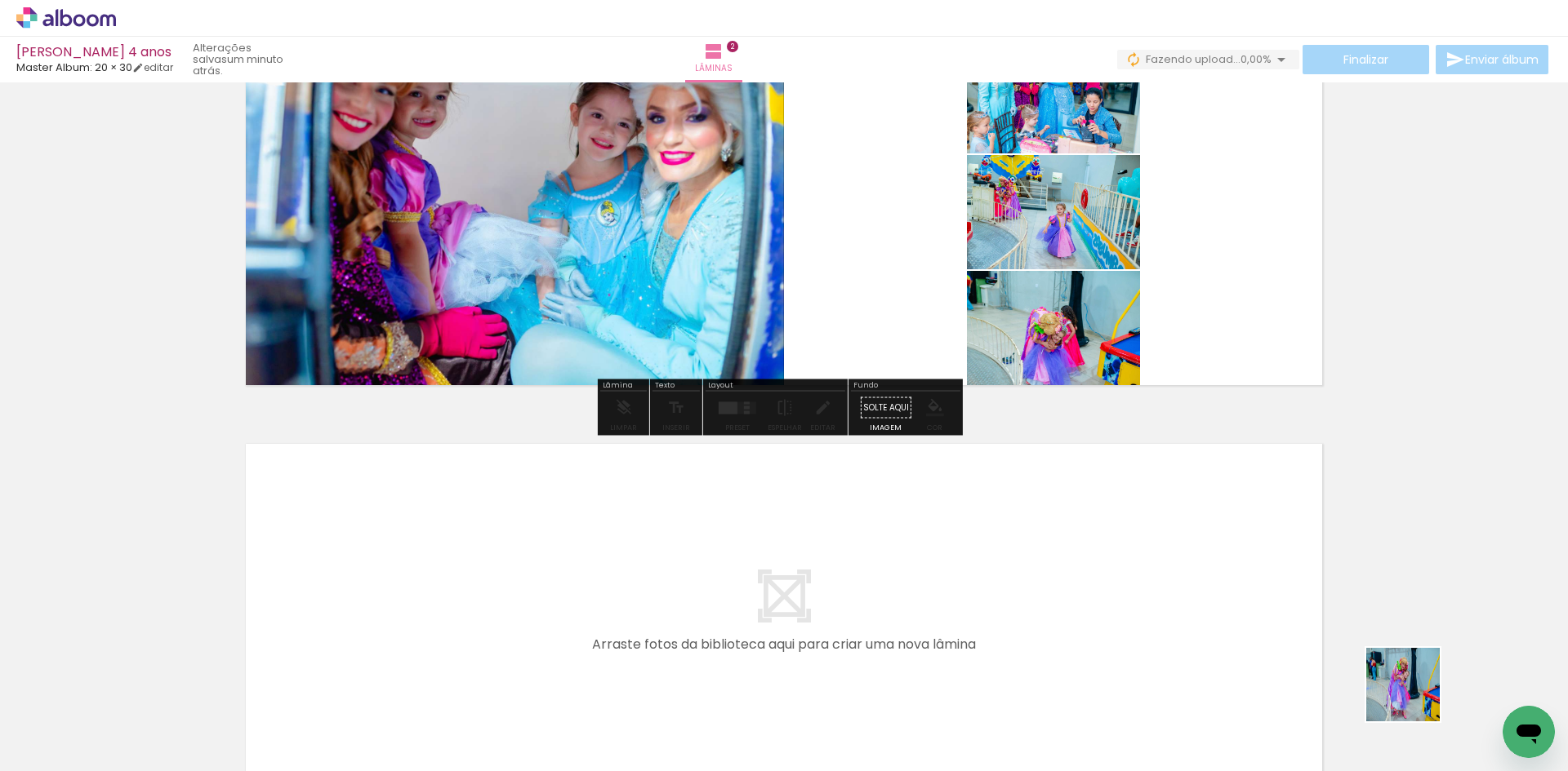
drag, startPoint x: 1416, startPoint y: 697, endPoint x: 1137, endPoint y: 446, distance: 375.3
click at [1137, 446] on quentale-workspace at bounding box center [784, 385] width 1568 height 771
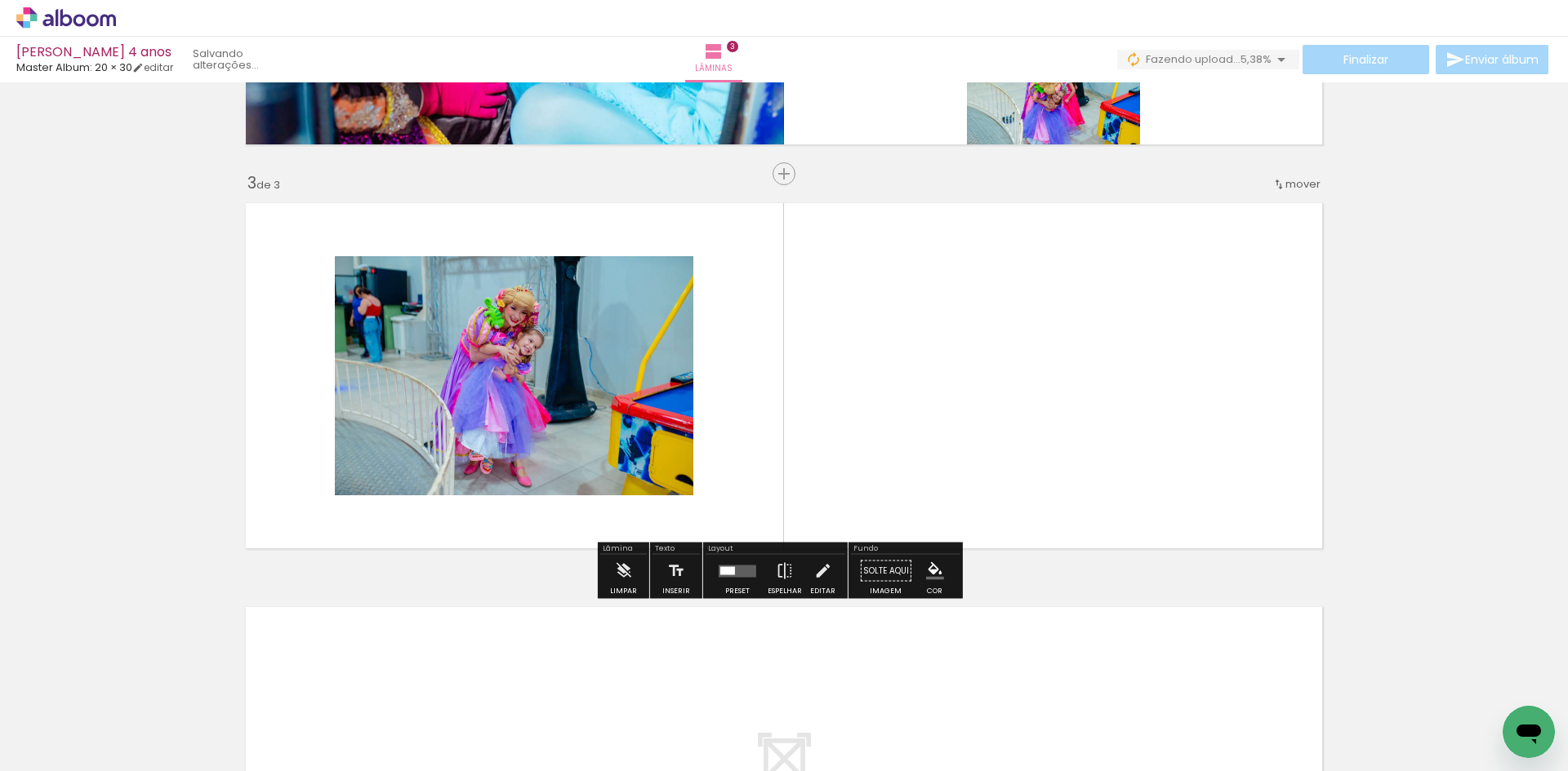
scroll to position [499, 0]
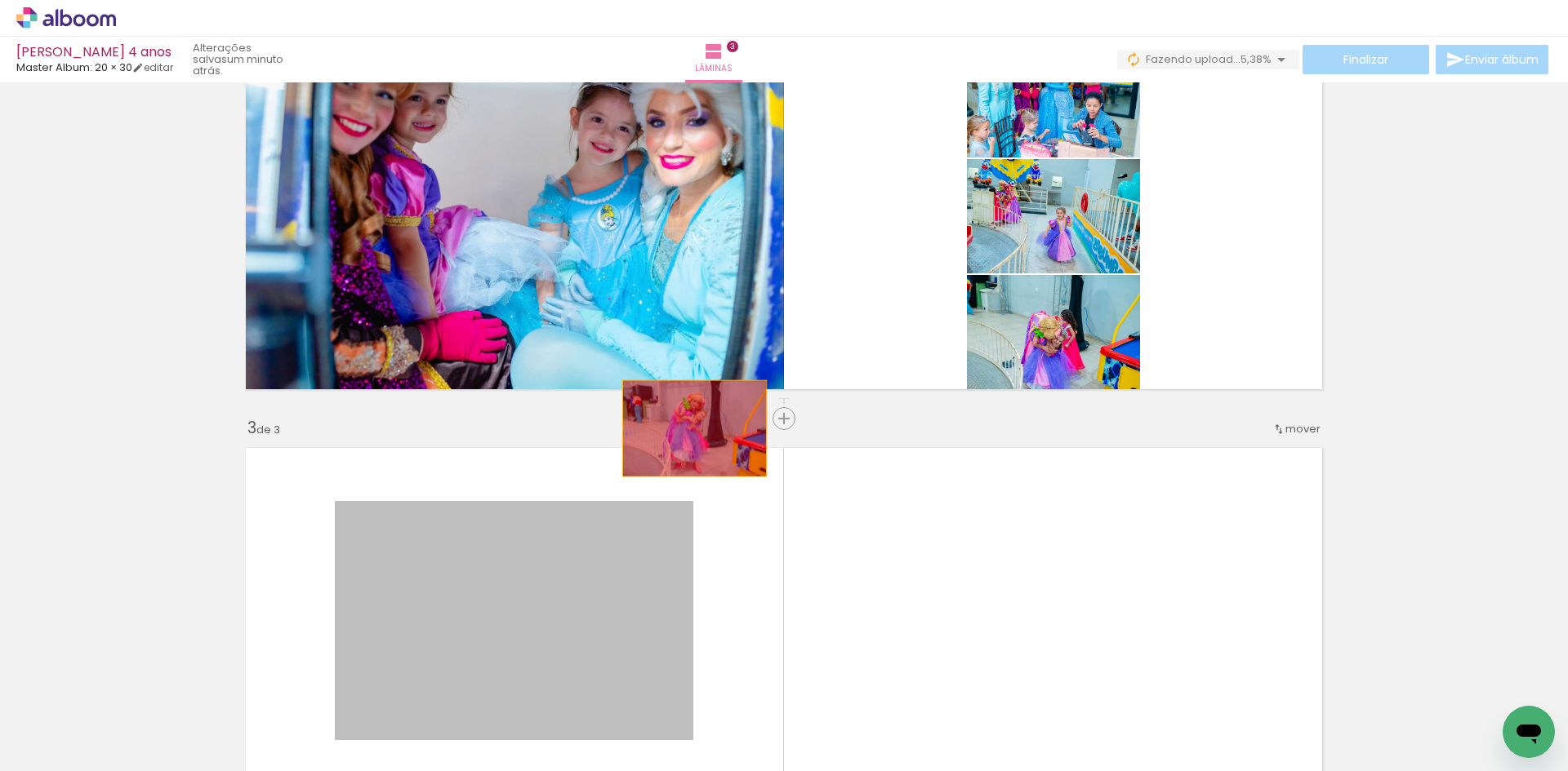
drag, startPoint x: 689, startPoint y: 428, endPoint x: 815, endPoint y: 266, distance: 205.2
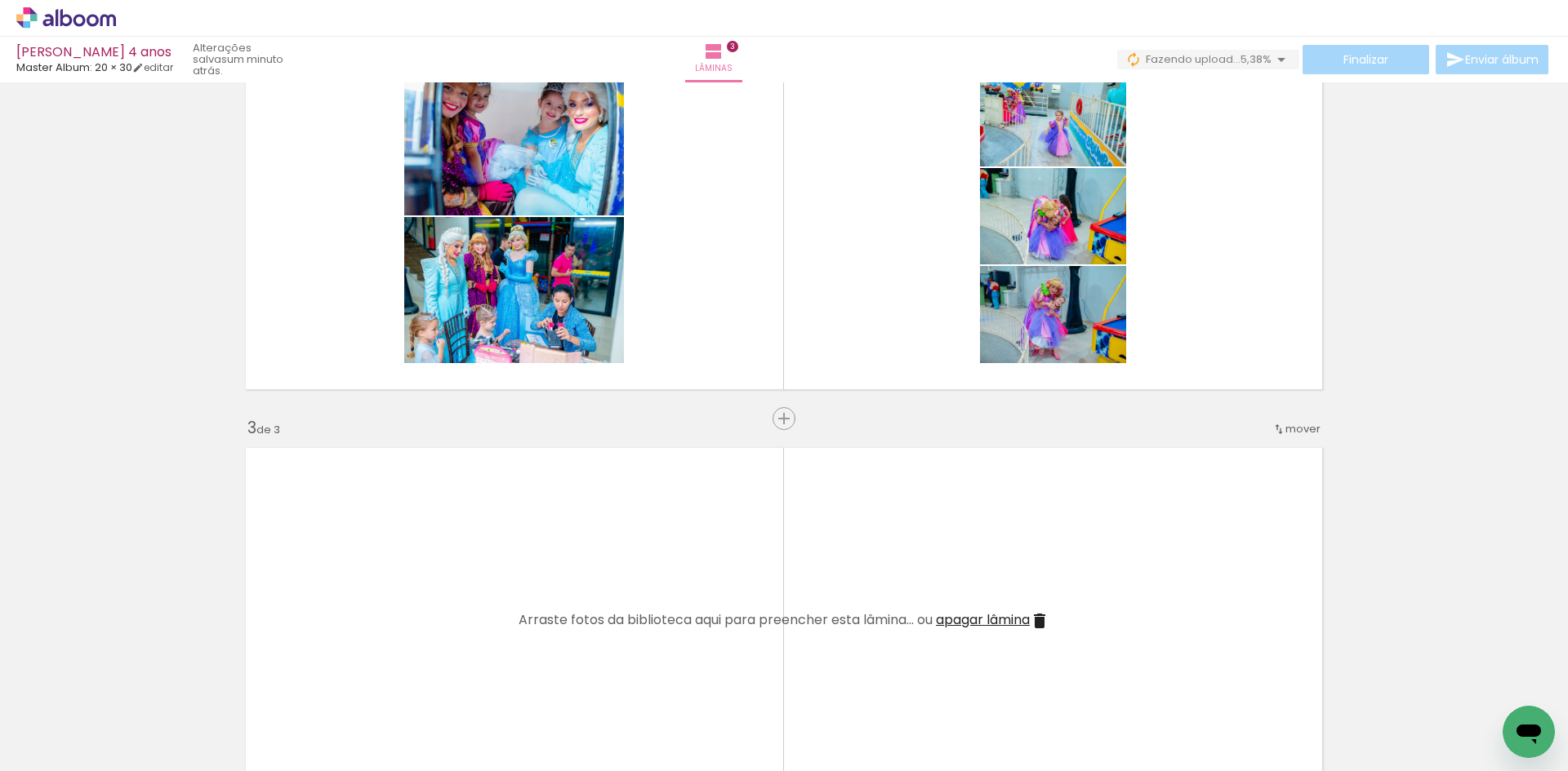
click at [319, 757] on quentale-thumb at bounding box center [346, 716] width 91 height 94
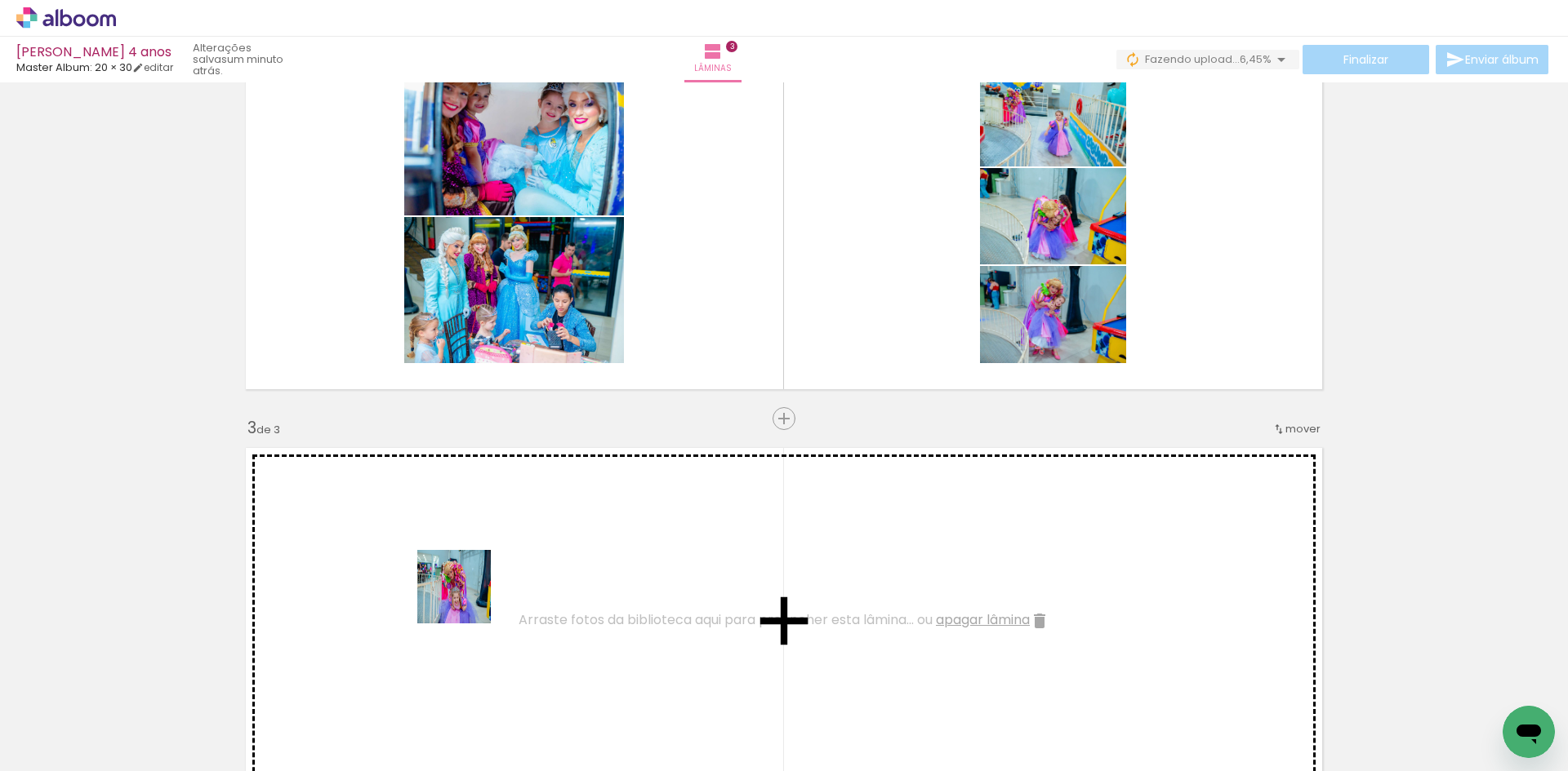
drag, startPoint x: 444, startPoint y: 658, endPoint x: 581, endPoint y: 366, distance: 322.5
click at [579, 363] on quentale-workspace at bounding box center [784, 385] width 1568 height 771
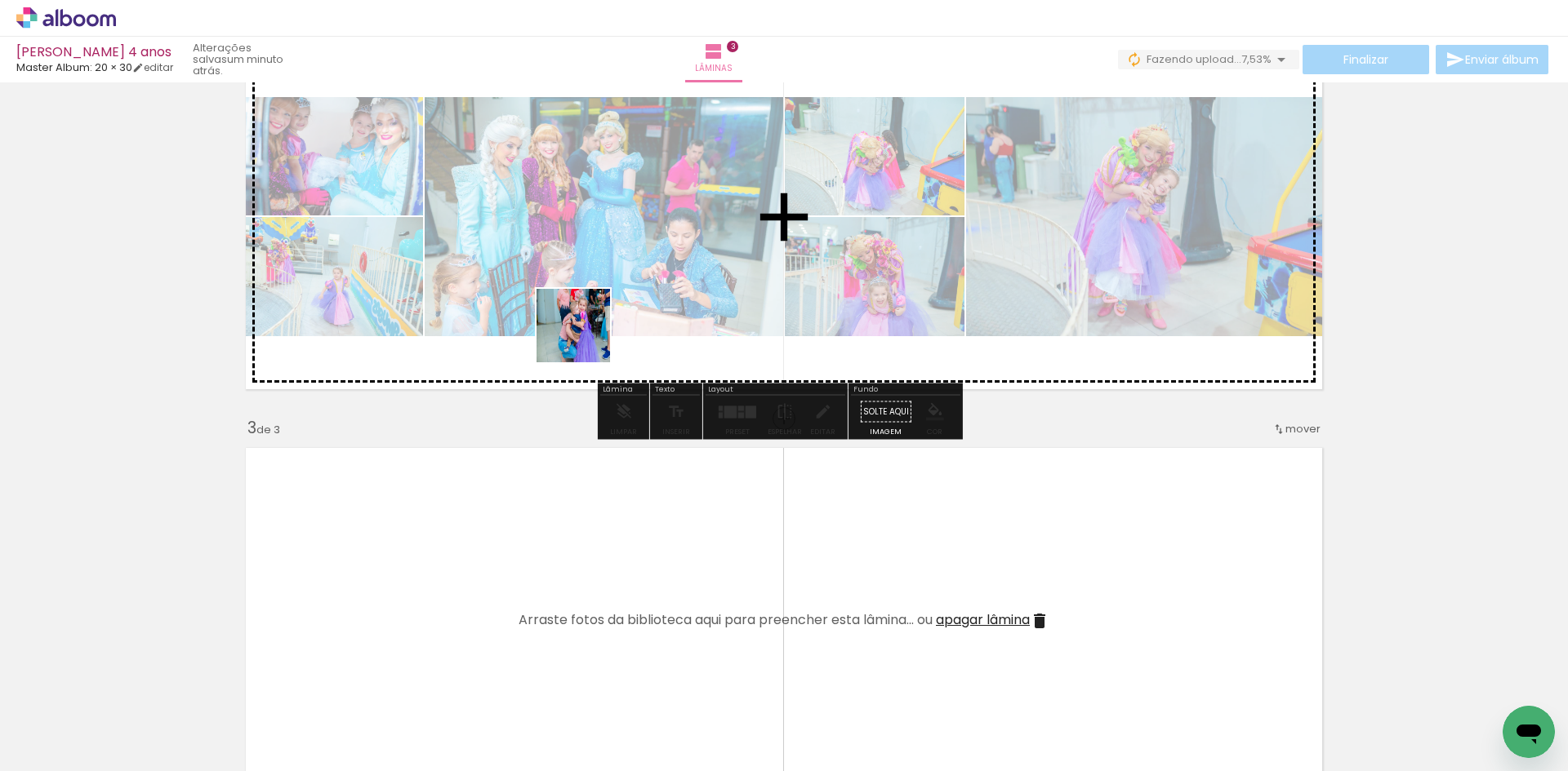
drag, startPoint x: 540, startPoint y: 663, endPoint x: 588, endPoint y: 362, distance: 304.8
click at [588, 334] on quentale-workspace at bounding box center [784, 385] width 1568 height 771
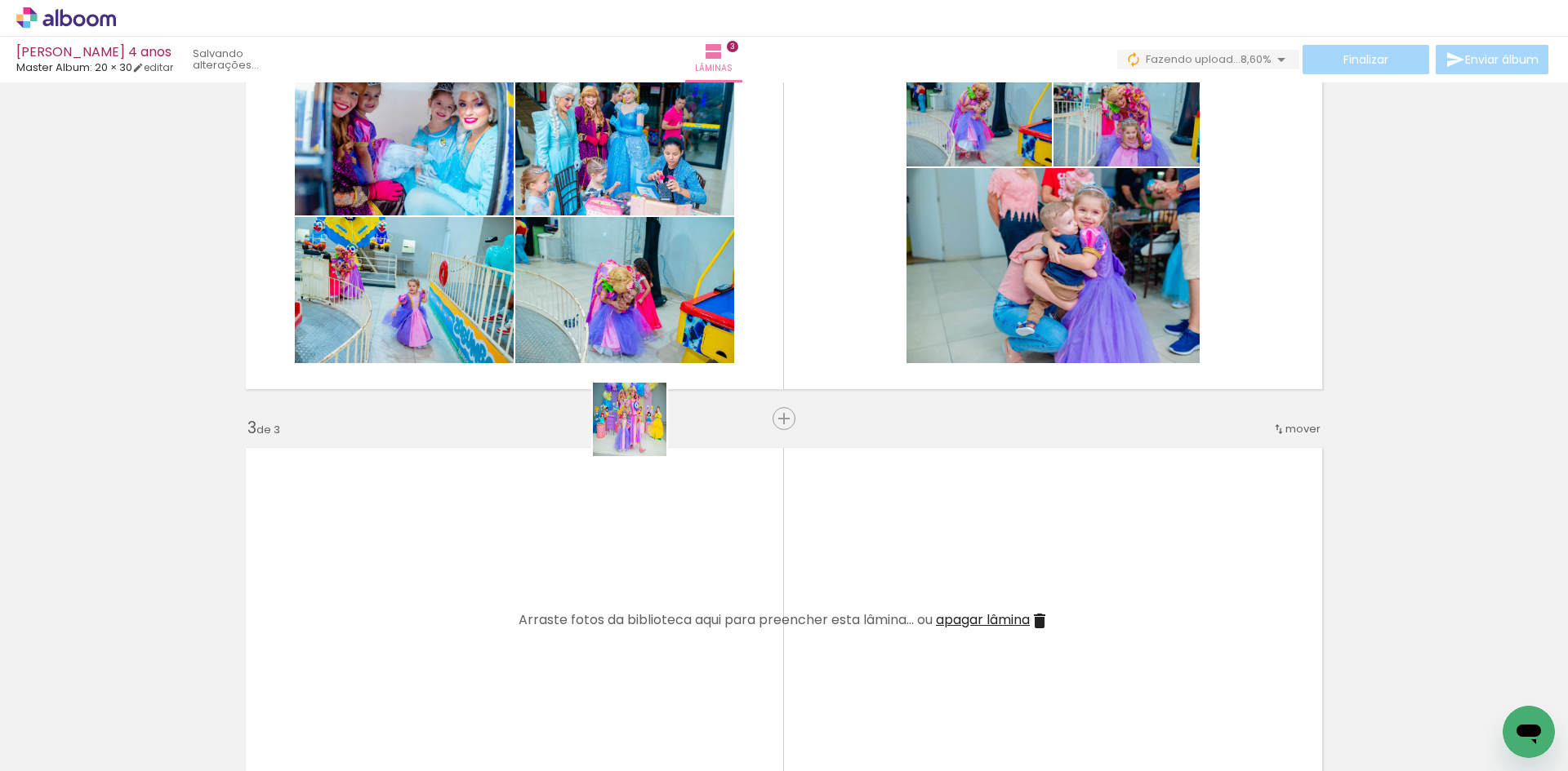
drag, startPoint x: 607, startPoint y: 709, endPoint x: 669, endPoint y: 294, distance: 419.6
click at [669, 290] on quentale-workspace at bounding box center [784, 385] width 1568 height 771
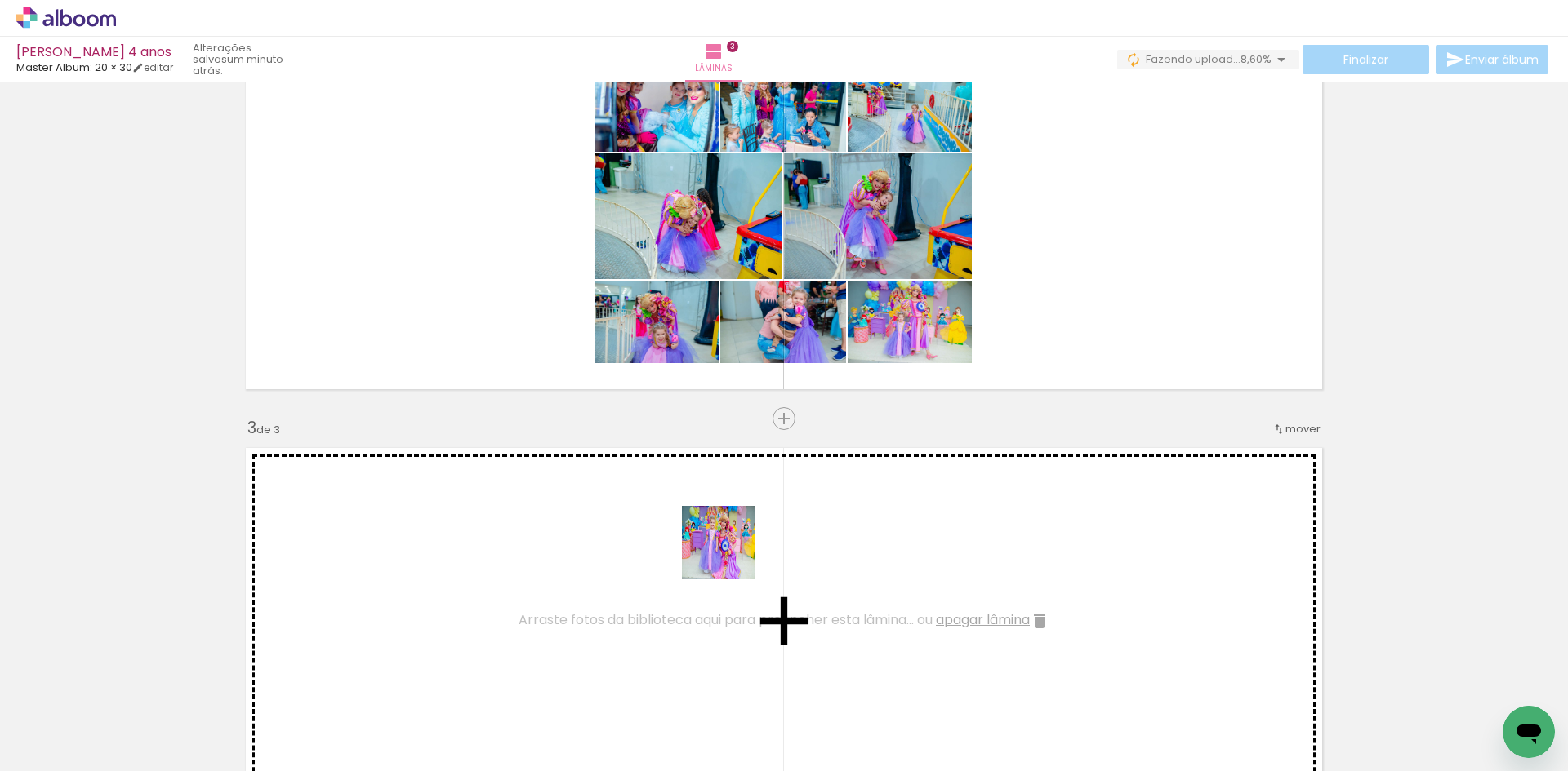
drag, startPoint x: 691, startPoint y: 712, endPoint x: 777, endPoint y: 298, distance: 422.8
click at [782, 273] on quentale-workspace at bounding box center [784, 385] width 1568 height 771
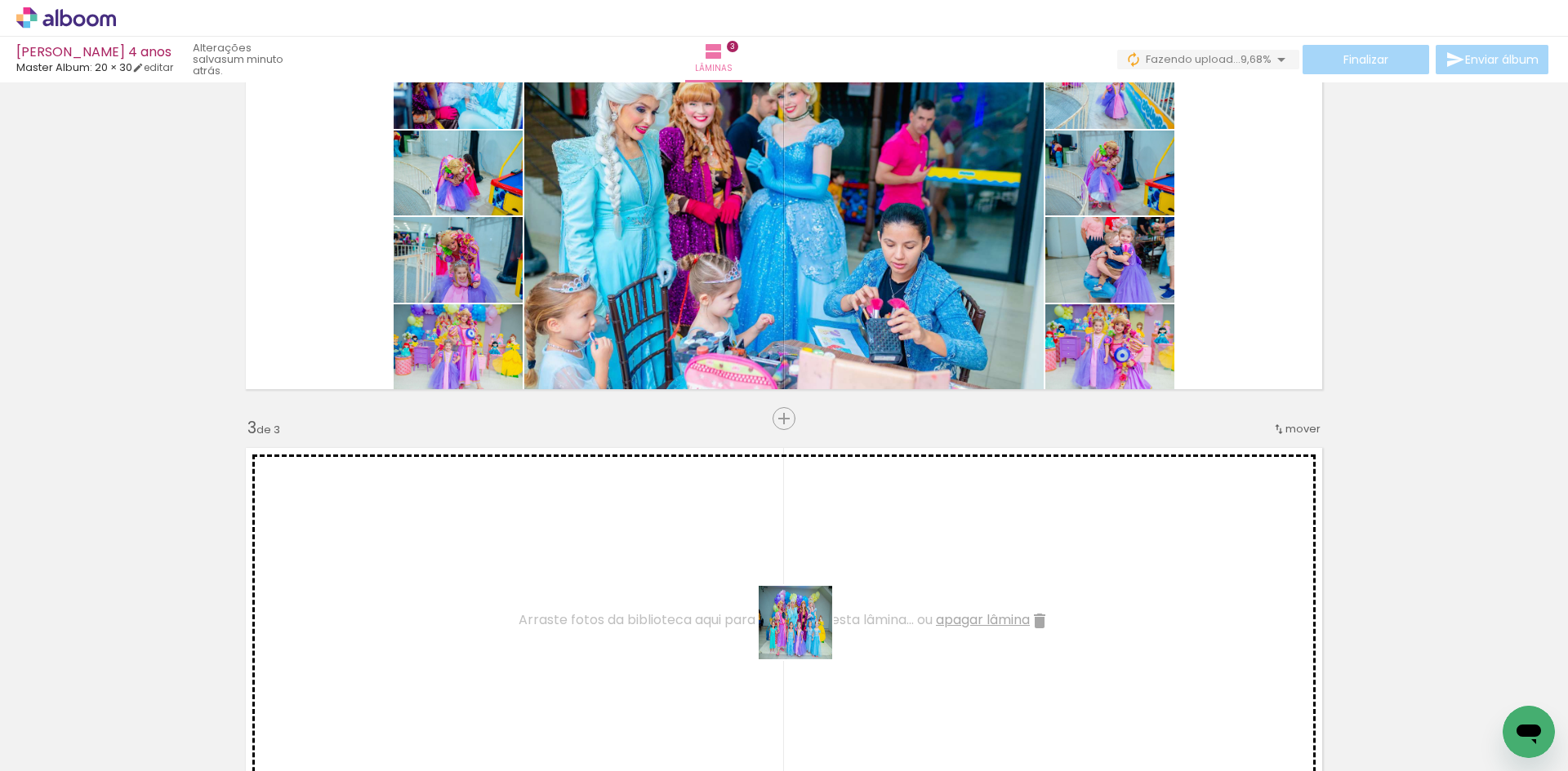
drag, startPoint x: 796, startPoint y: 700, endPoint x: 798, endPoint y: 289, distance: 411.0
click at [798, 301] on quentale-workspace at bounding box center [784, 385] width 1568 height 771
